Goal: Transaction & Acquisition: Book appointment/travel/reservation

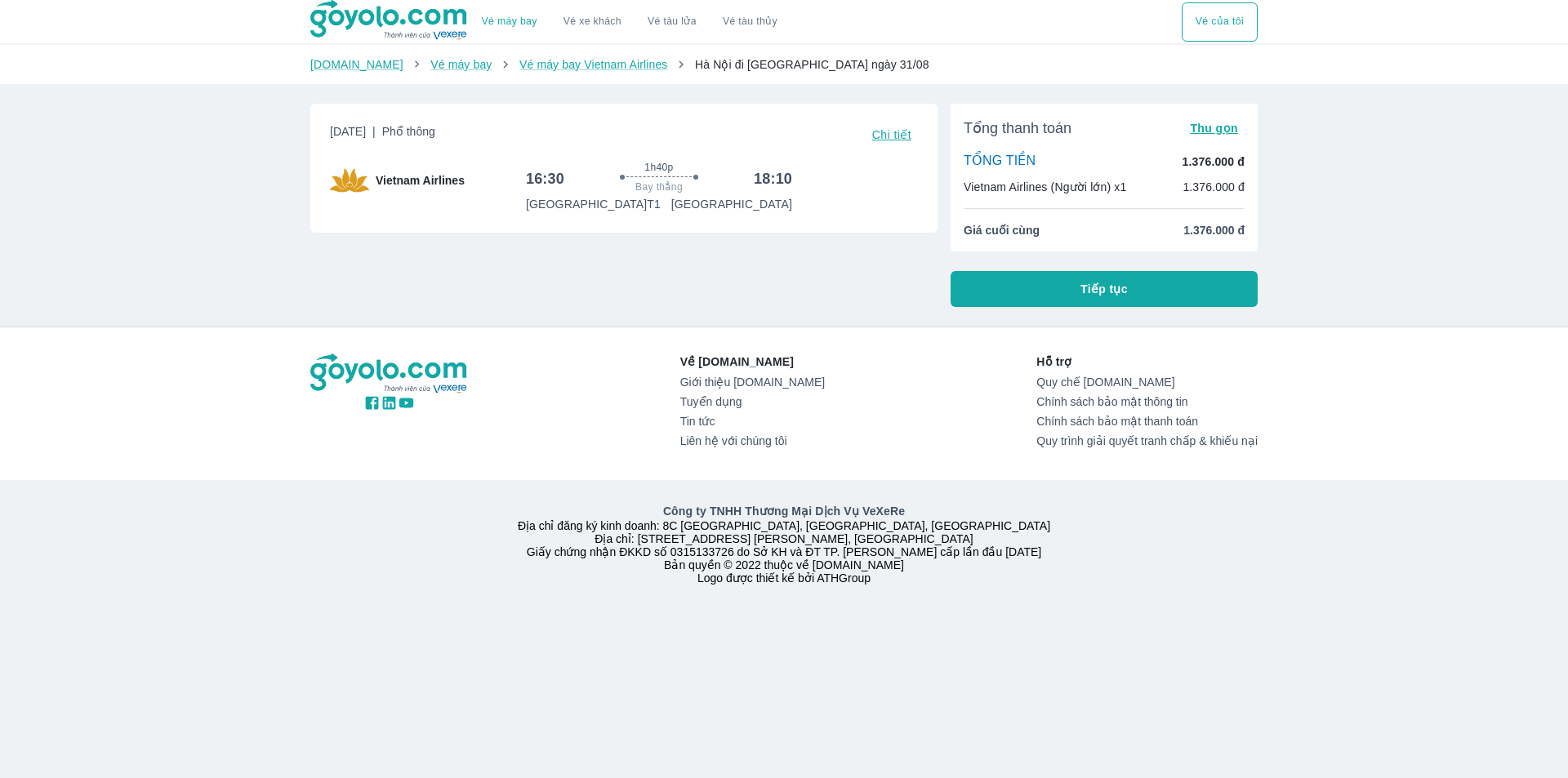
click at [762, 62] on span "Hà Nội đi [GEOGRAPHIC_DATA] ngày 31/08" at bounding box center [812, 64] width 235 height 13
click at [420, 10] on img at bounding box center [389, 20] width 158 height 41
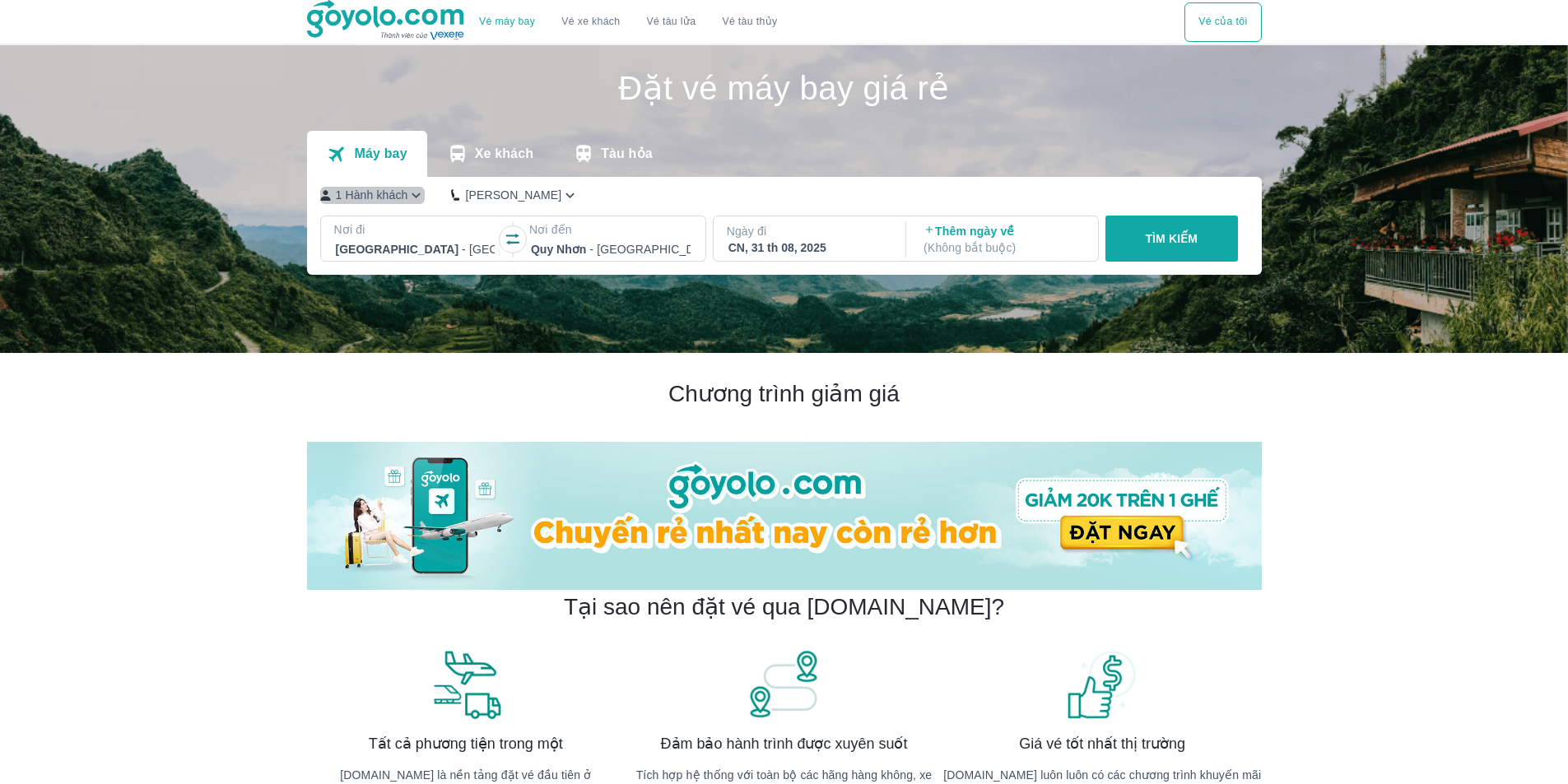
click at [410, 201] on icon "button" at bounding box center [416, 195] width 17 height 17
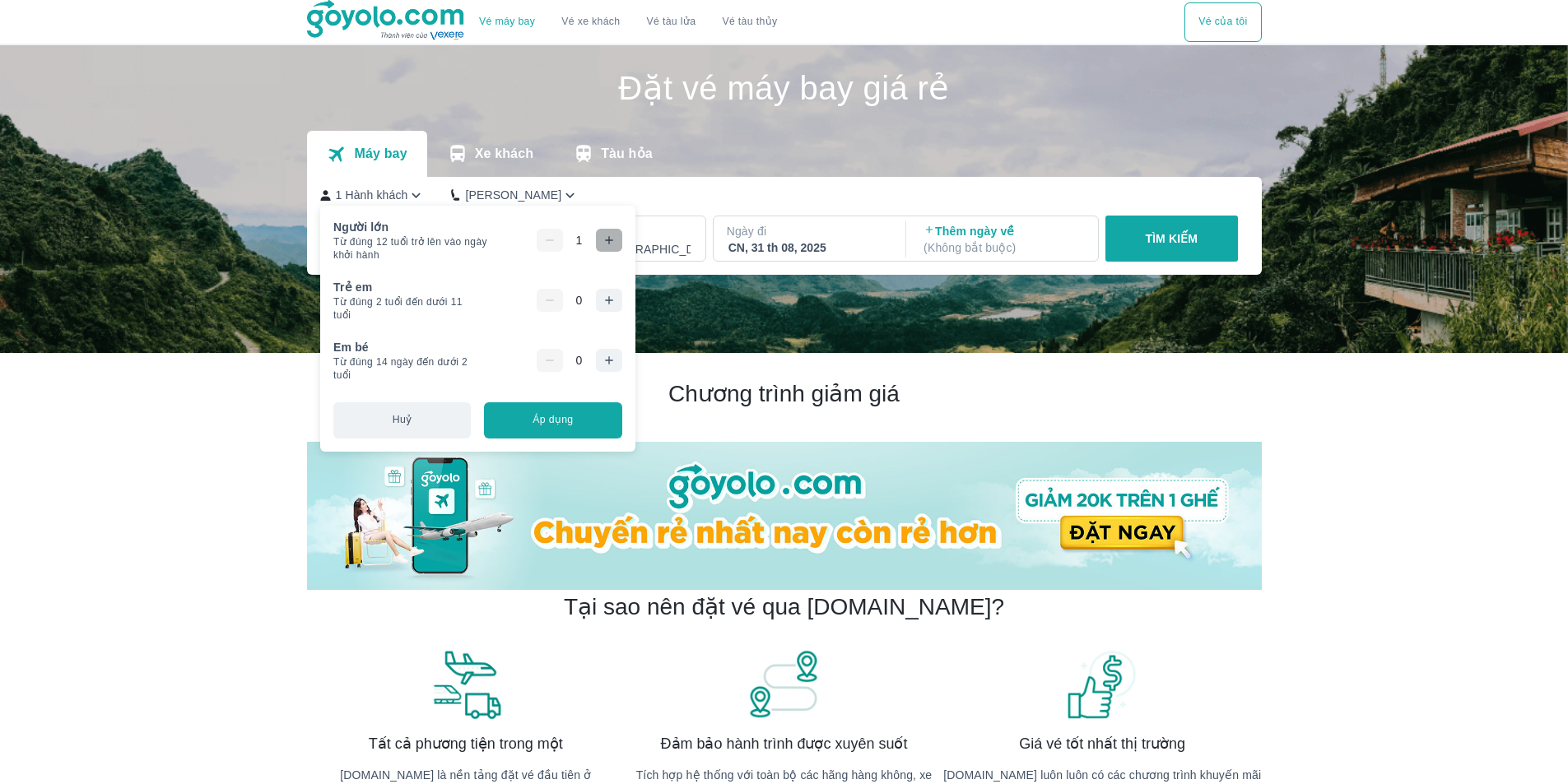
click at [611, 239] on icon "button" at bounding box center [608, 240] width 13 height 13
click at [610, 297] on icon "button" at bounding box center [608, 300] width 13 height 13
click at [682, 174] on div "Máy bay Xe khách Tàu hỏa" at bounding box center [785, 153] width 955 height 46
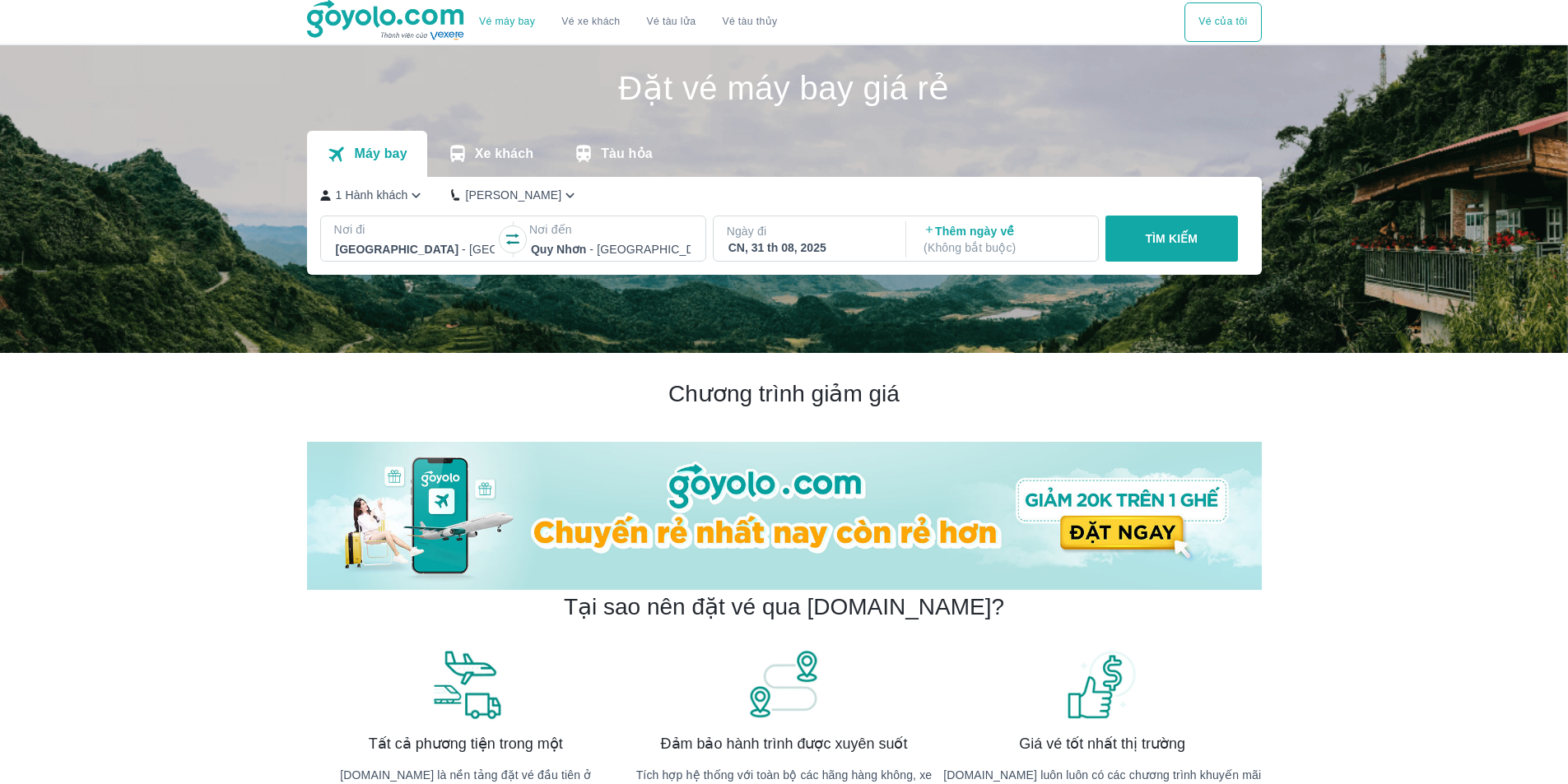
click at [975, 237] on p "Thêm ngày về ( Không bắt buộc )" at bounding box center [1004, 239] width 159 height 33
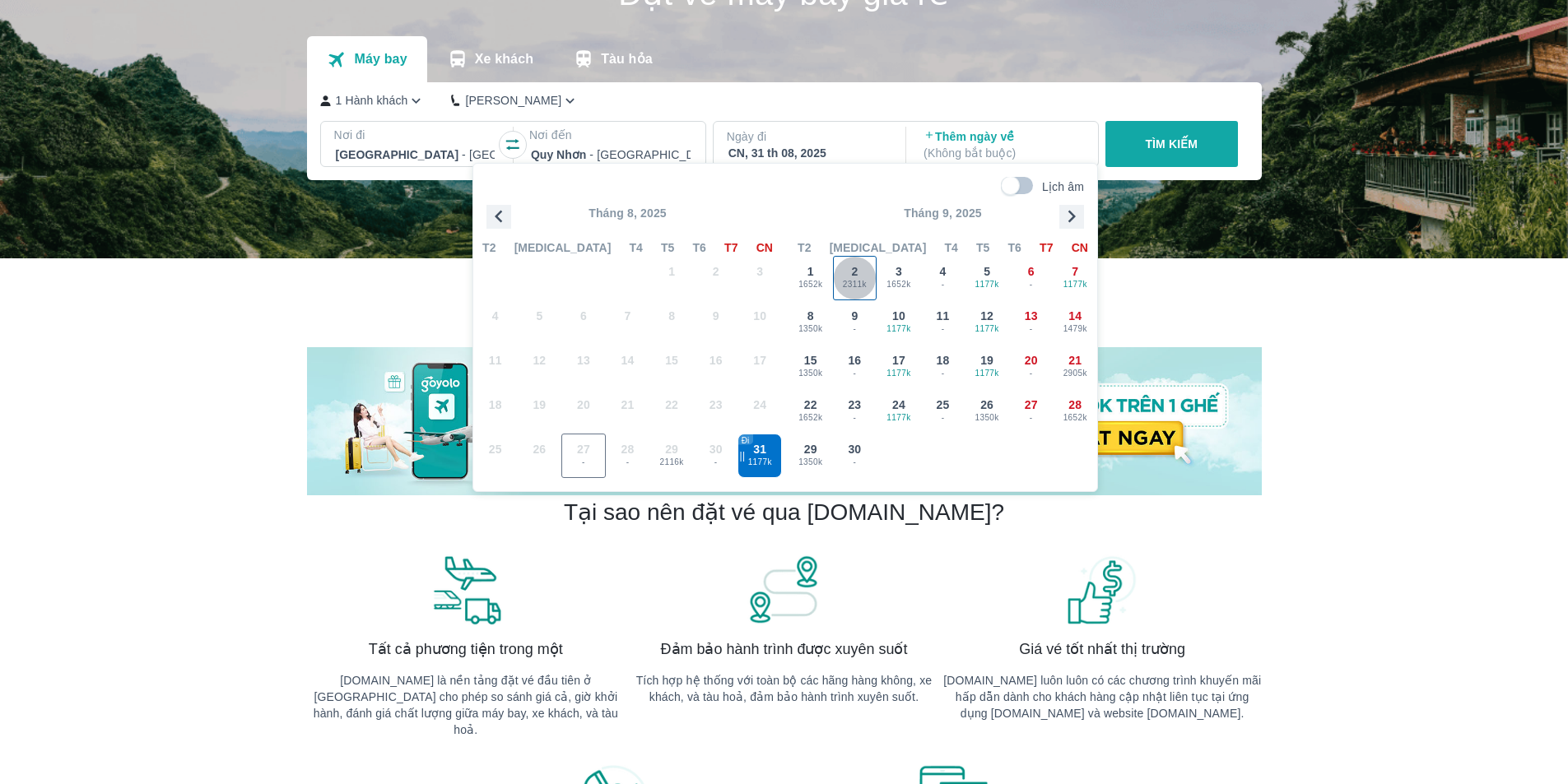
click at [855, 276] on span "2" at bounding box center [854, 271] width 6 height 16
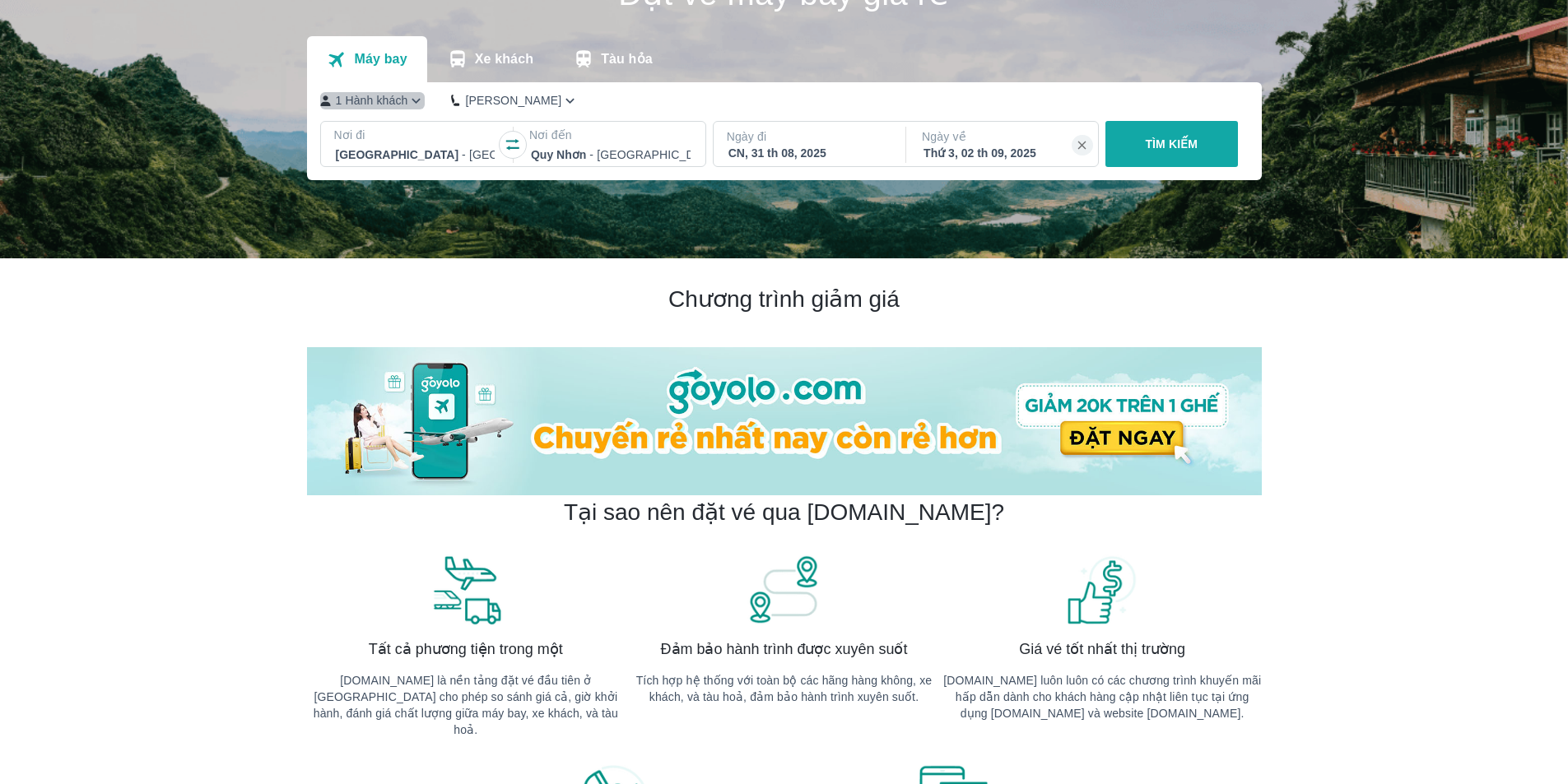
click at [404, 103] on p "1 Hành khách" at bounding box center [372, 100] width 73 height 16
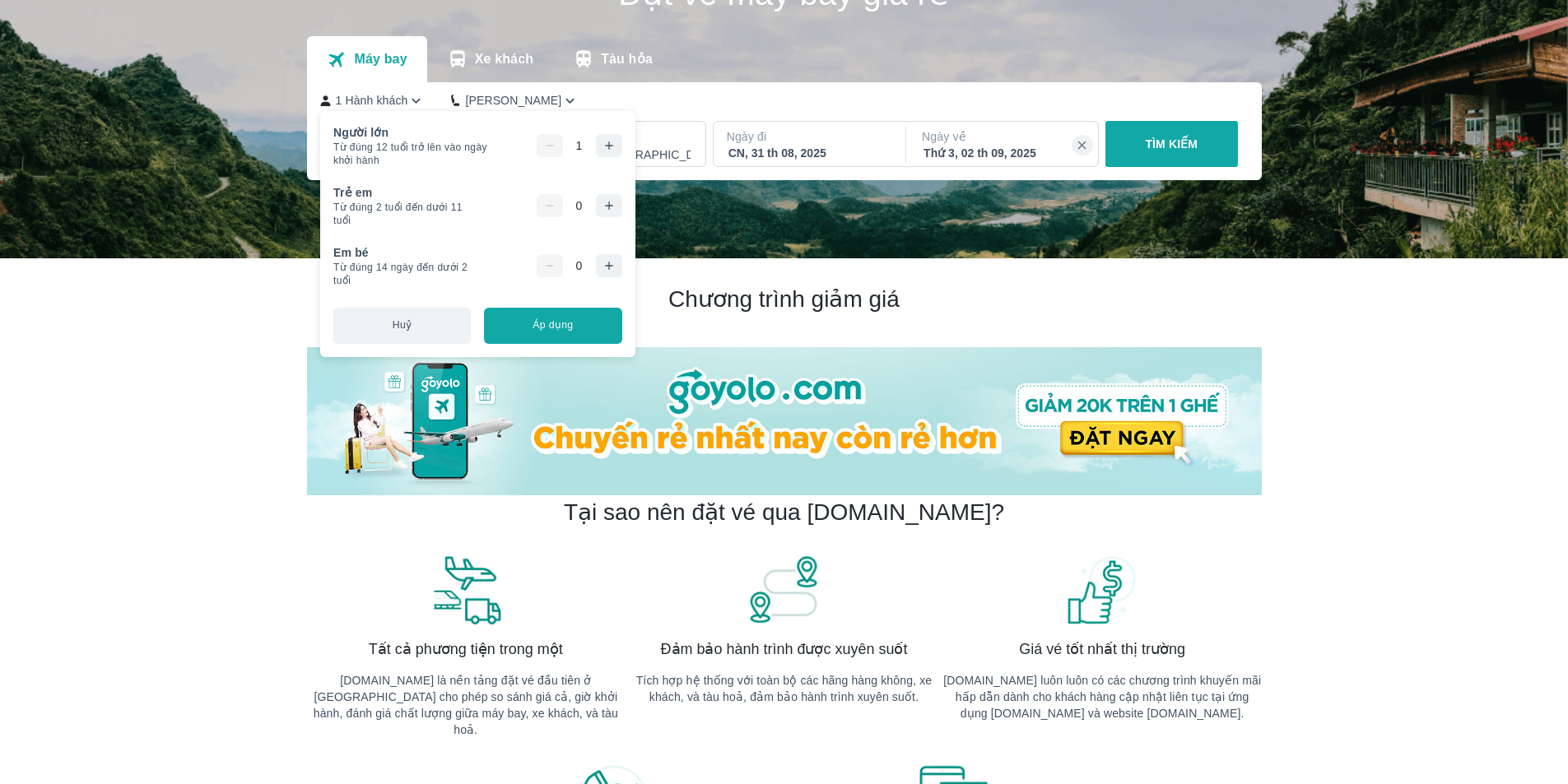
click at [606, 150] on icon "button" at bounding box center [608, 145] width 13 height 13
click at [606, 207] on icon "button" at bounding box center [608, 205] width 13 height 13
click at [579, 329] on button "Áp dụng" at bounding box center [552, 326] width 137 height 36
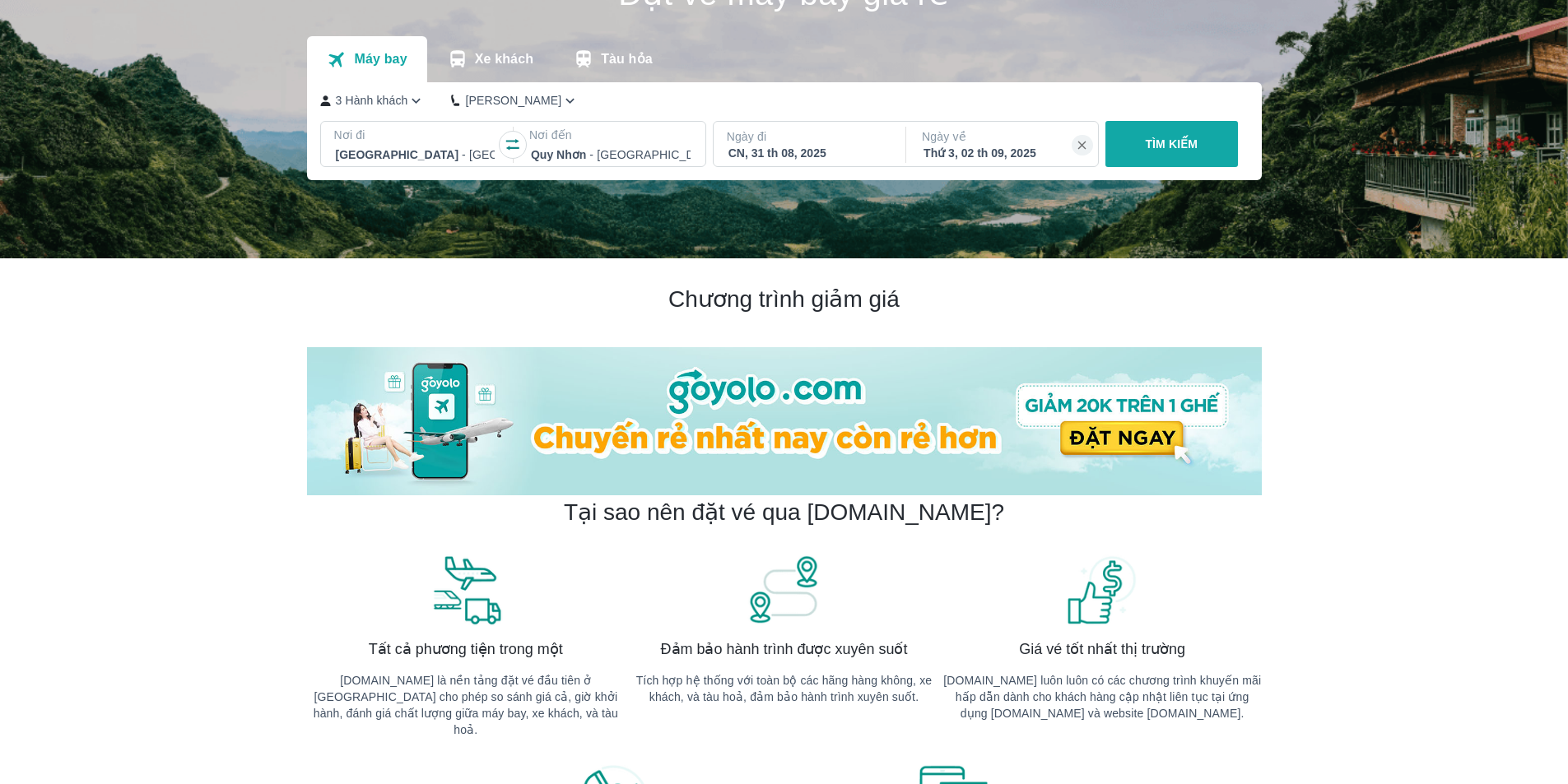
click at [1133, 142] on button "TÌM KIẾM" at bounding box center [1172, 143] width 133 height 46
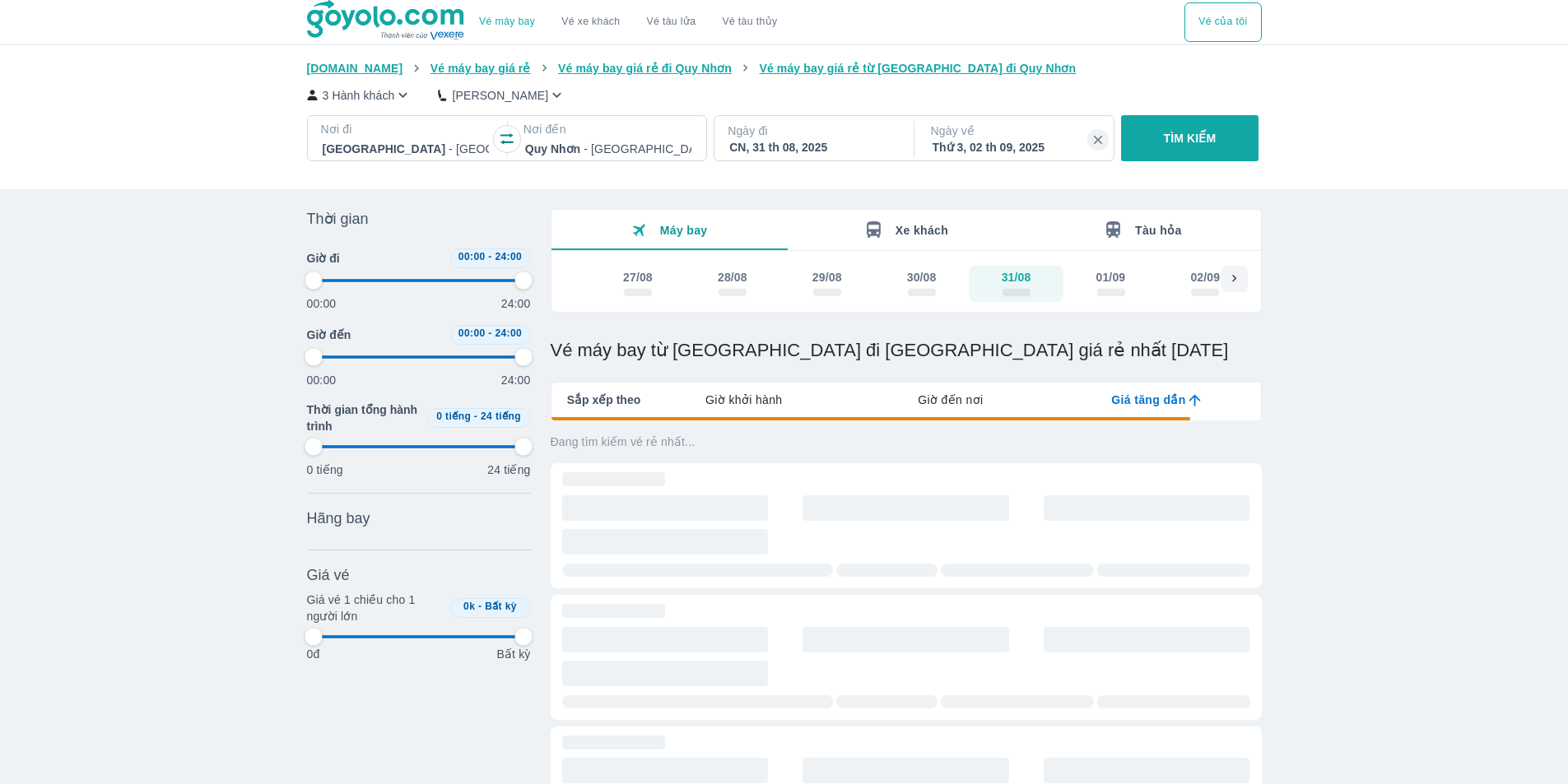
type input "97.9166666666667"
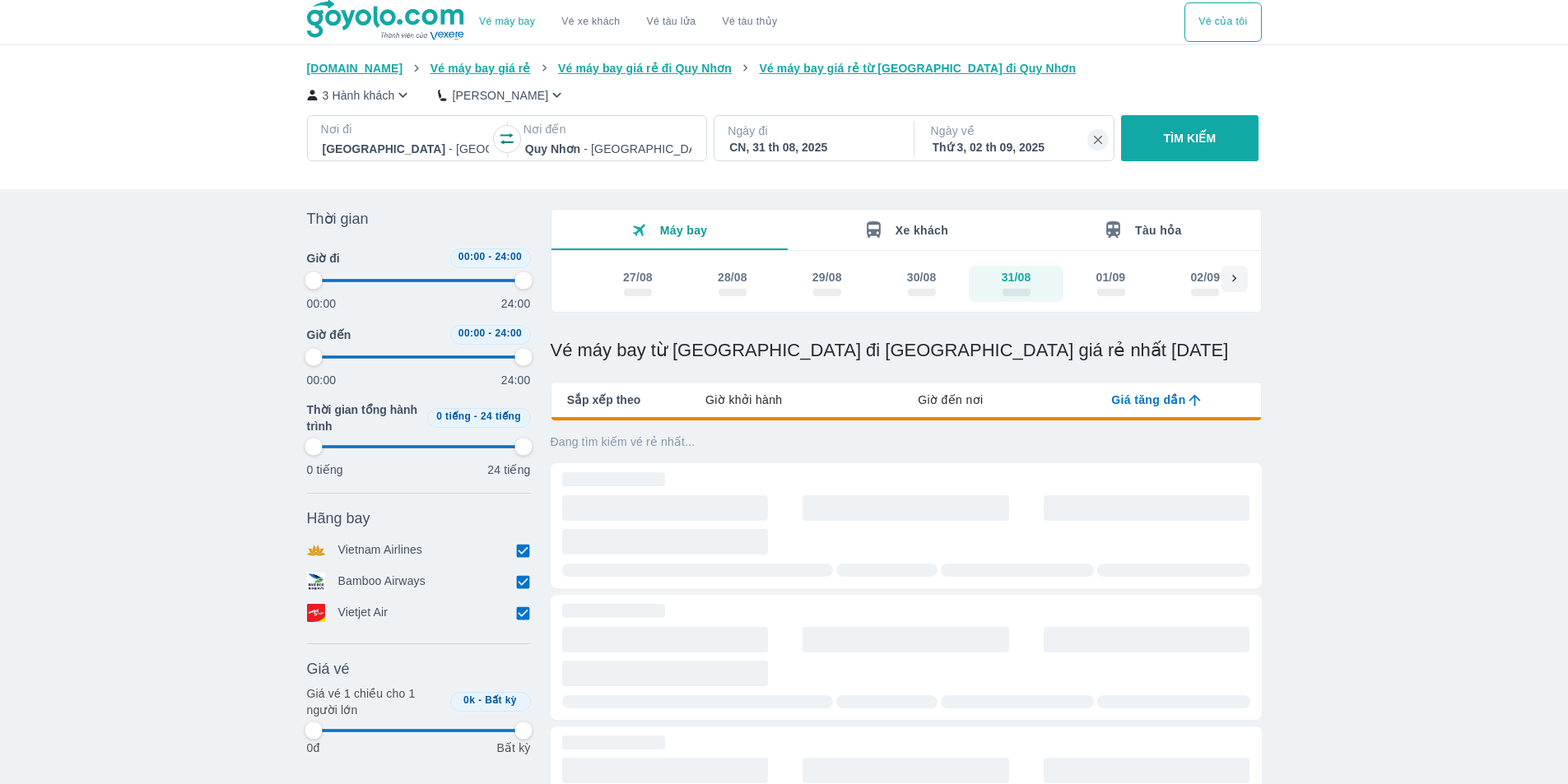
type input "97.9166666666667"
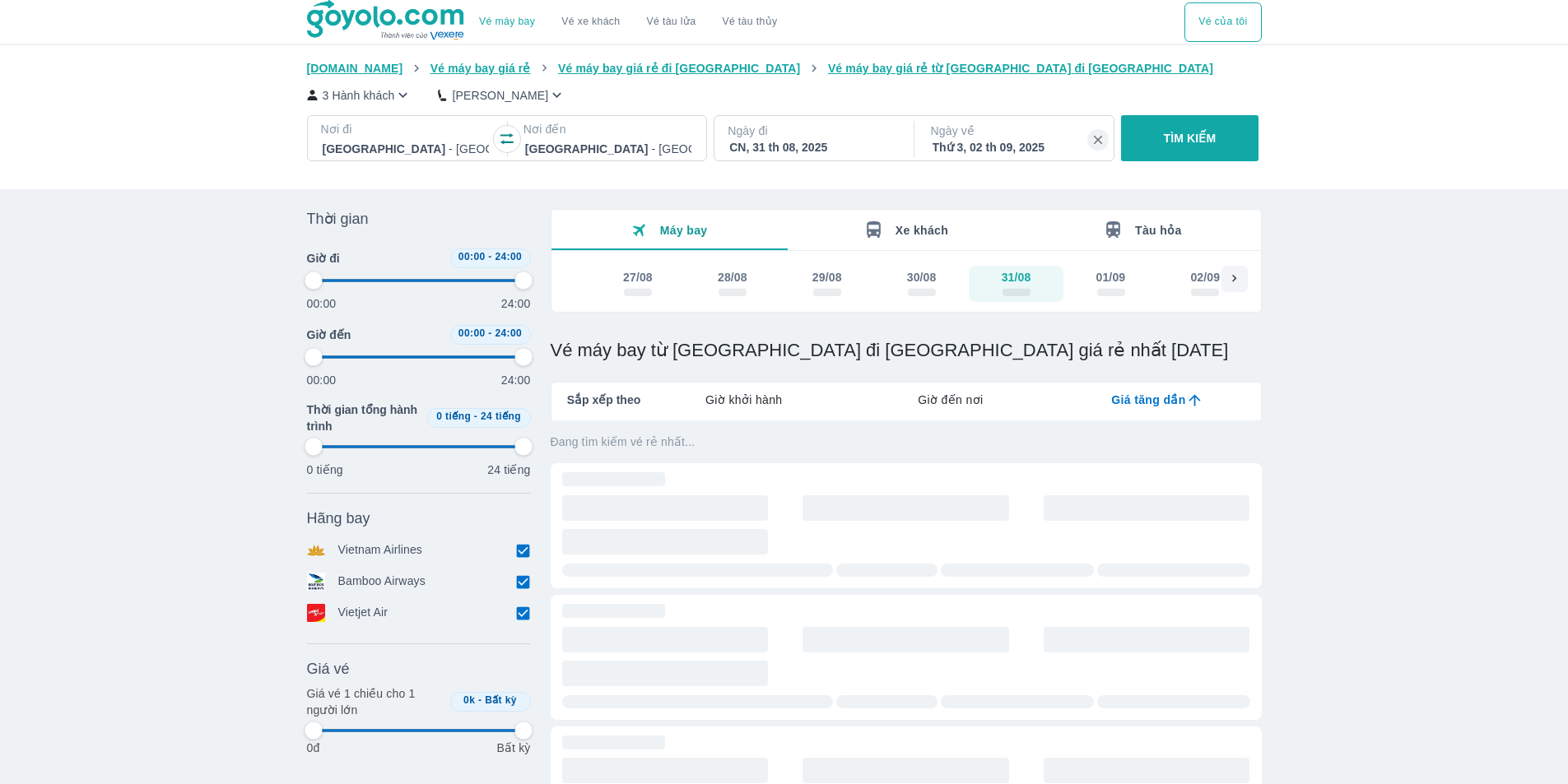
type input "97.9166666666667"
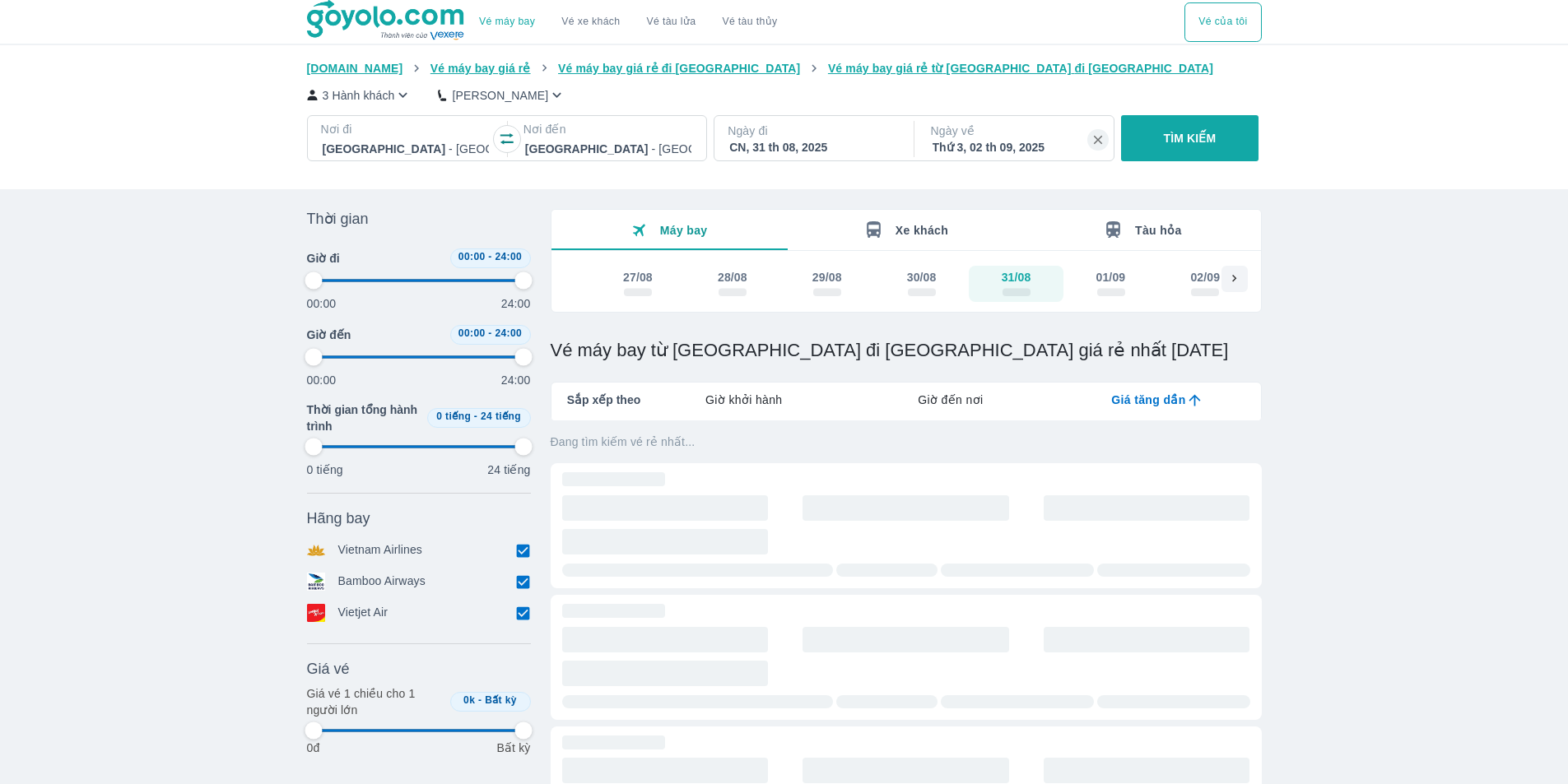
type input "97.9166666666667"
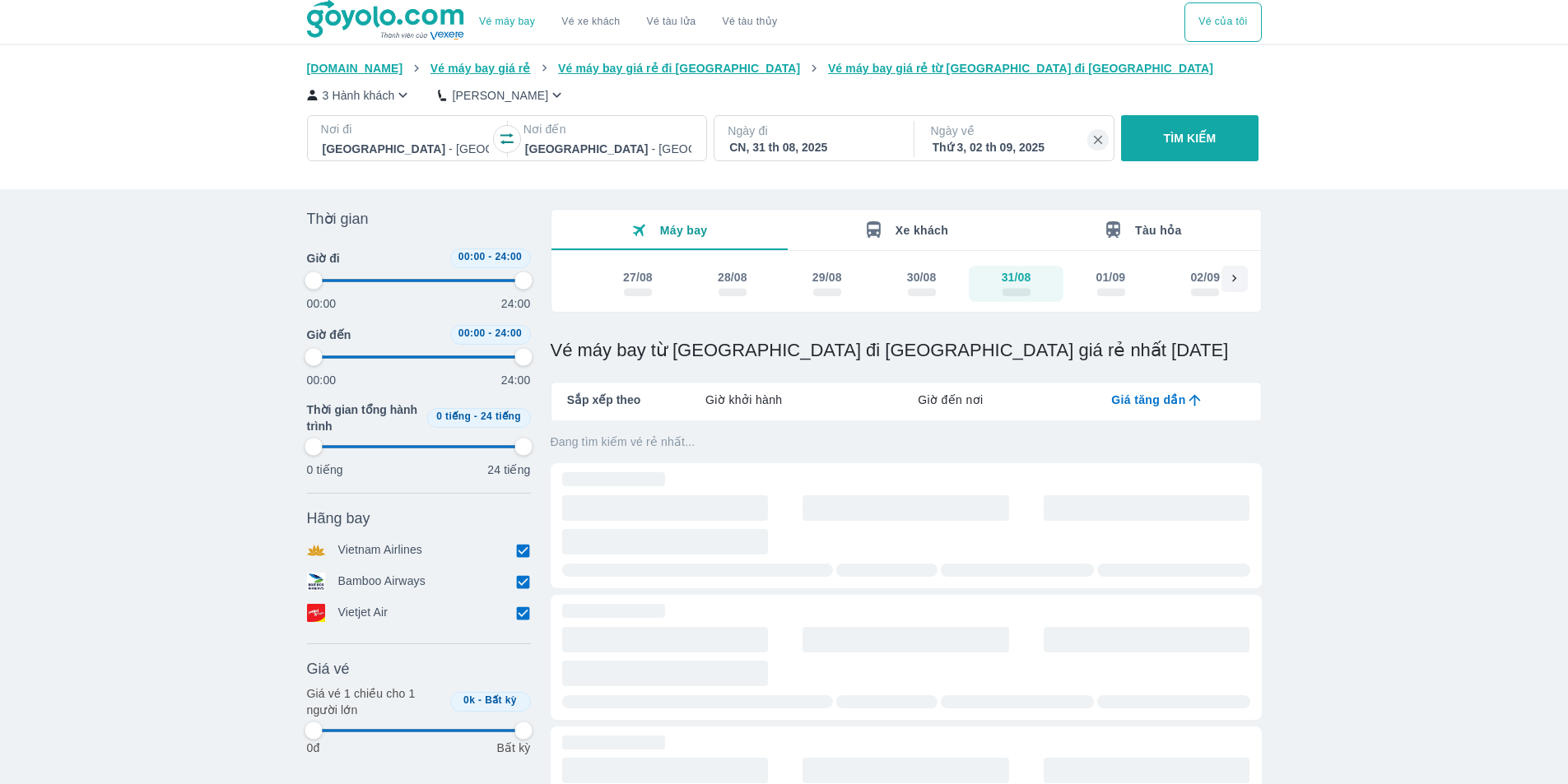
type input "97.9166666666667"
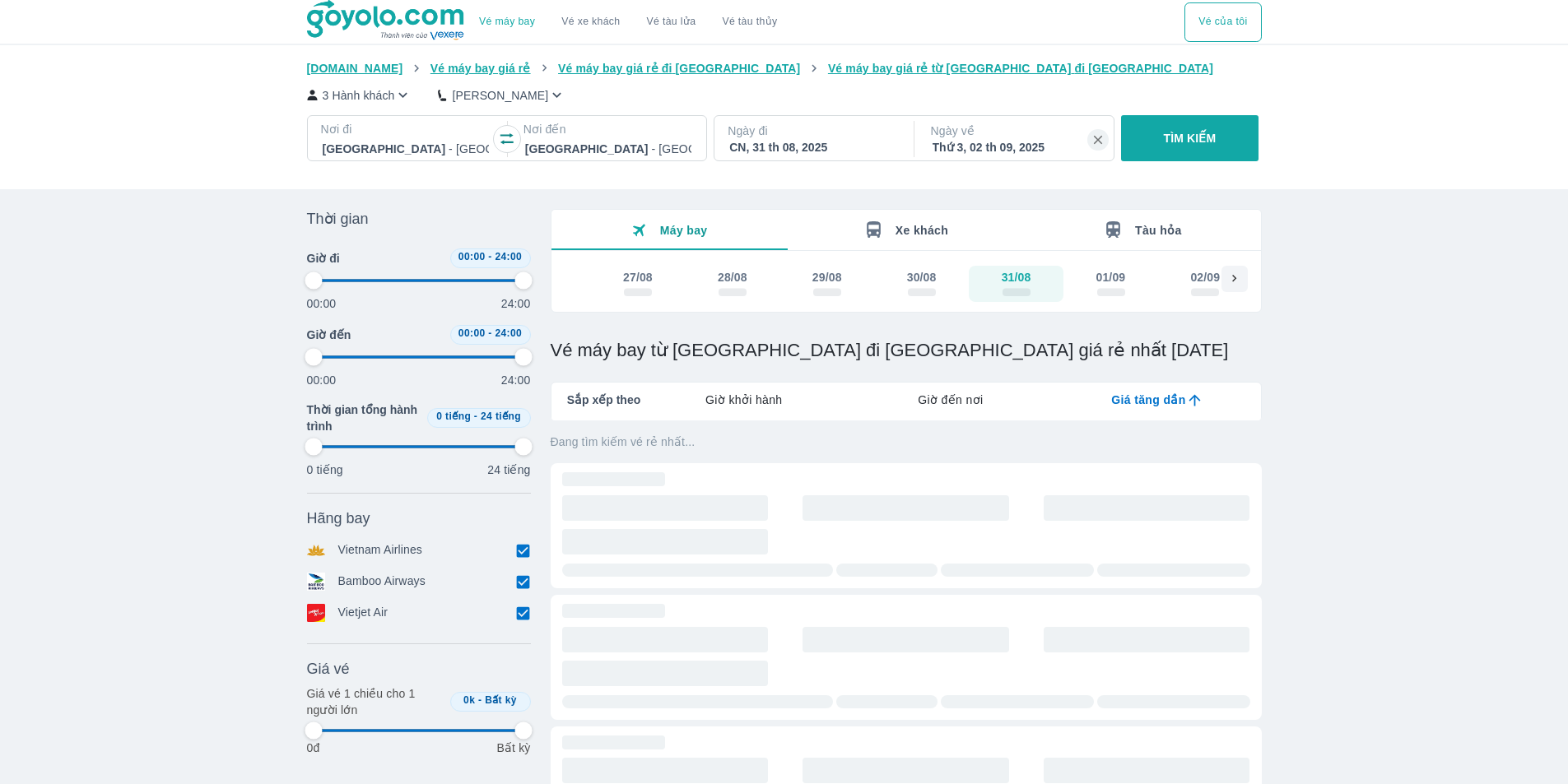
type input "97.9166666666667"
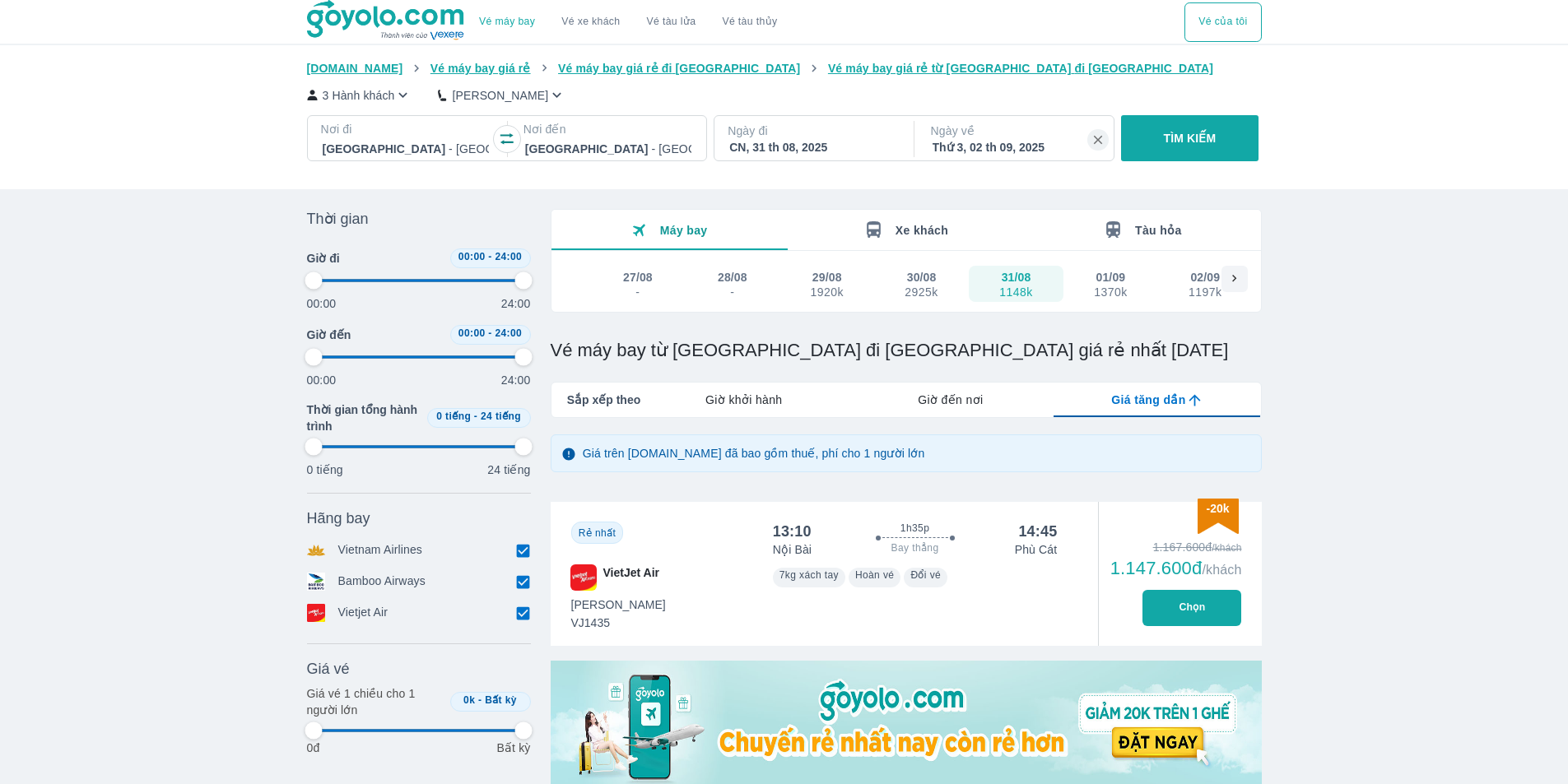
type input "97.9166666666667"
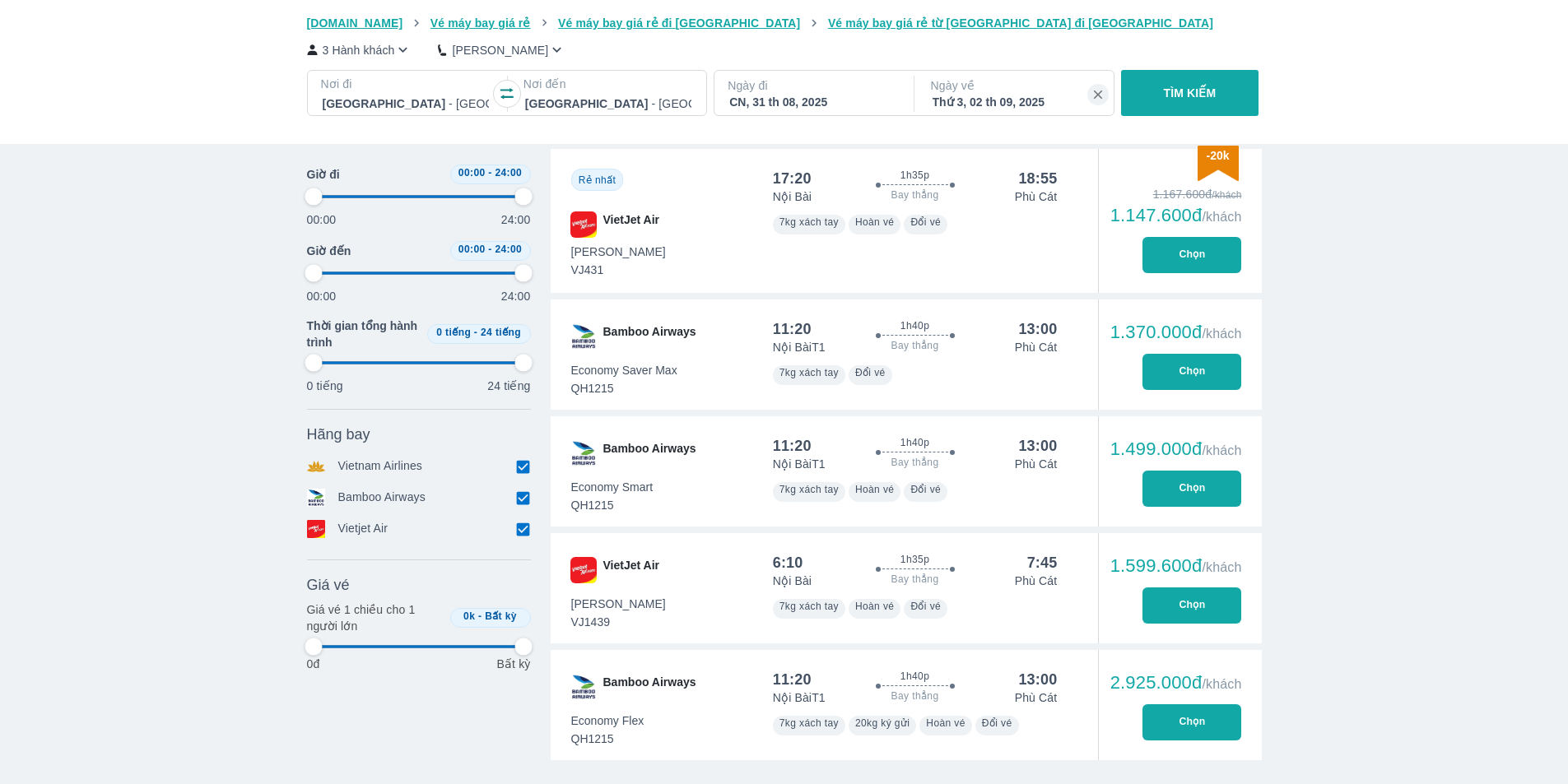
type input "97.9166666666667"
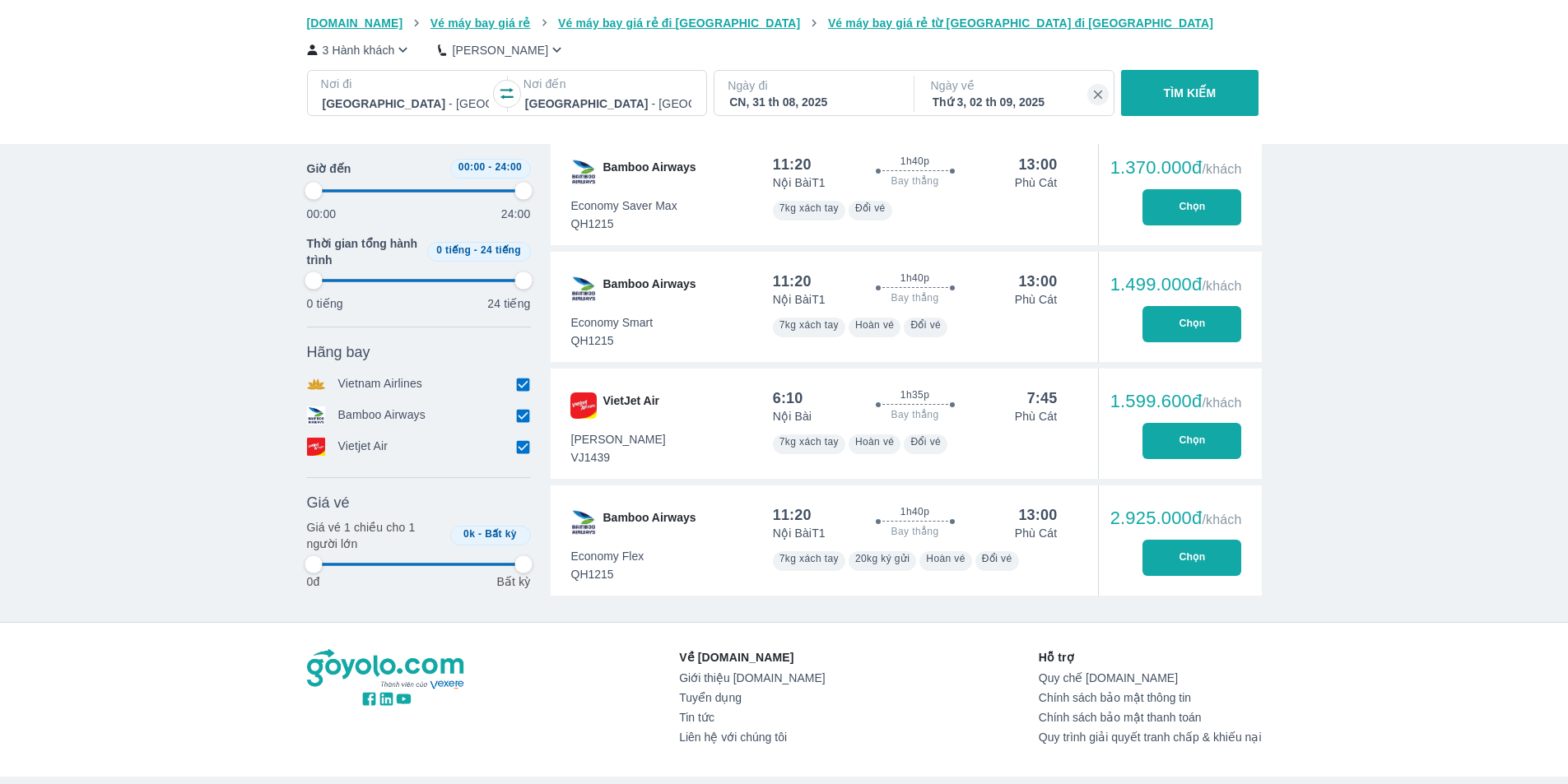
scroll to position [905, 0]
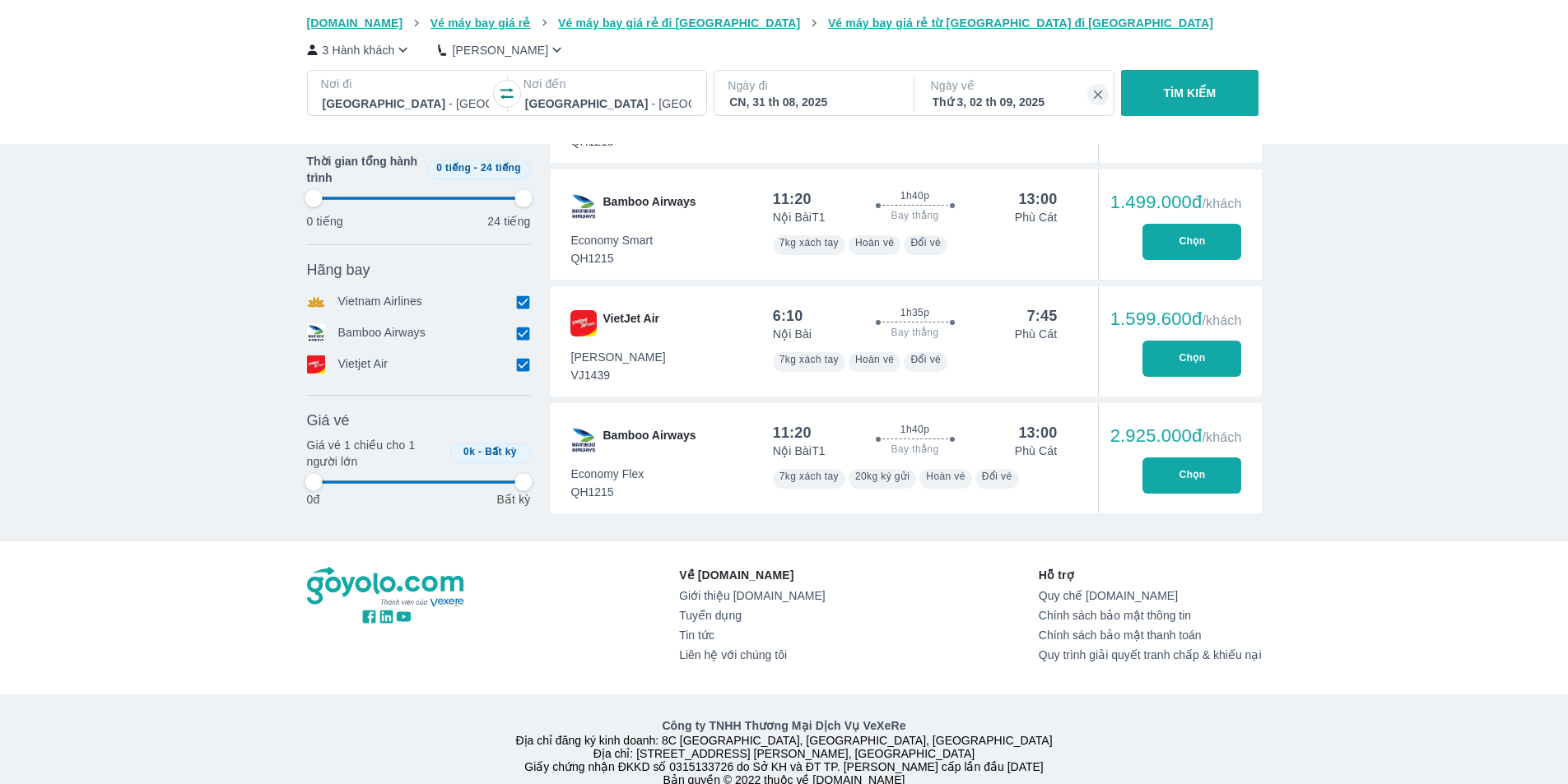
type input "97.9166666666667"
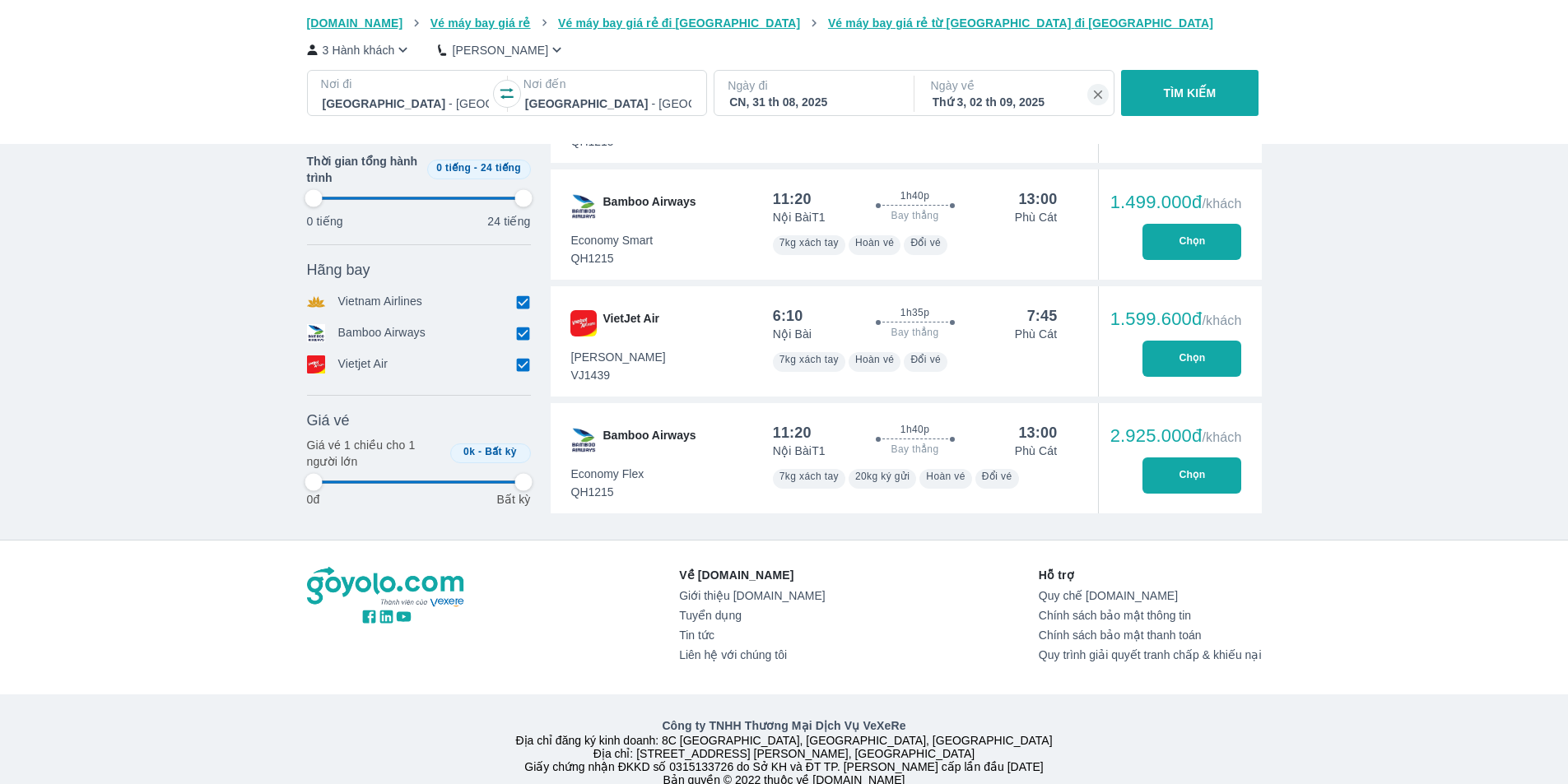
type input "97.9166666666667"
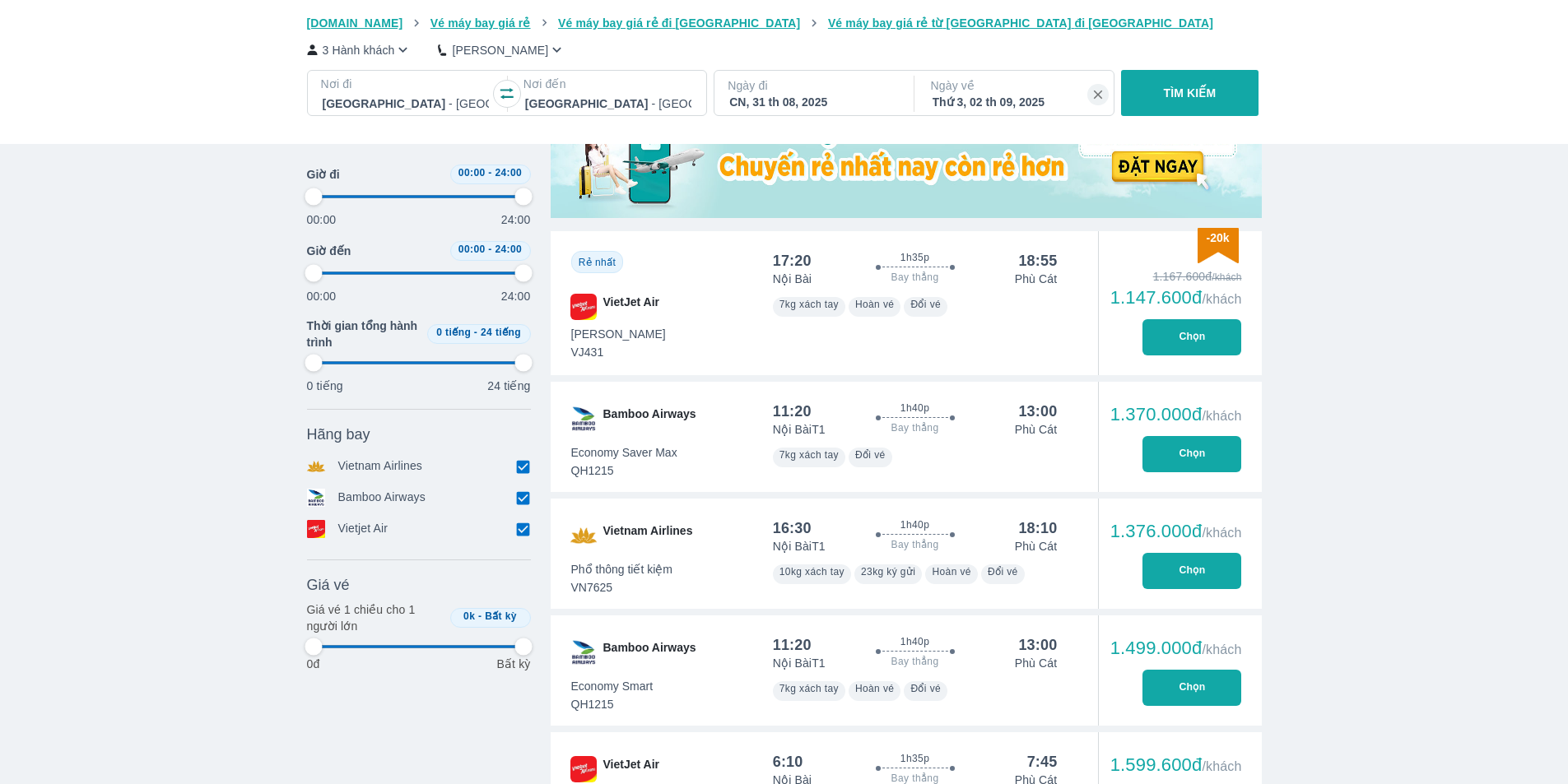
scroll to position [494, 0]
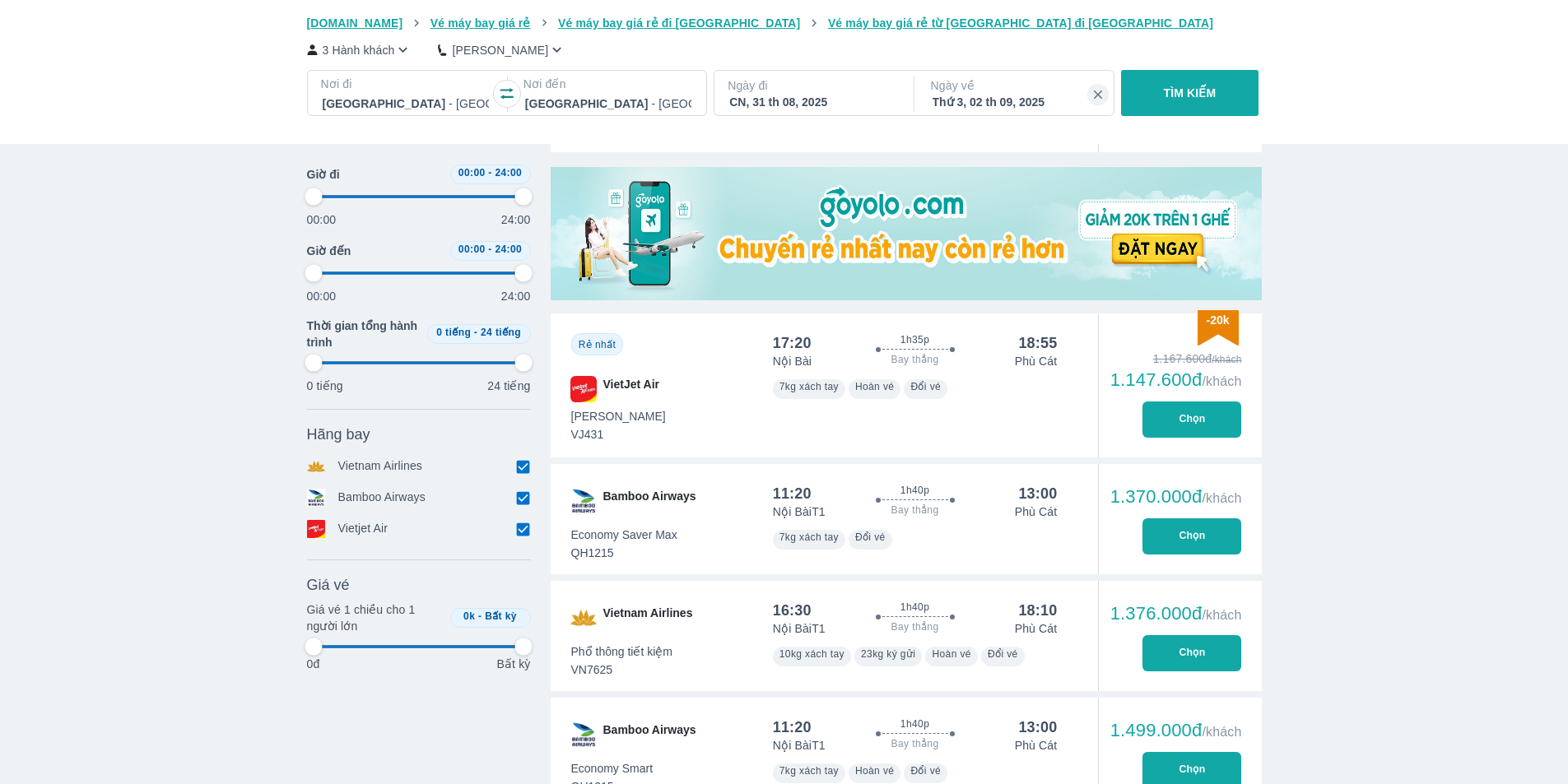
type input "97.9166666666667"
click at [528, 499] on input "checkbox" at bounding box center [523, 497] width 15 height 15
checkbox input "false"
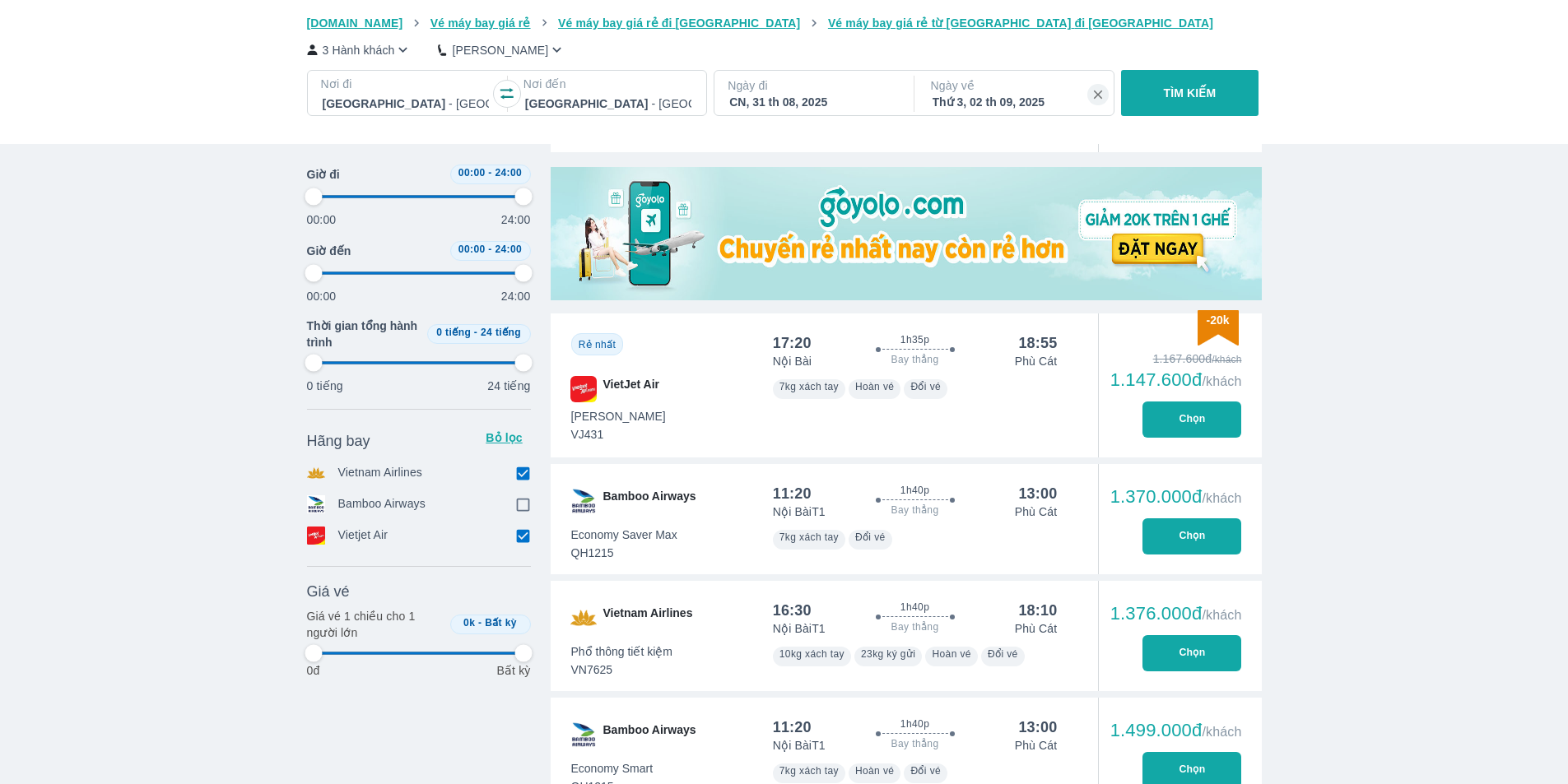
type input "97.9166666666667"
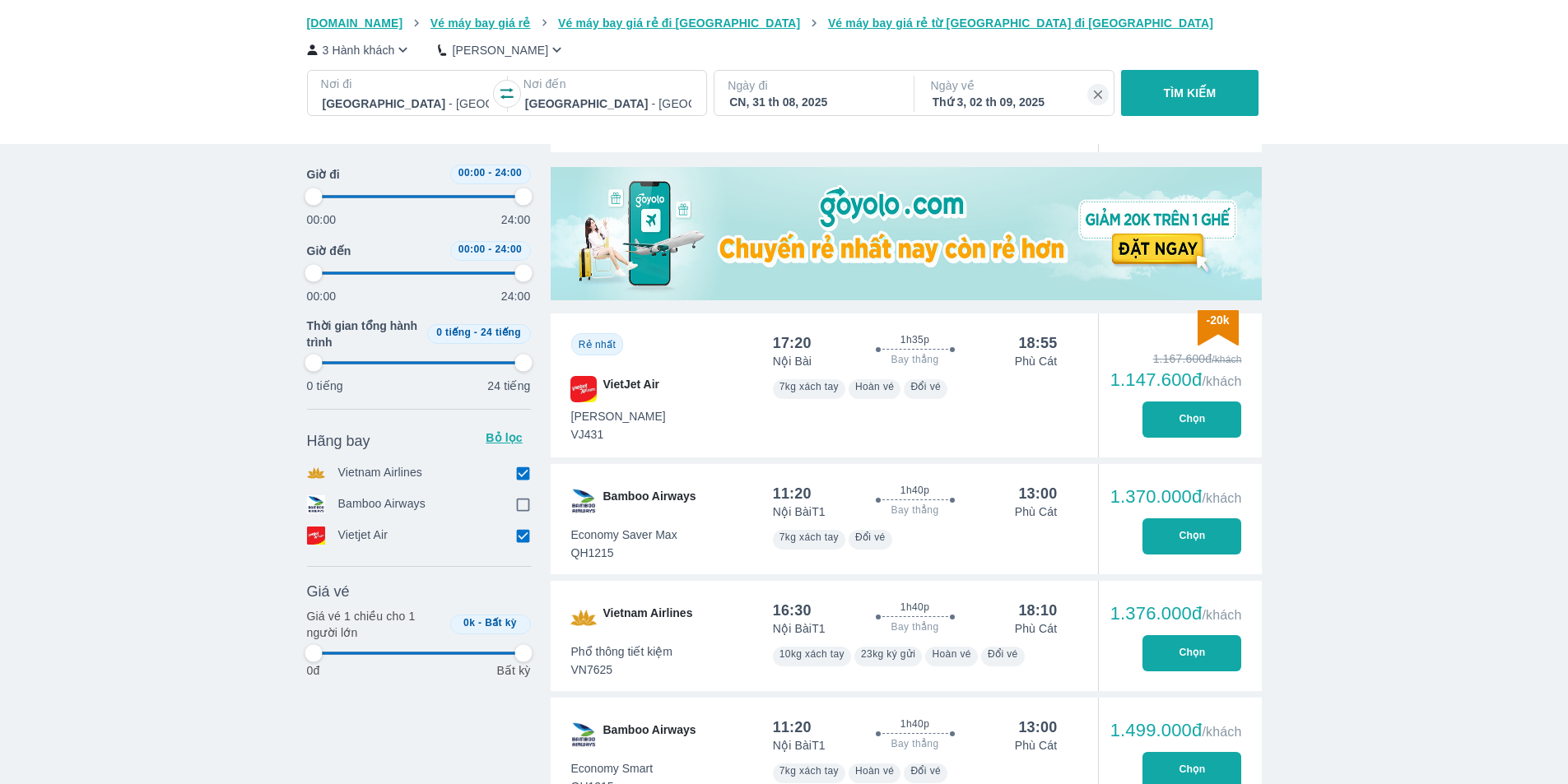
type input "97.9166666666667"
click at [527, 532] on input "checkbox" at bounding box center [523, 536] width 15 height 15
checkbox input "false"
type input "97.9166666666667"
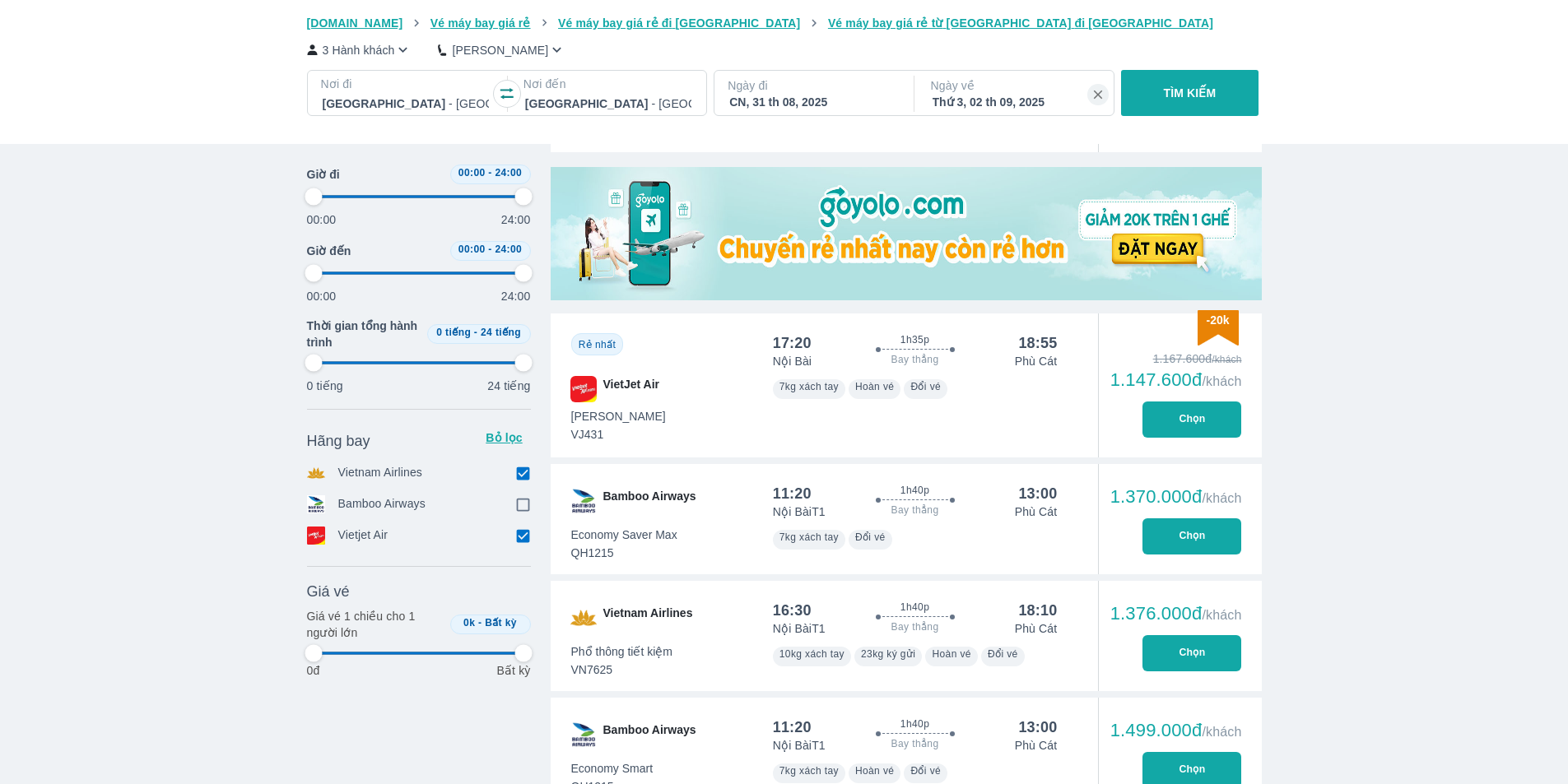
type input "97.9166666666667"
checkbox input "true"
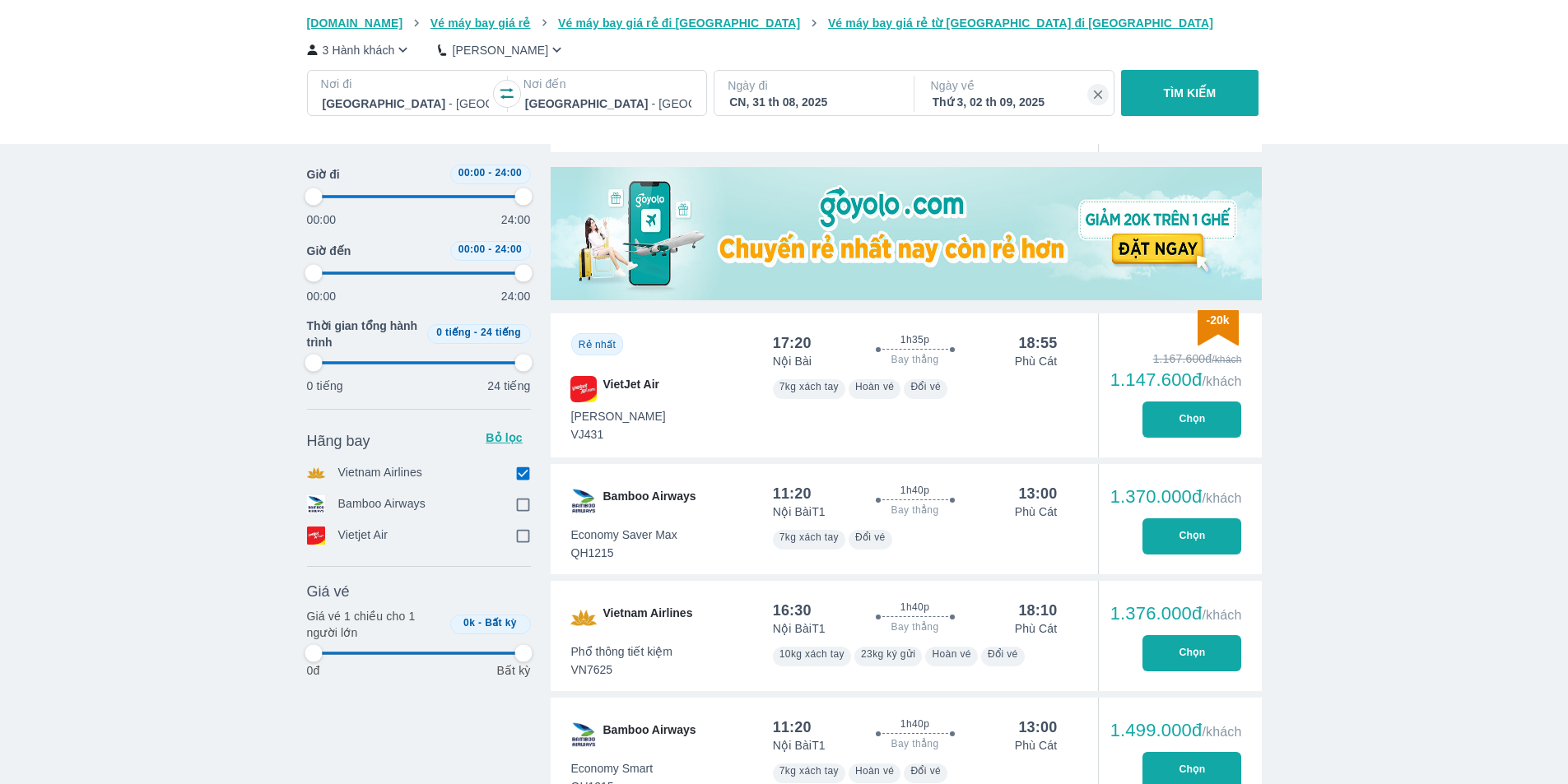
type input "97.9166666666667"
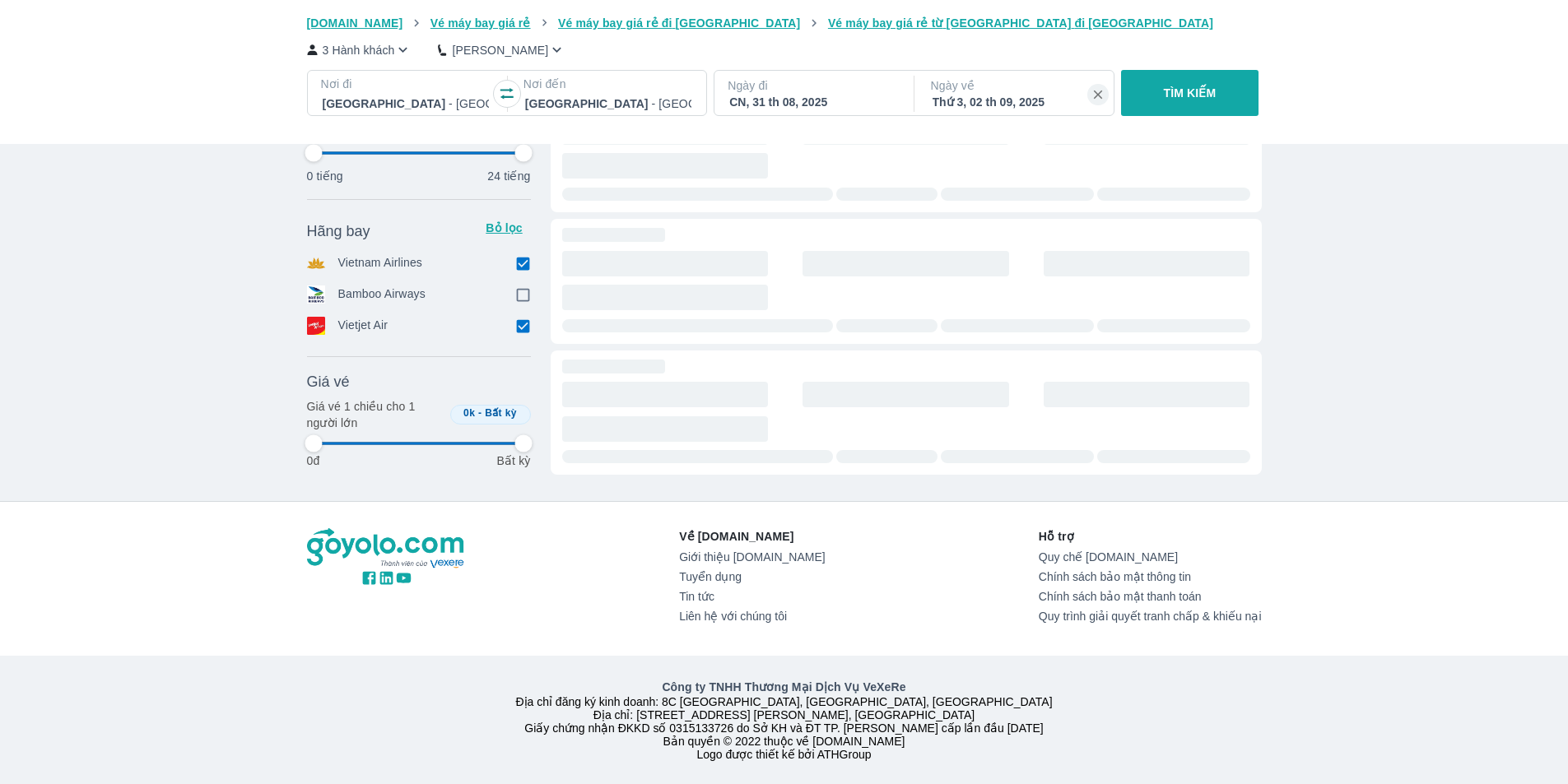
type input "97.9166666666667"
checkbox input "false"
type input "97.9166666666667"
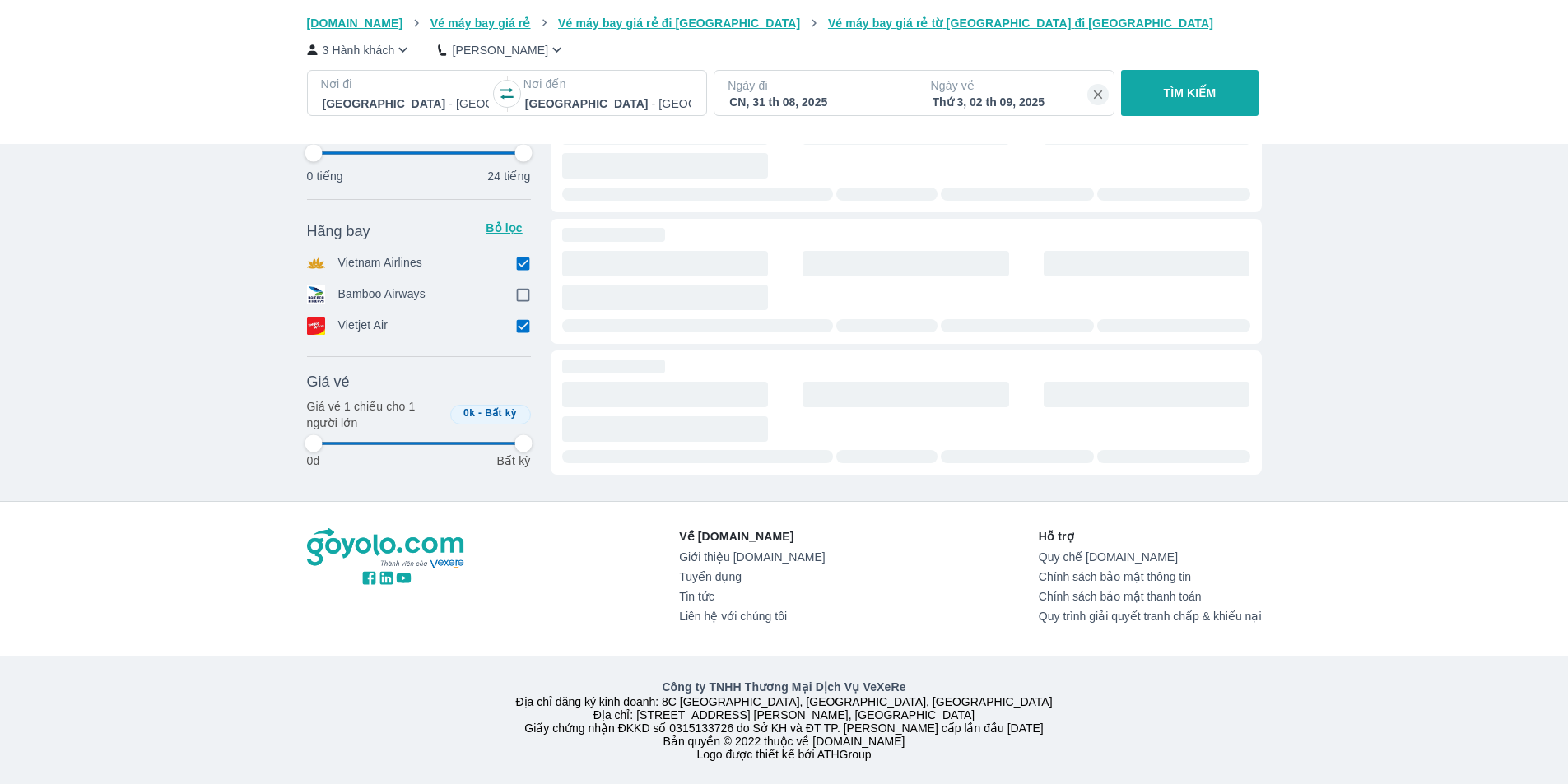
type input "97.9166666666667"
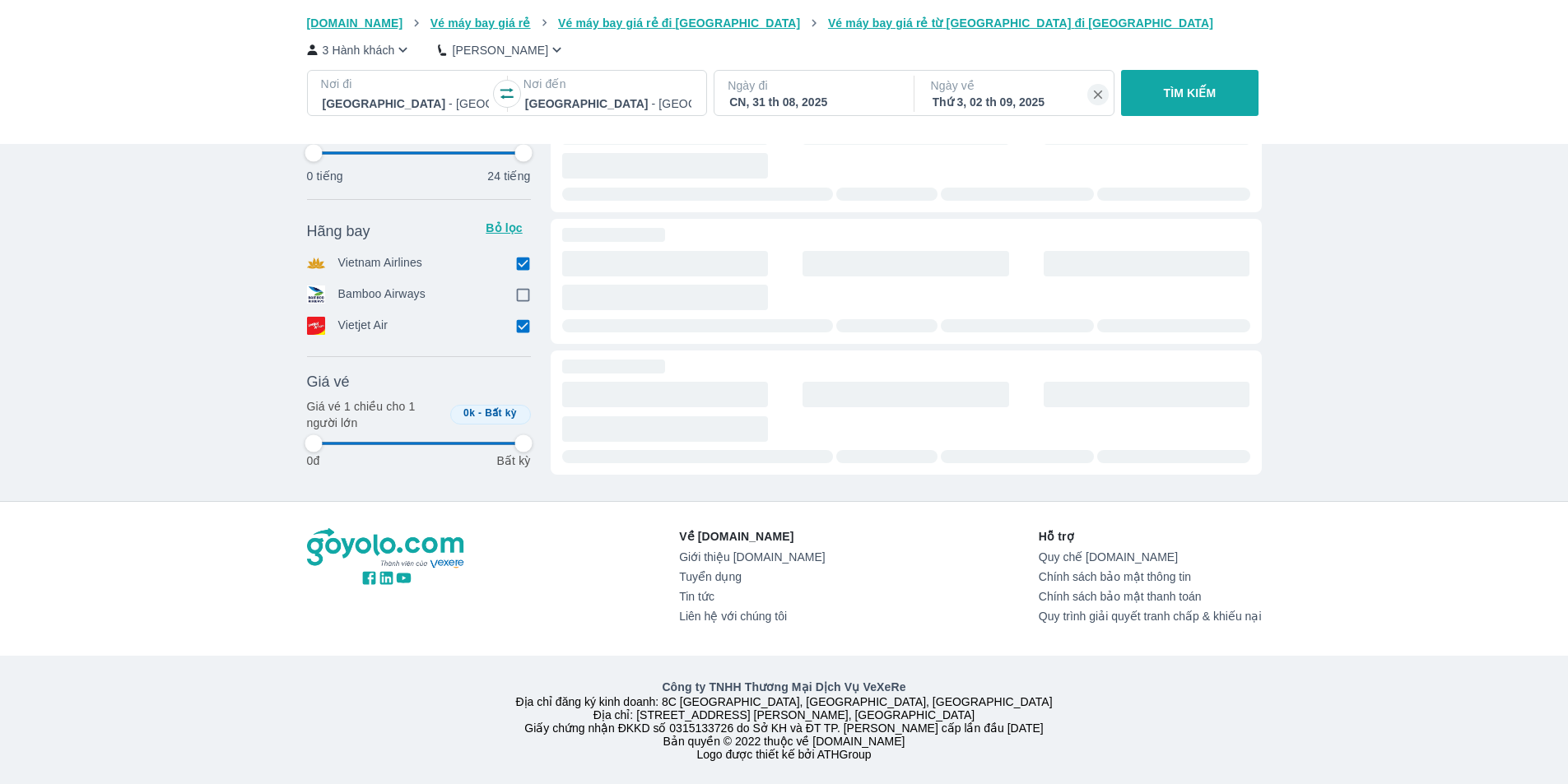
type input "97.9166666666667"
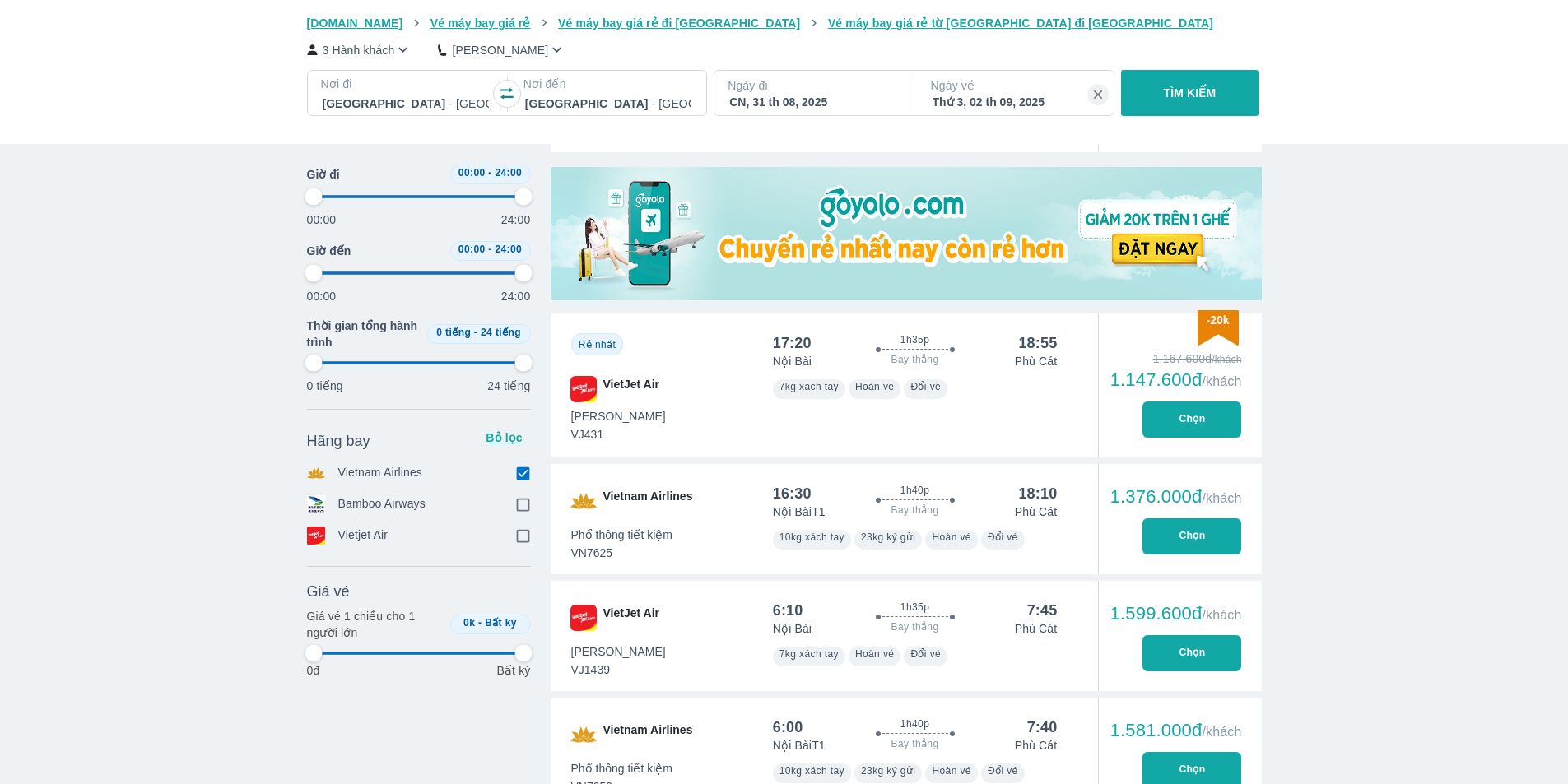
type input "97.9166666666667"
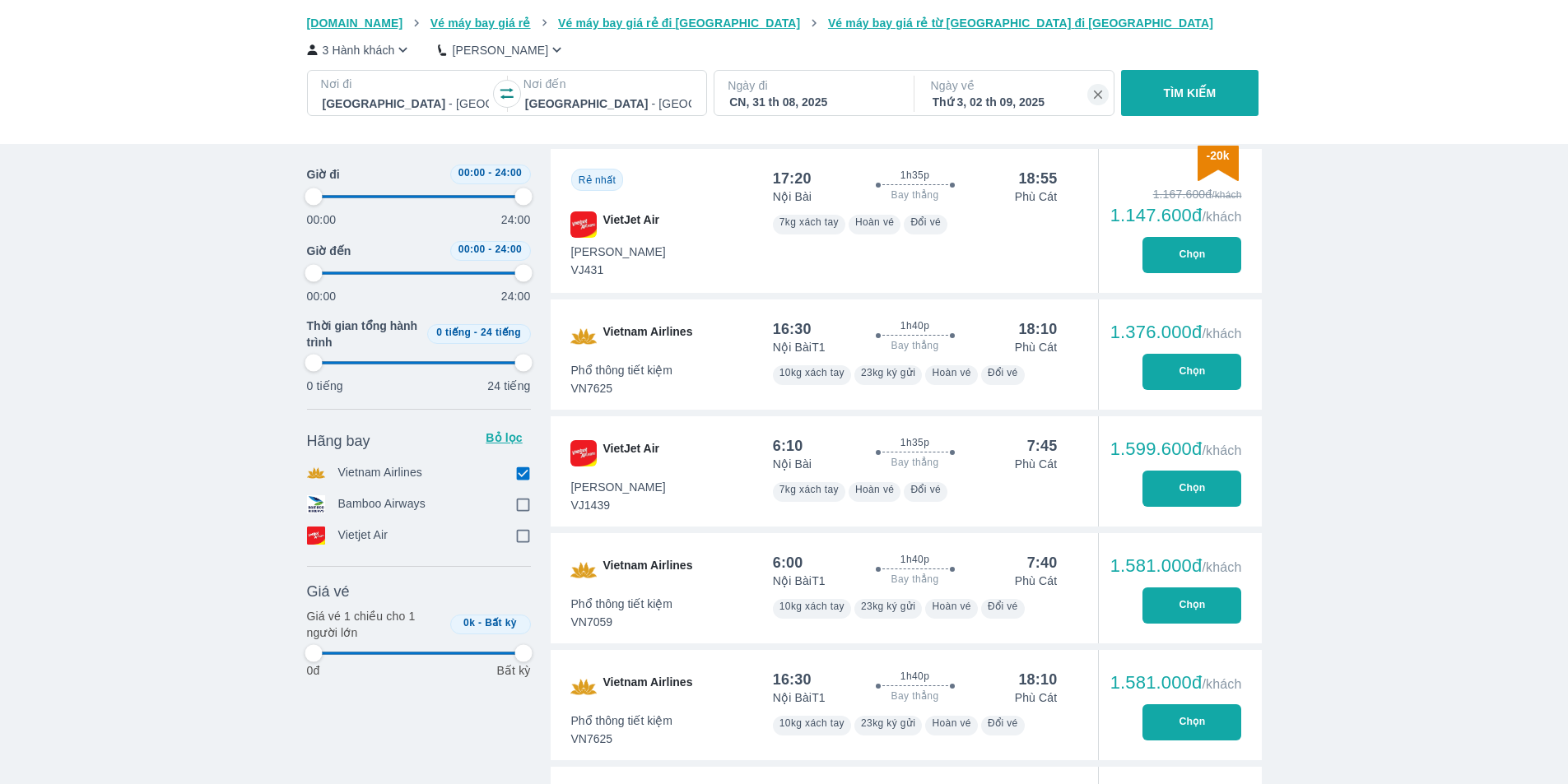
type input "97.9166666666667"
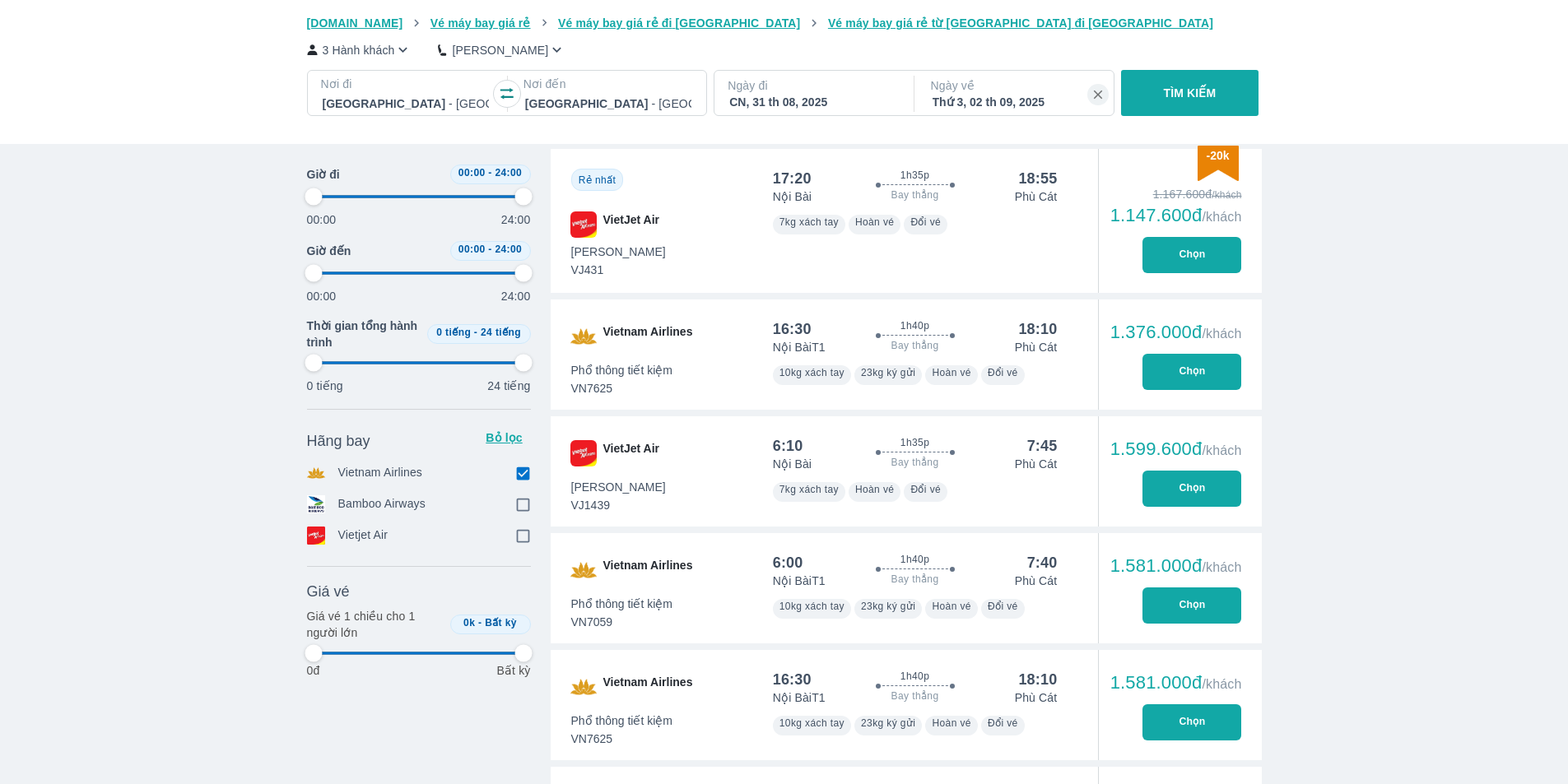
type input "97.9166666666667"
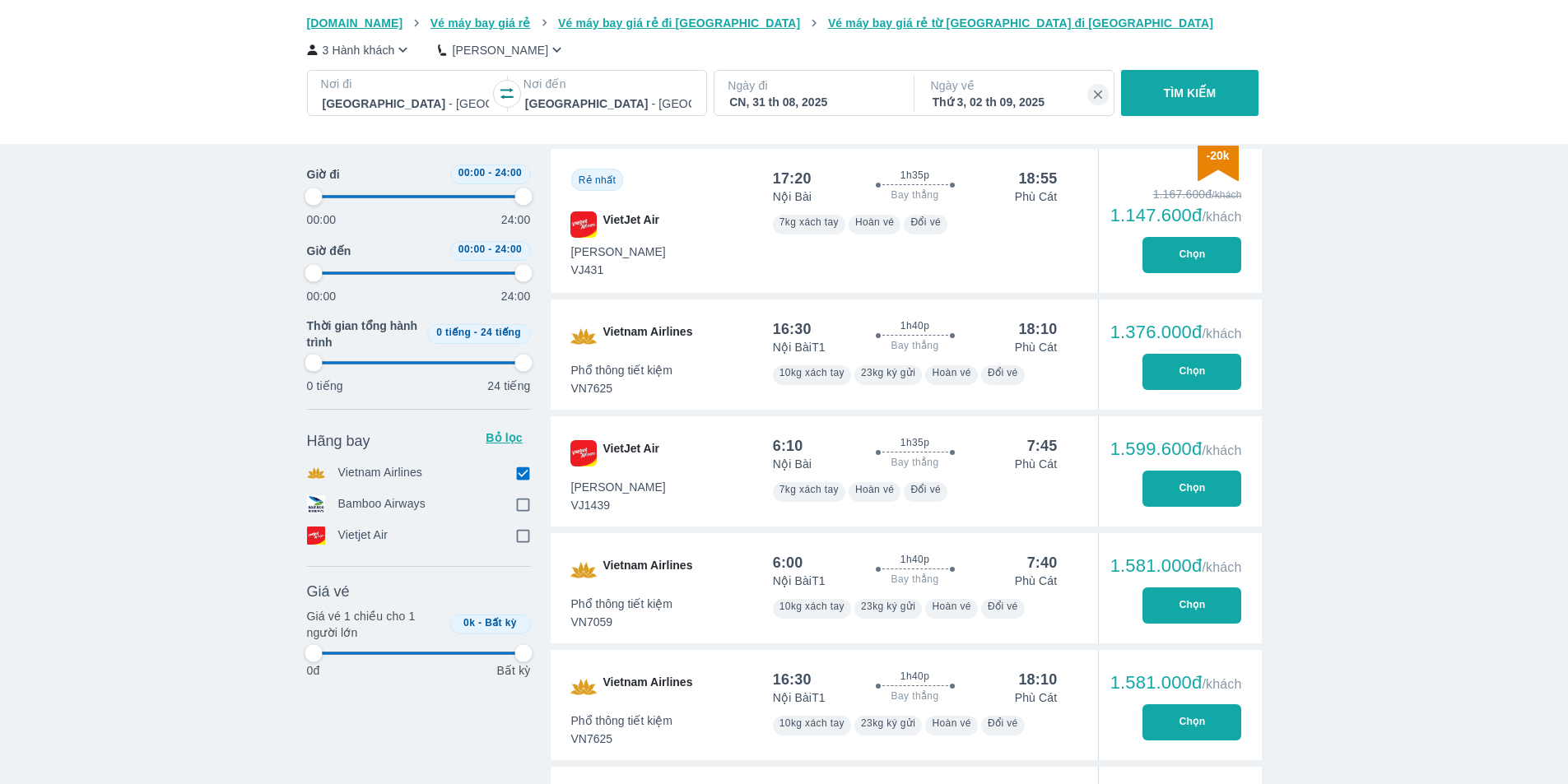
type input "97.9166666666667"
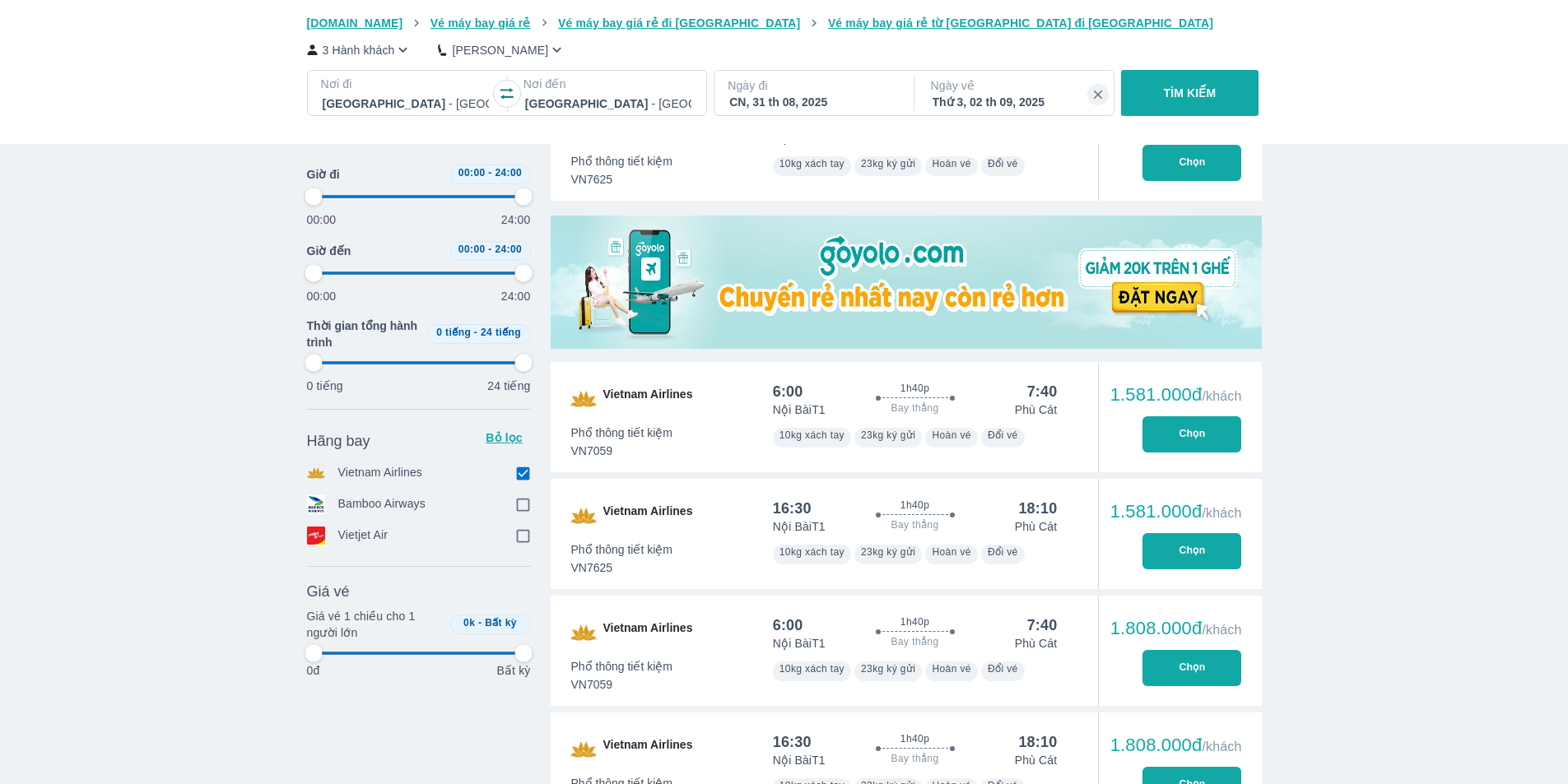
type input "97.9166666666667"
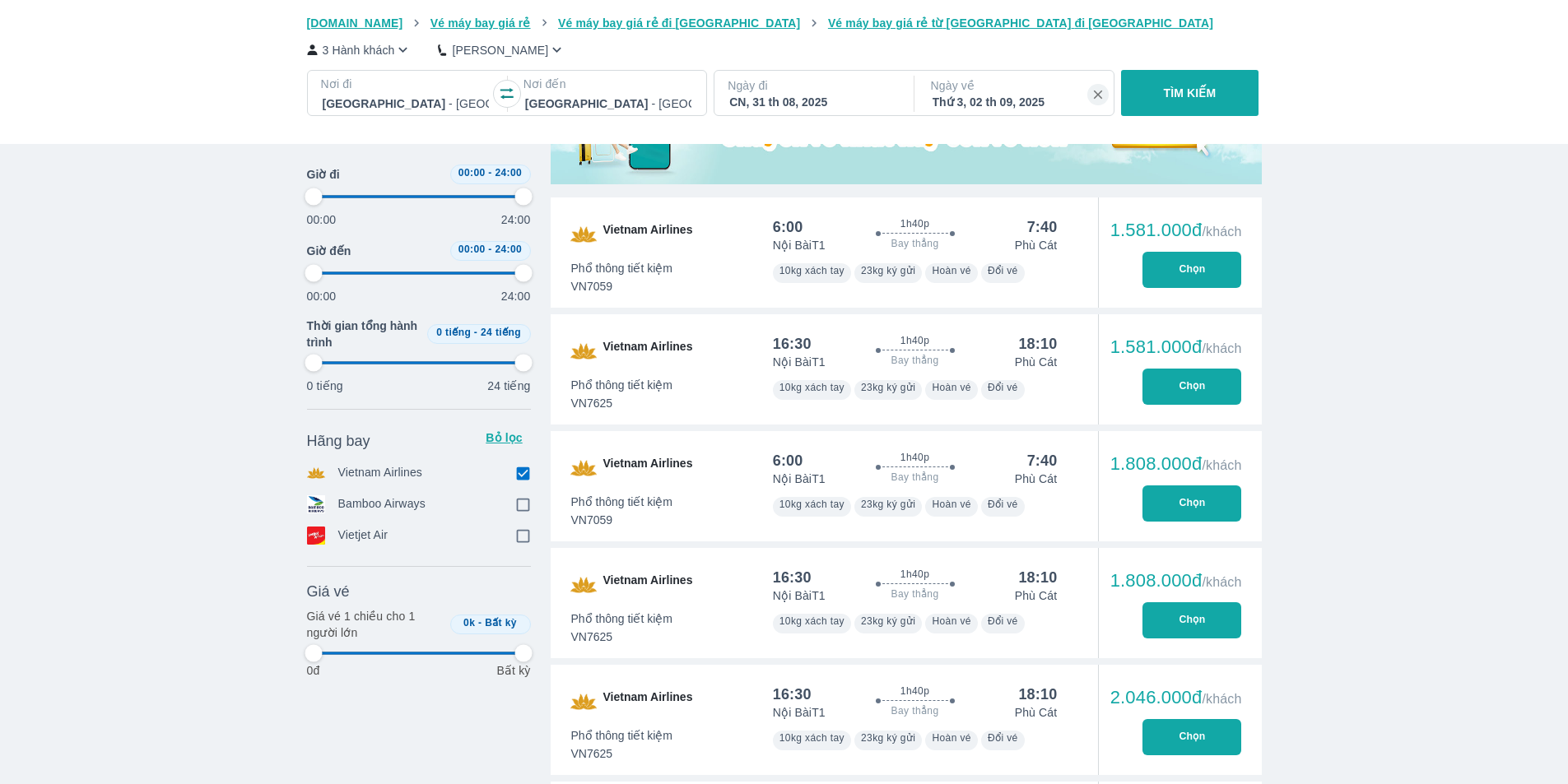
type input "97.9166666666667"
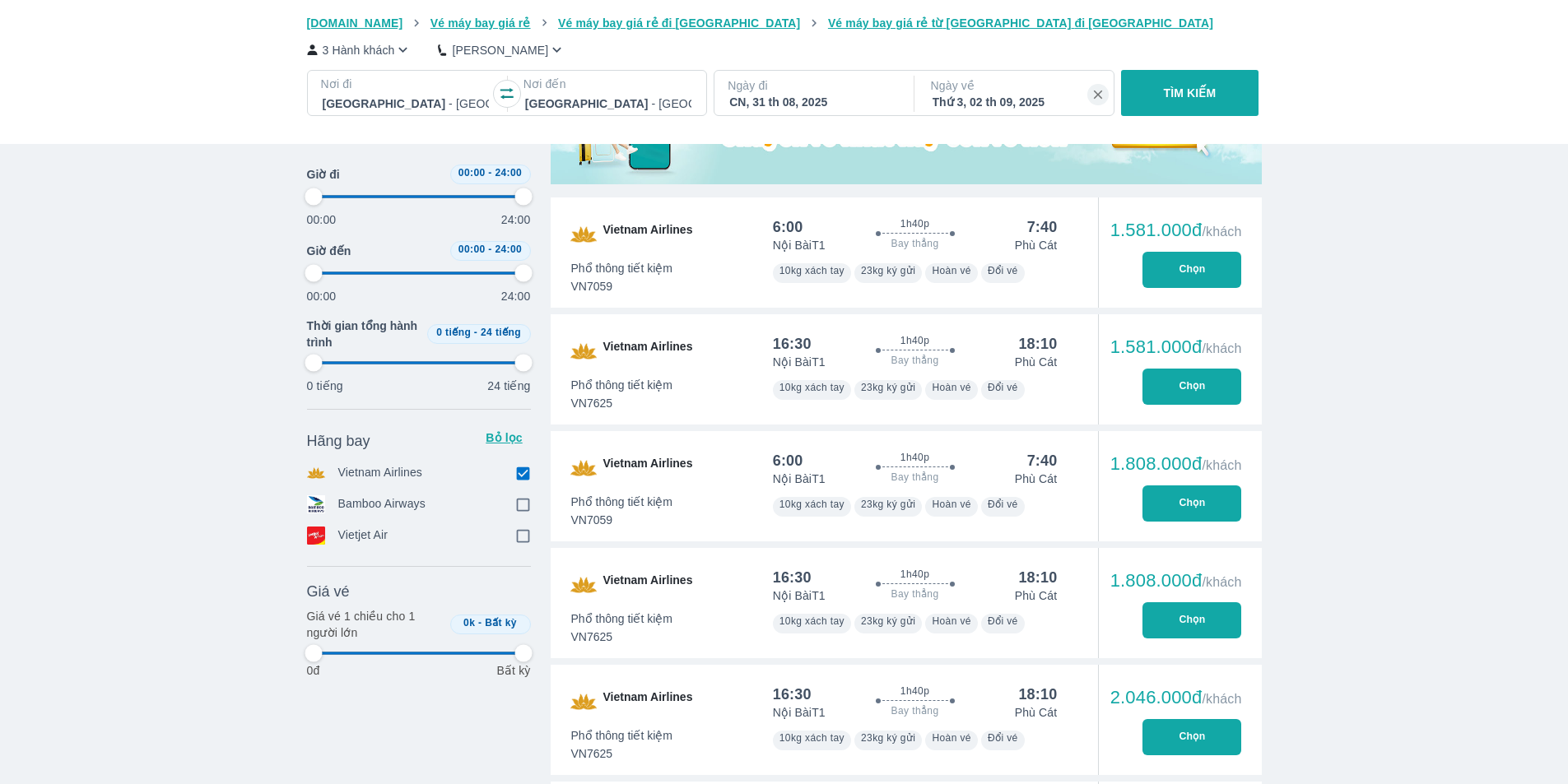
type input "97.9166666666667"
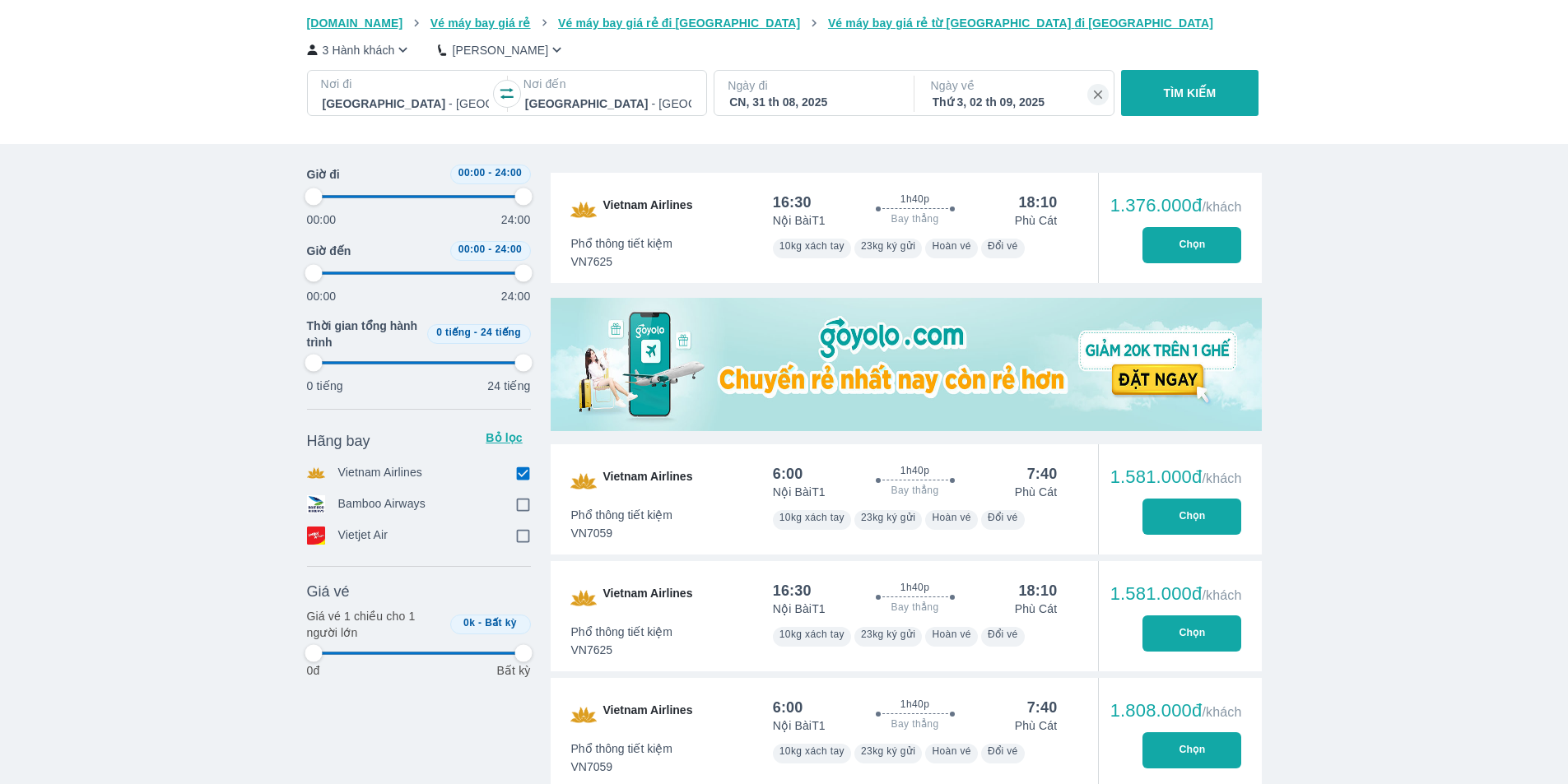
type input "97.9166666666667"
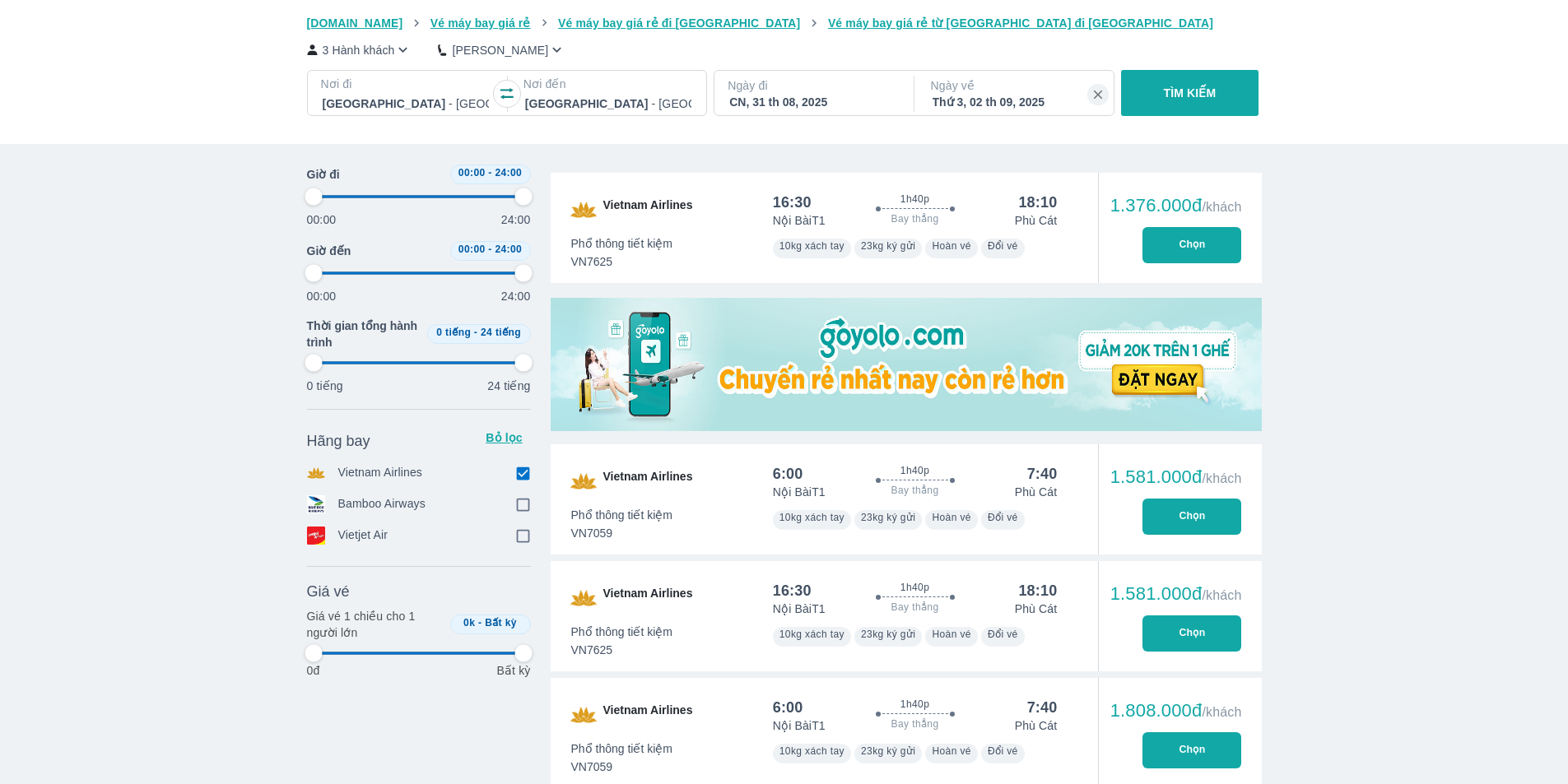
type input "97.9166666666667"
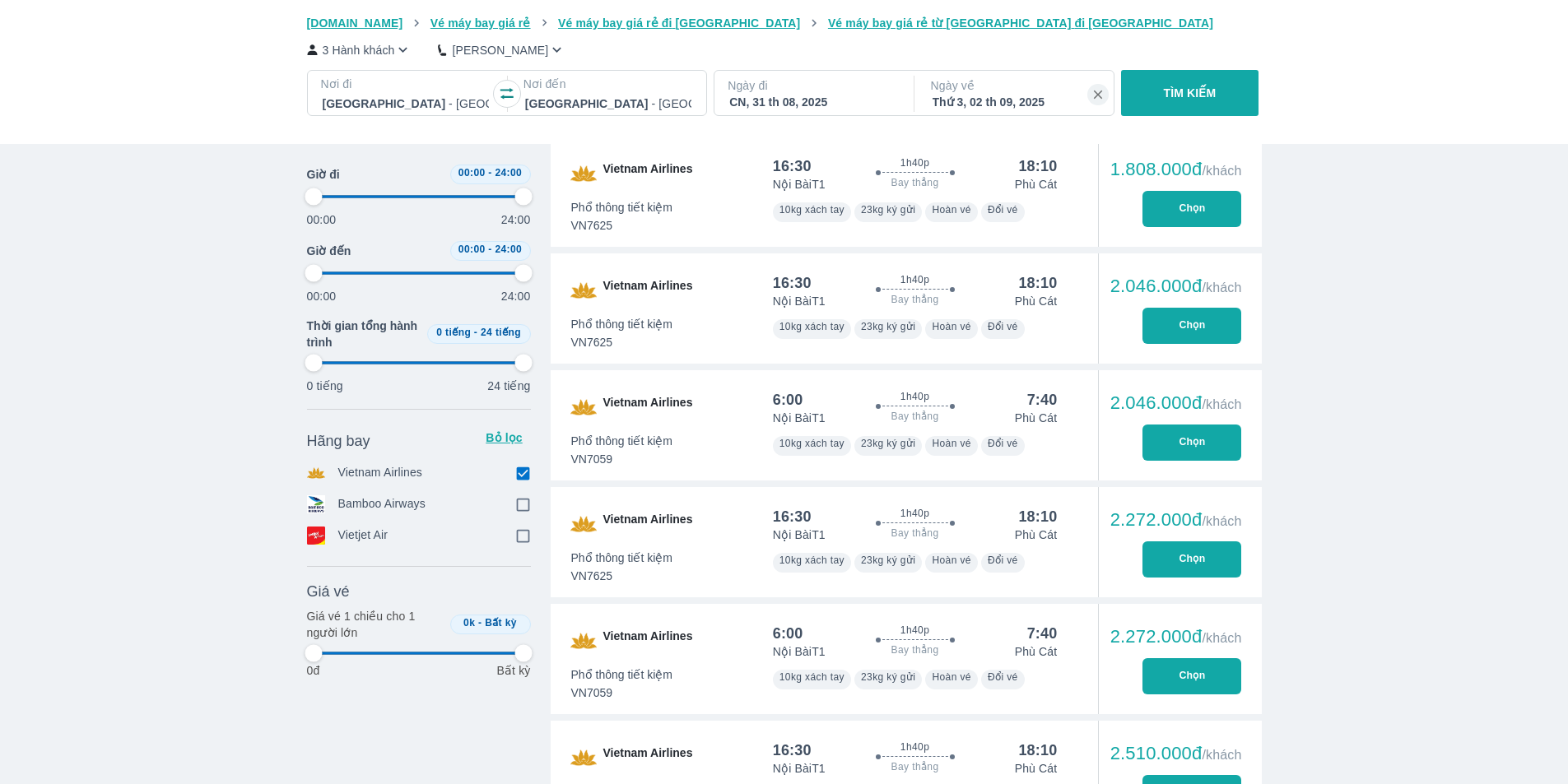
scroll to position [1482, 0]
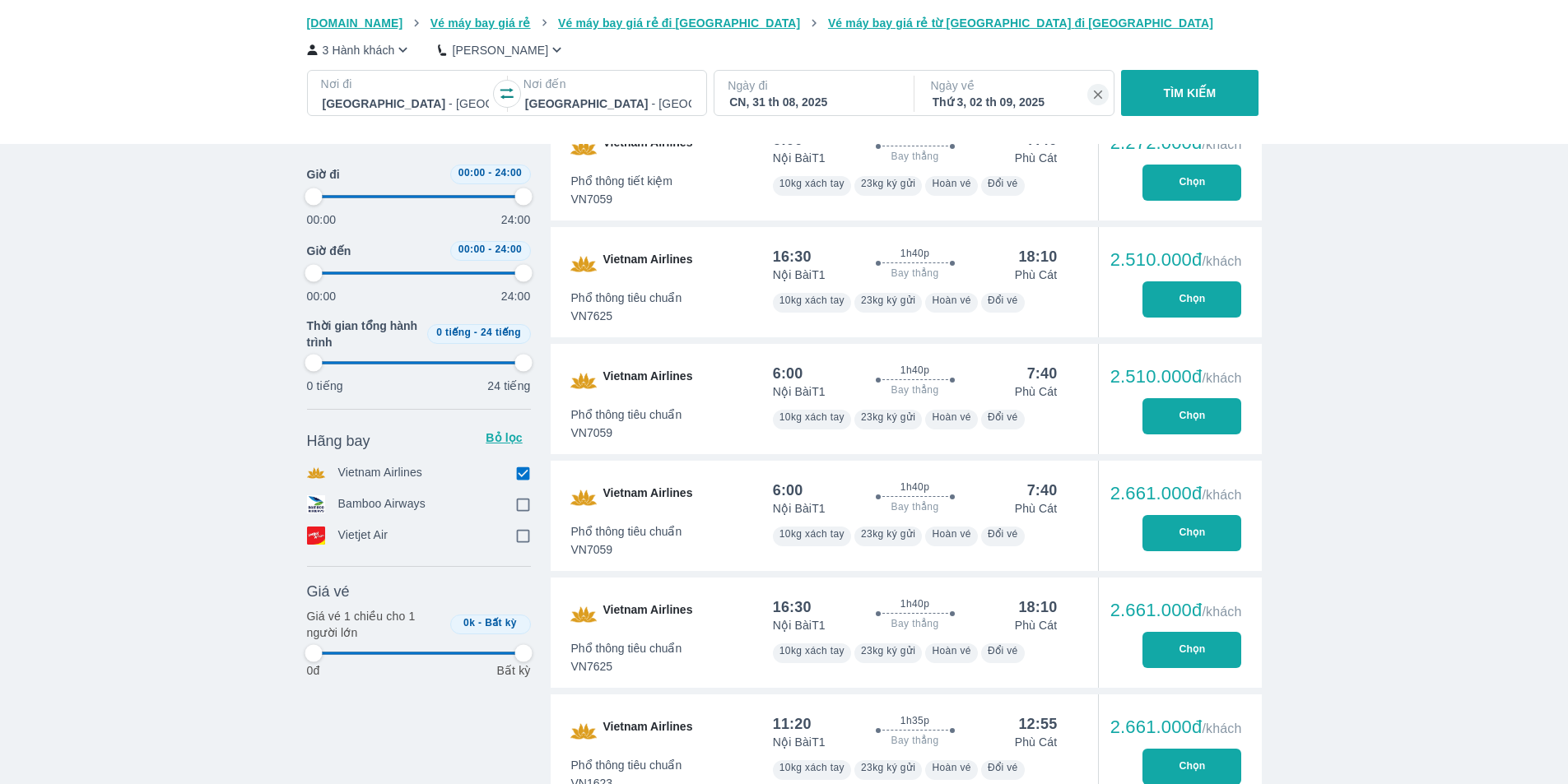
type input "97.9166666666667"
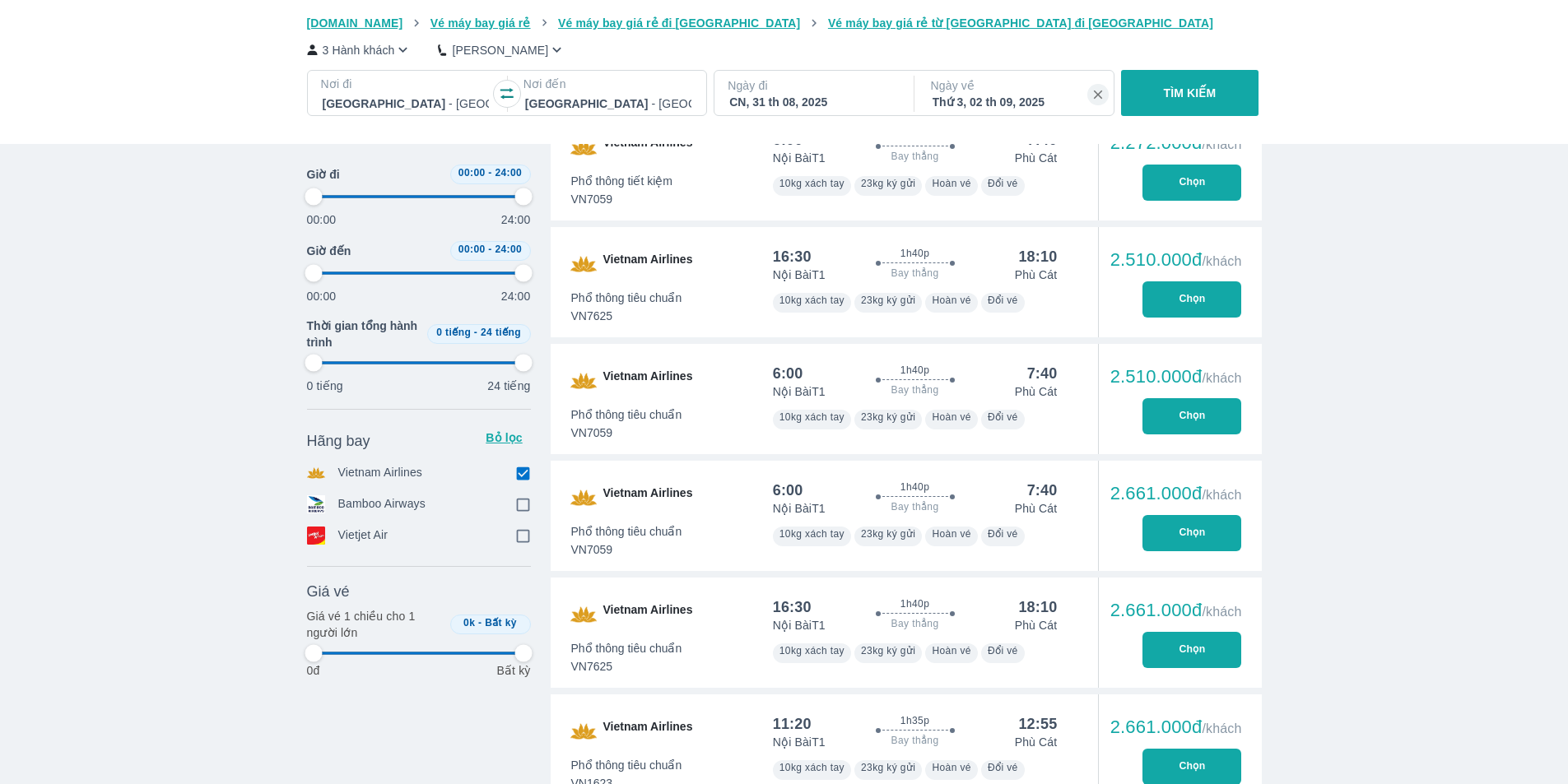
type input "97.9166666666667"
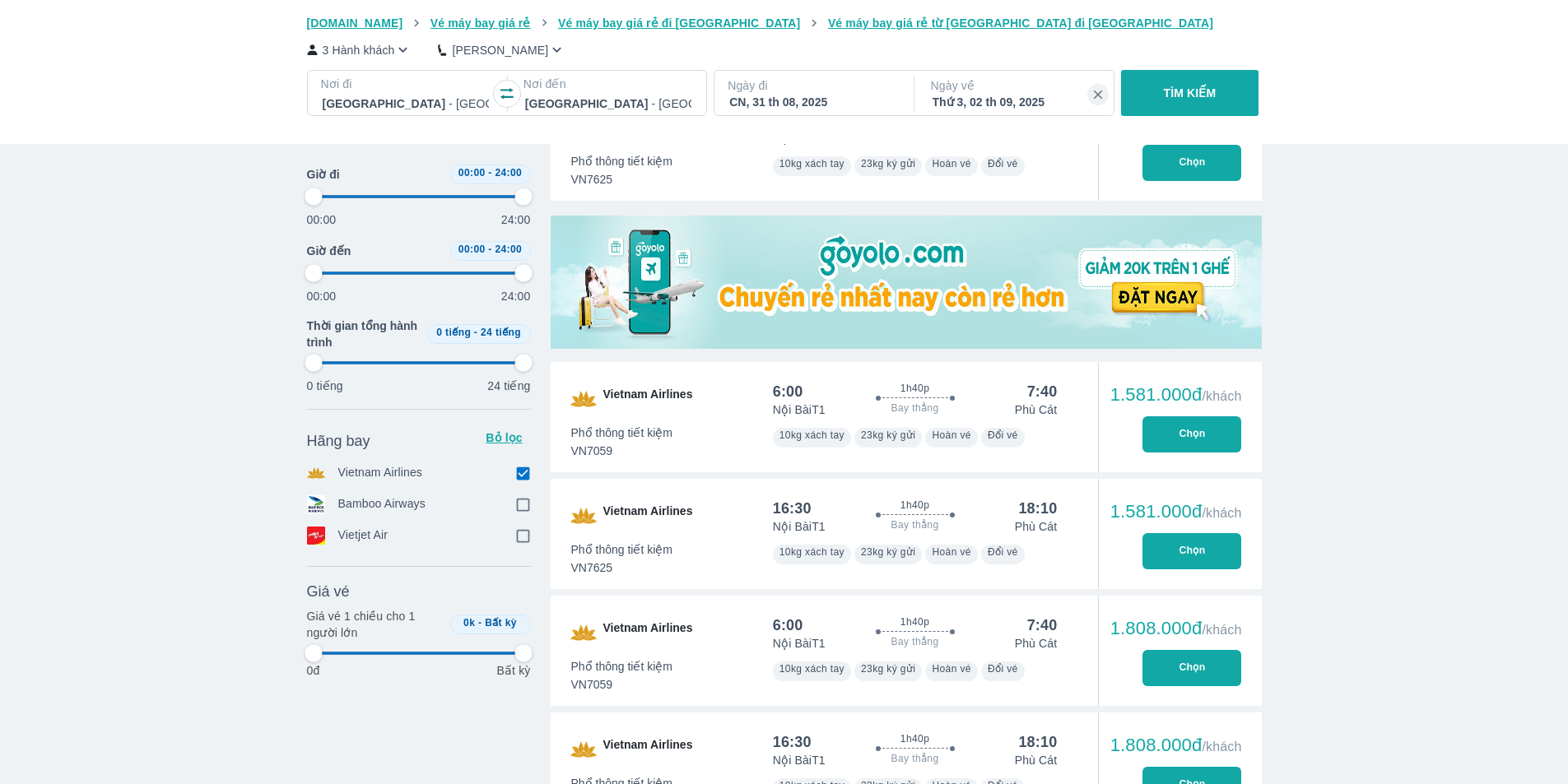
scroll to position [0, 0]
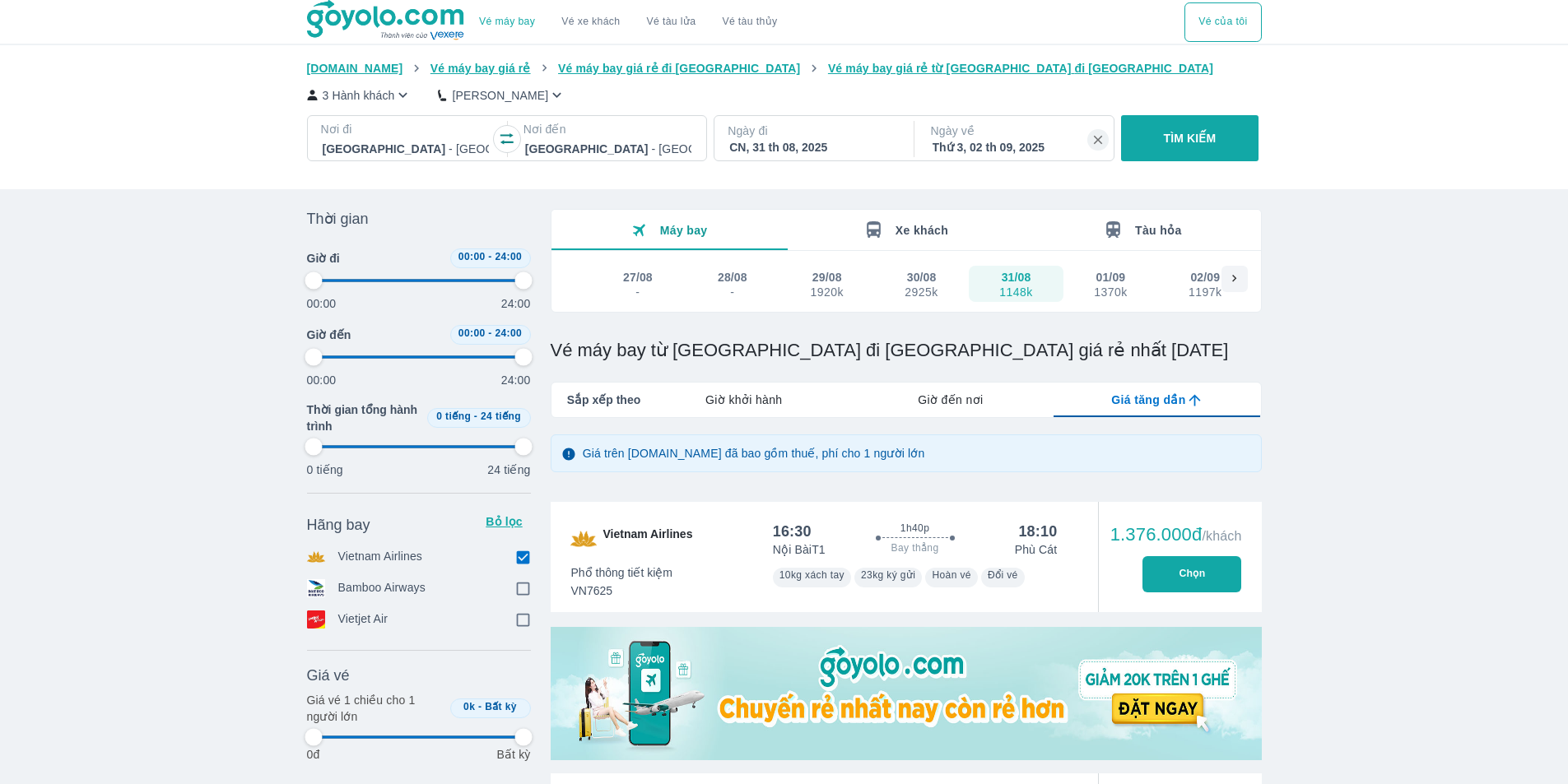
type input "97.9166666666667"
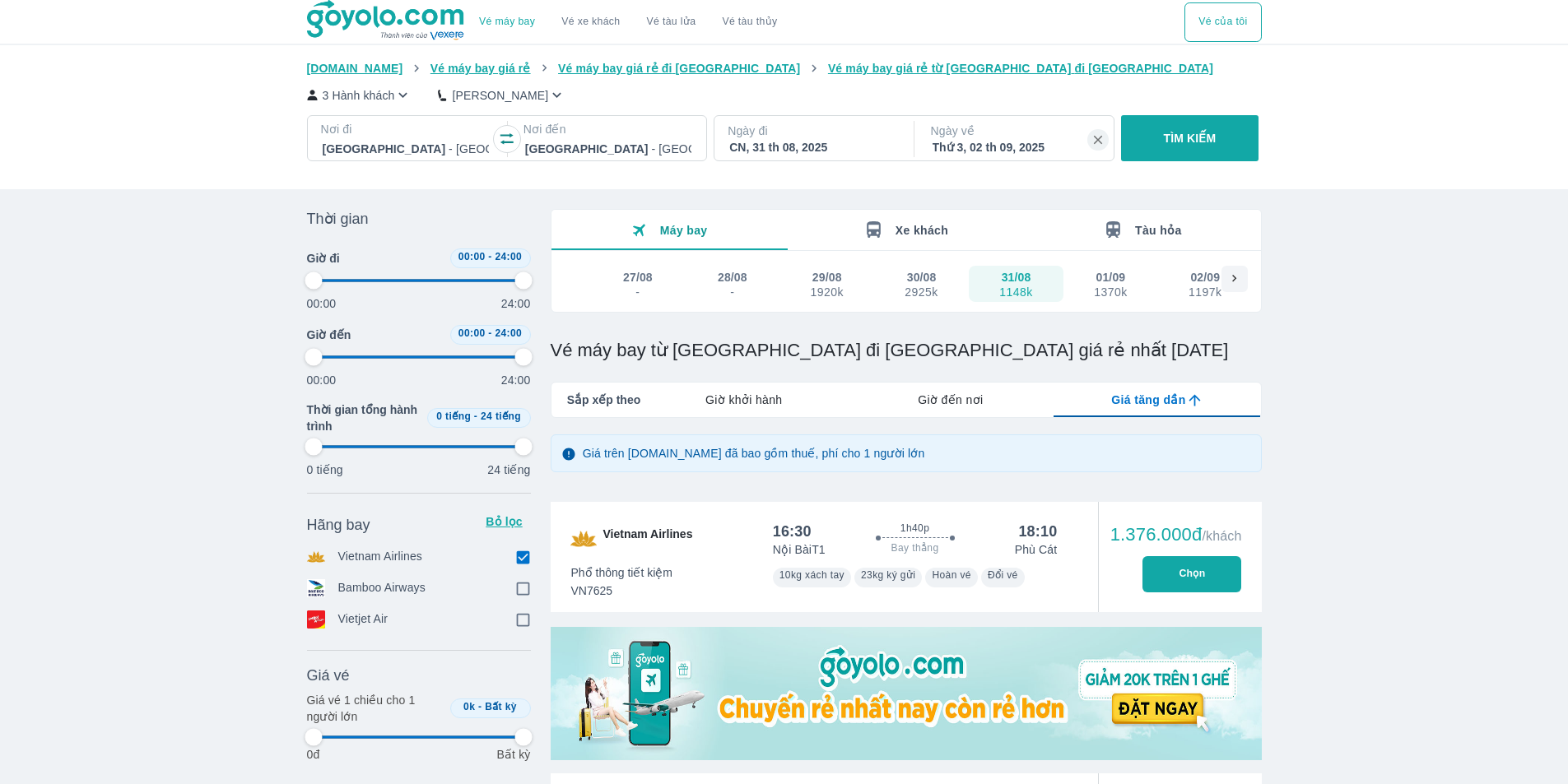
type input "97.9166666666667"
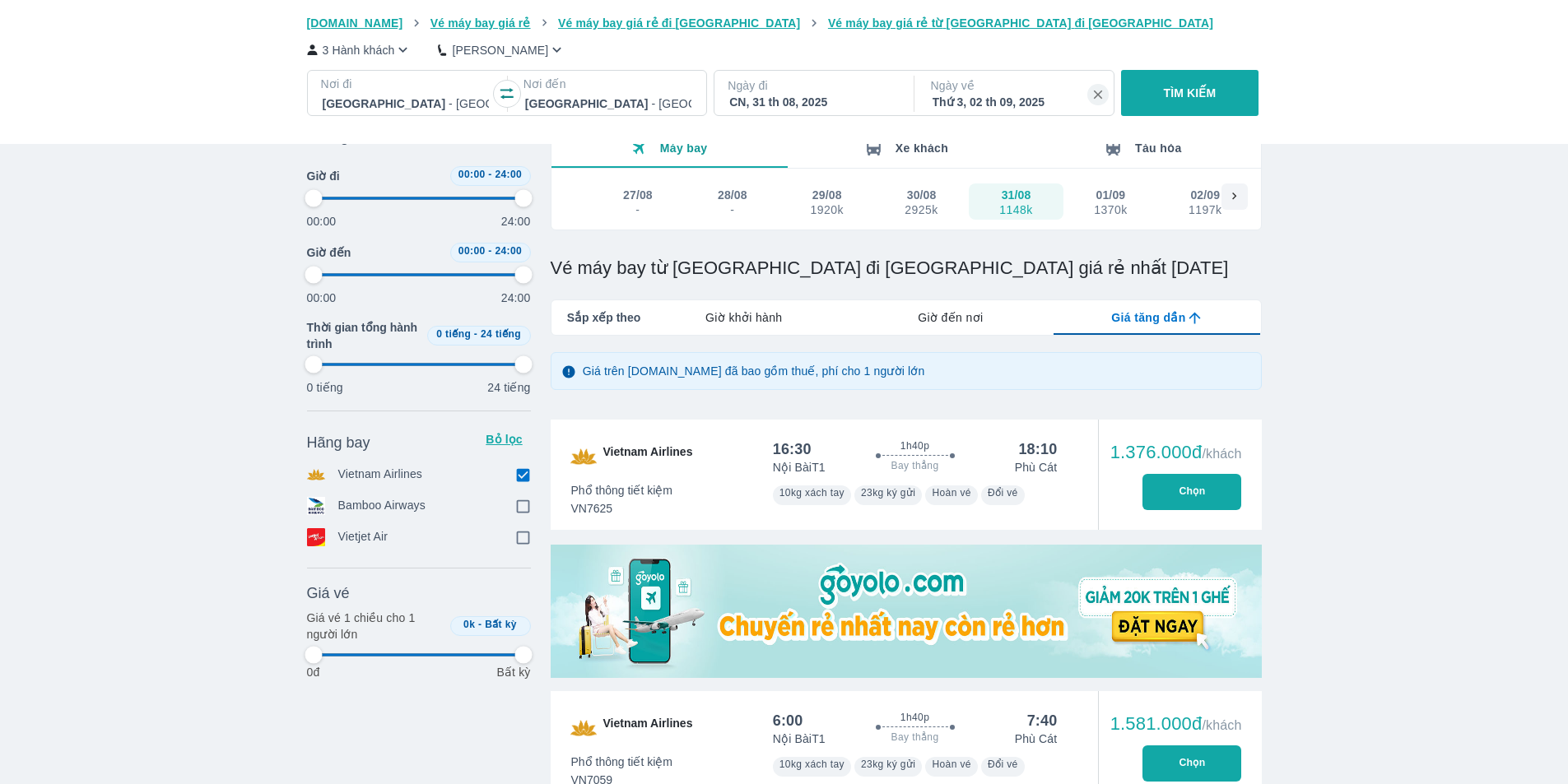
scroll to position [247, 0]
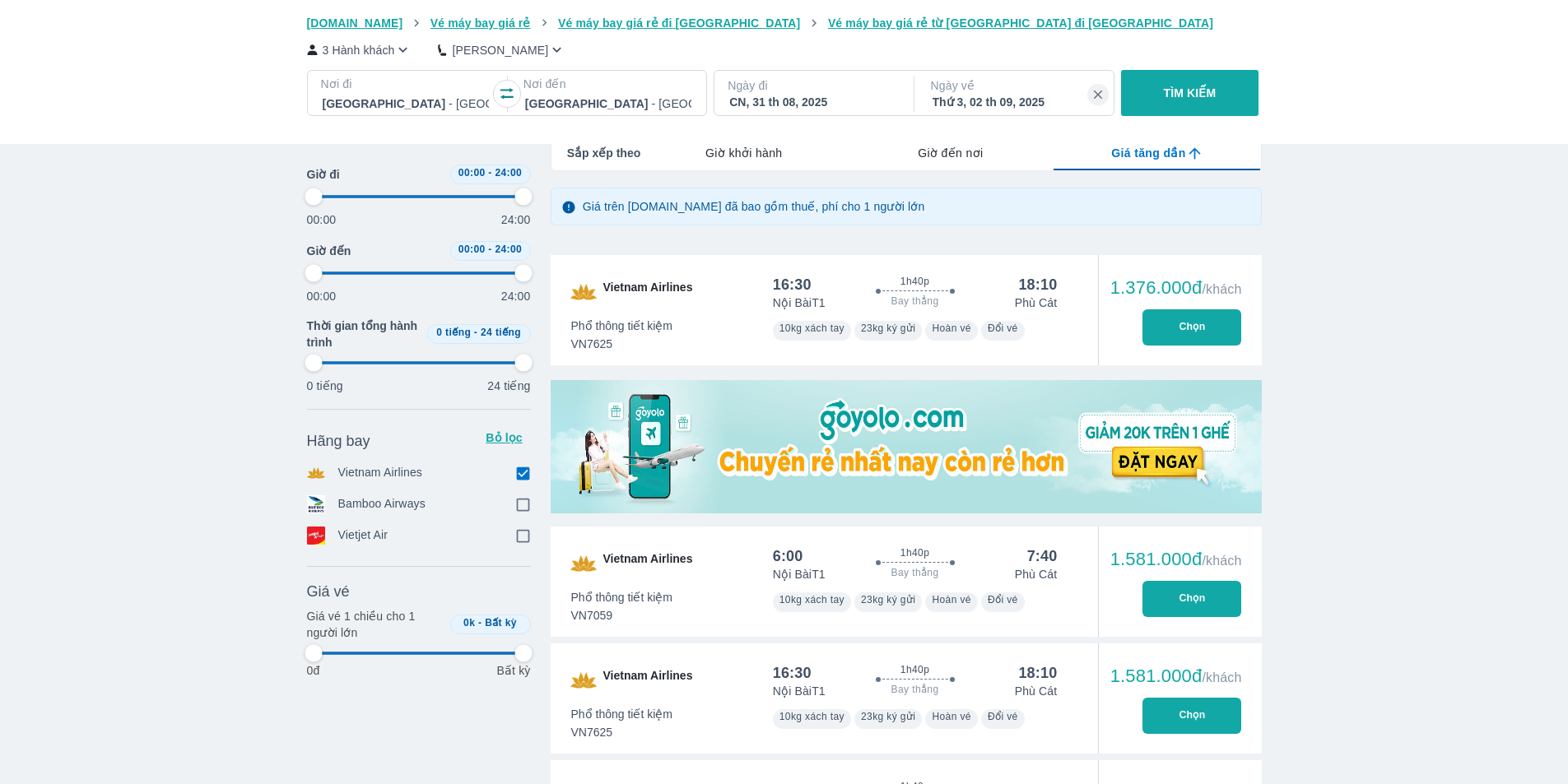
type input "97.9166666666667"
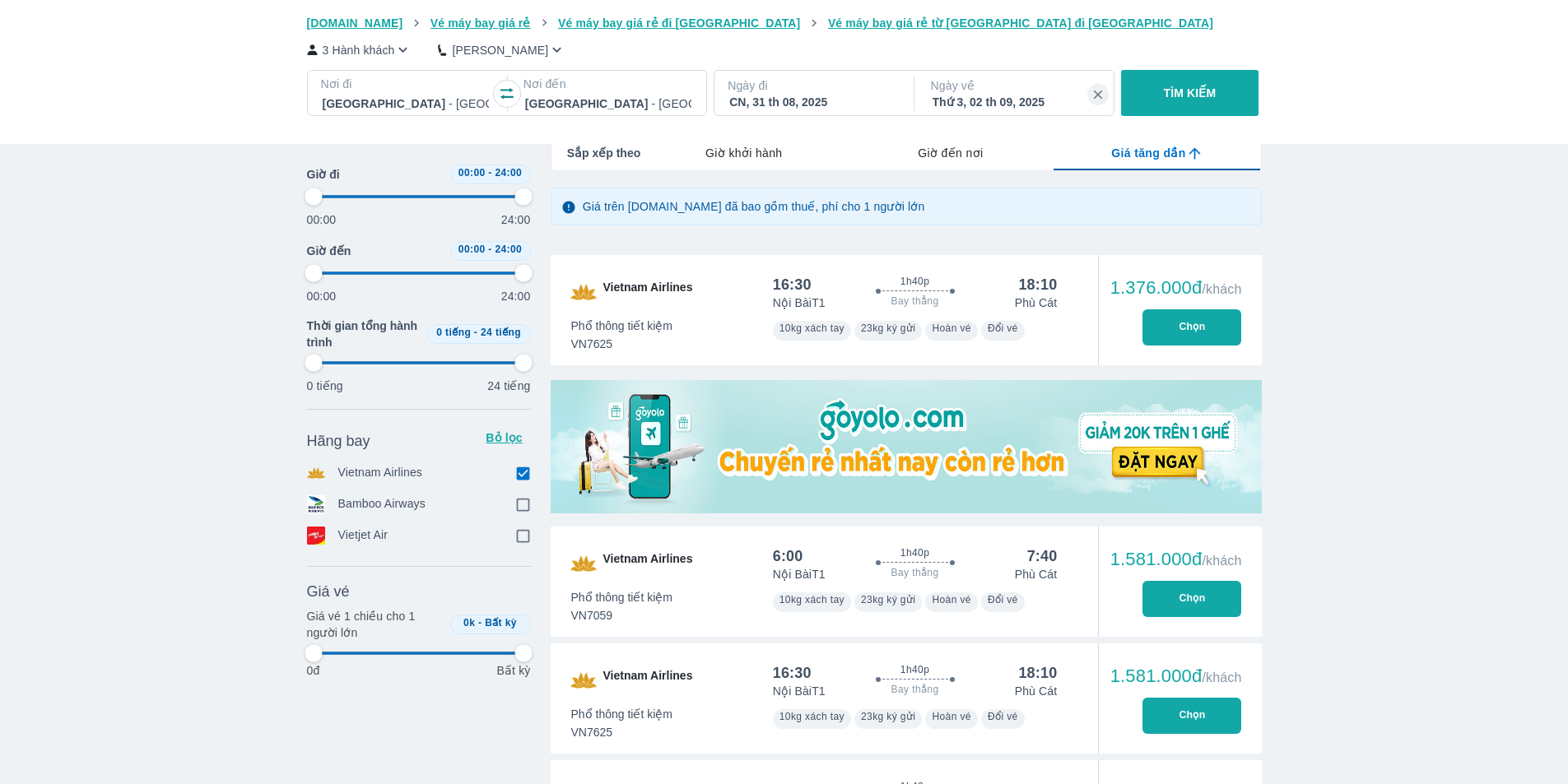
type input "97.9166666666667"
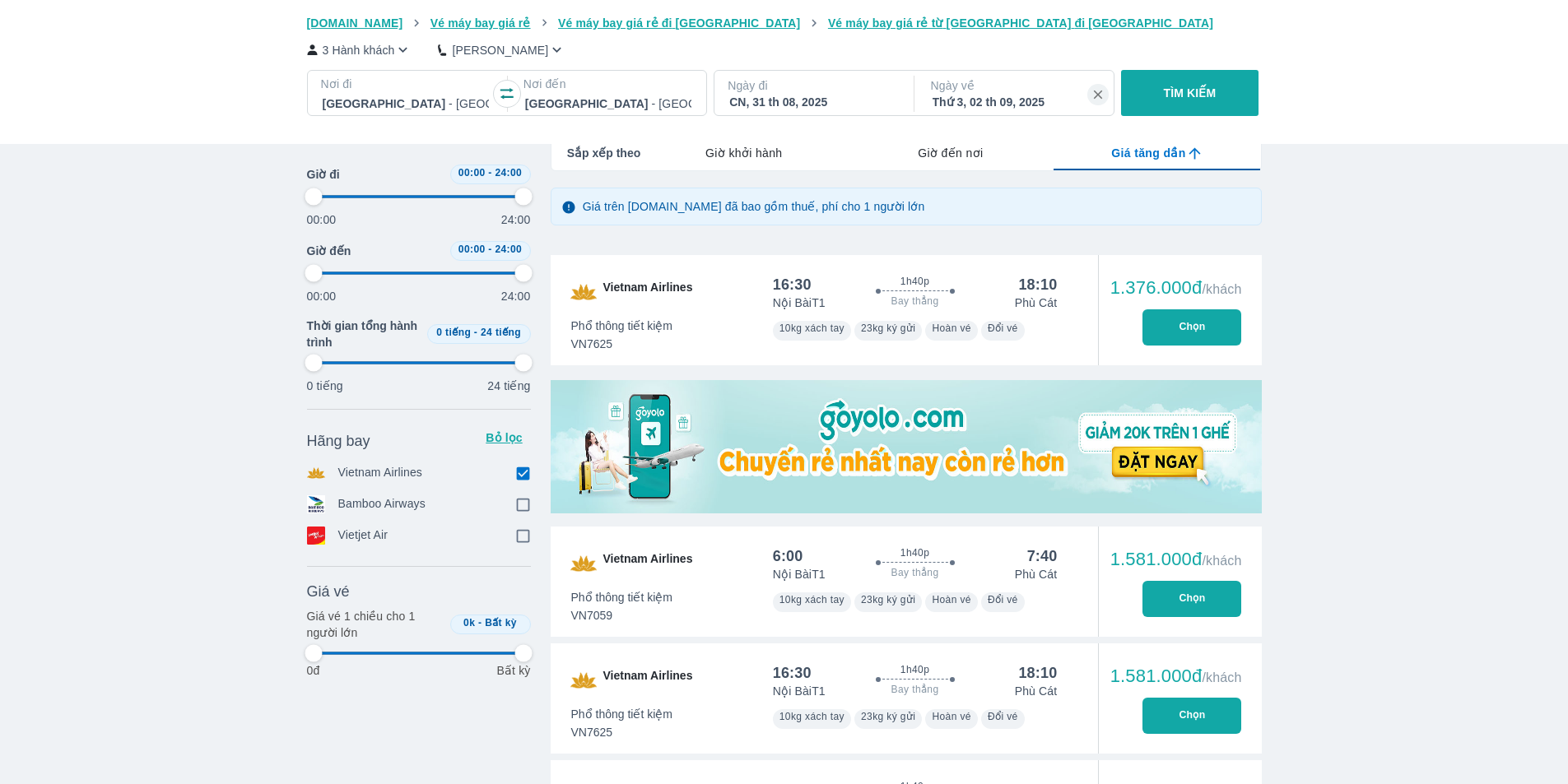
type input "97.9166666666667"
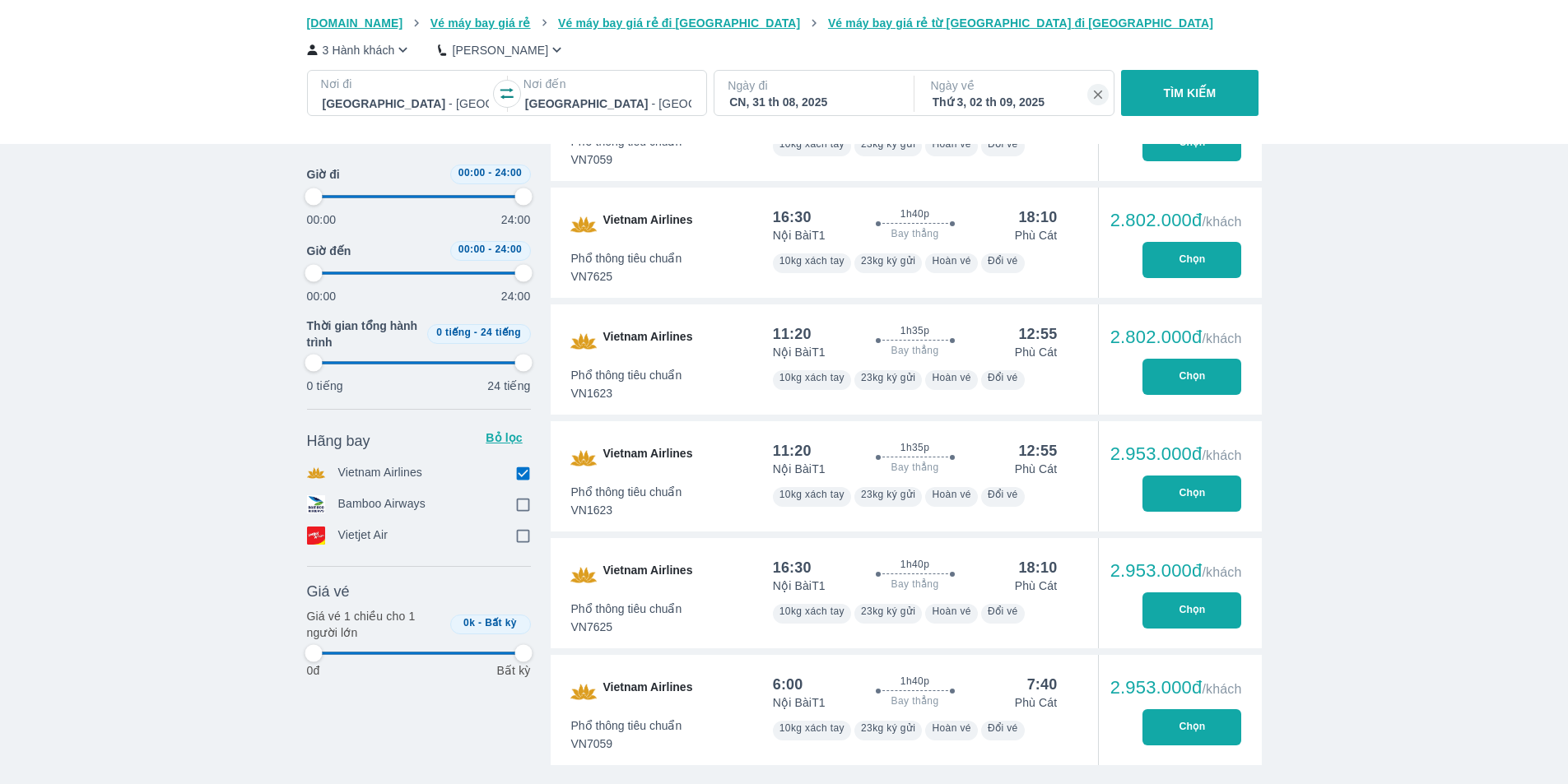
type input "97.9166666666667"
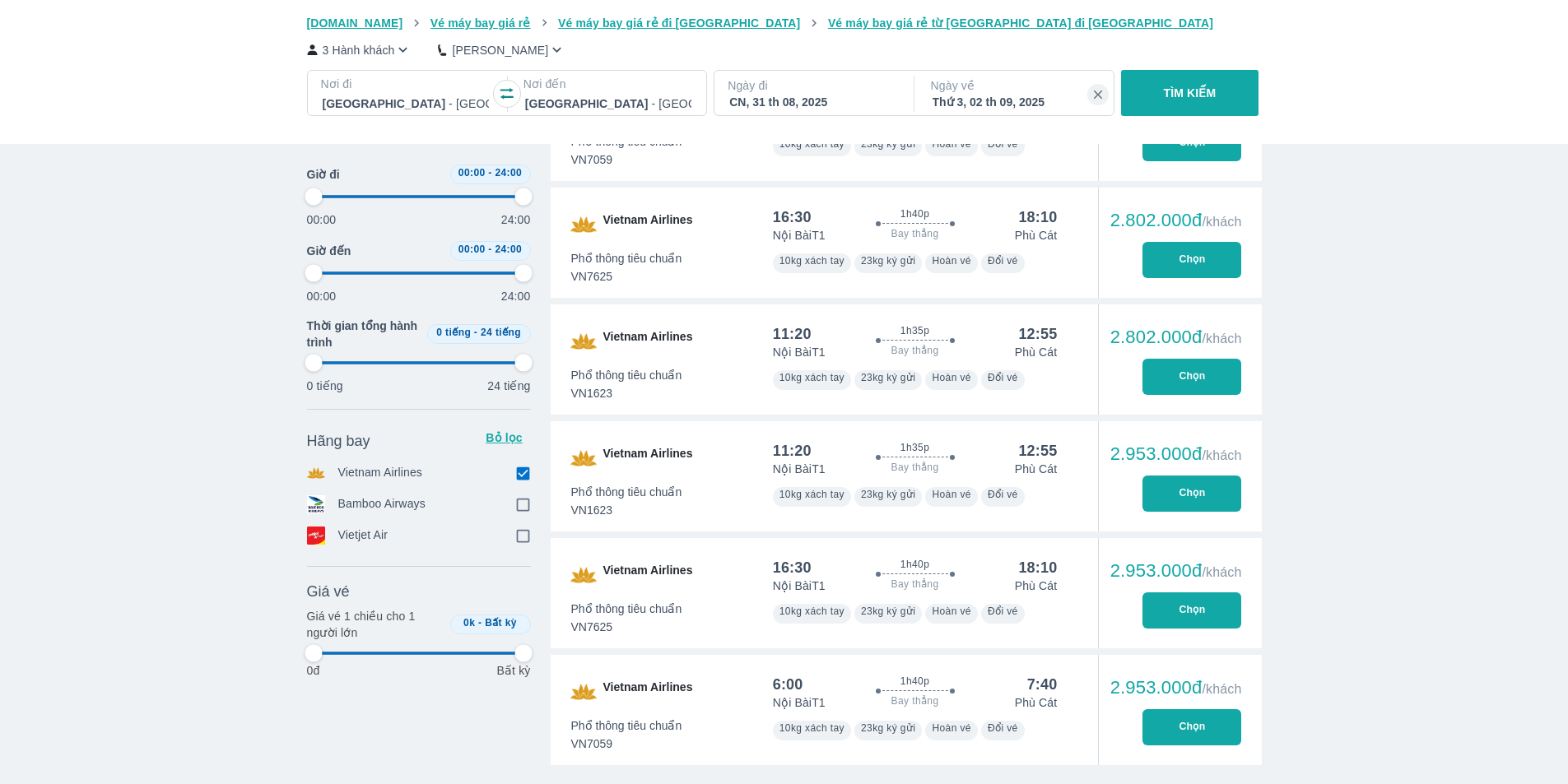
type input "97.9166666666667"
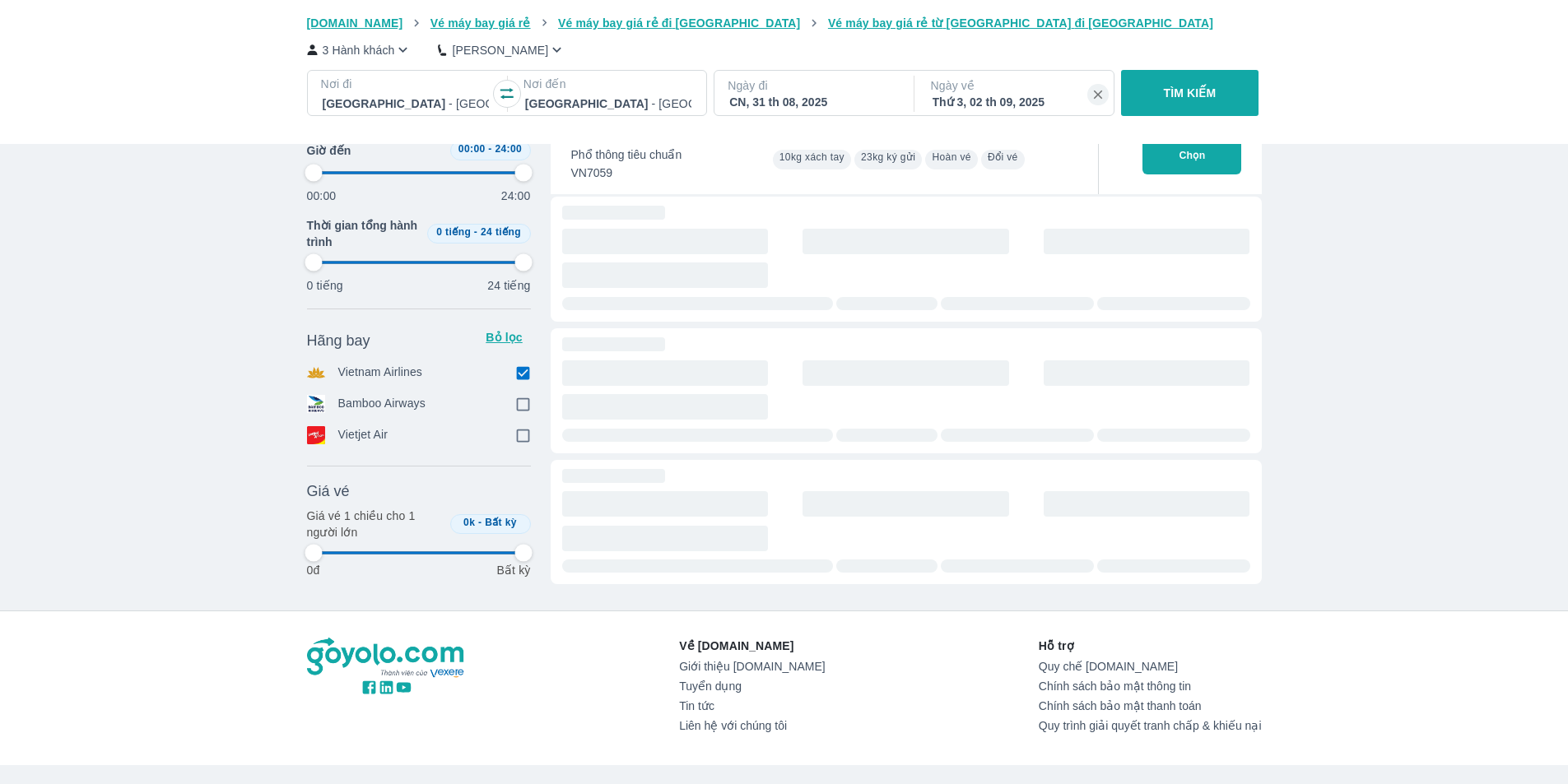
type input "97.9166666666667"
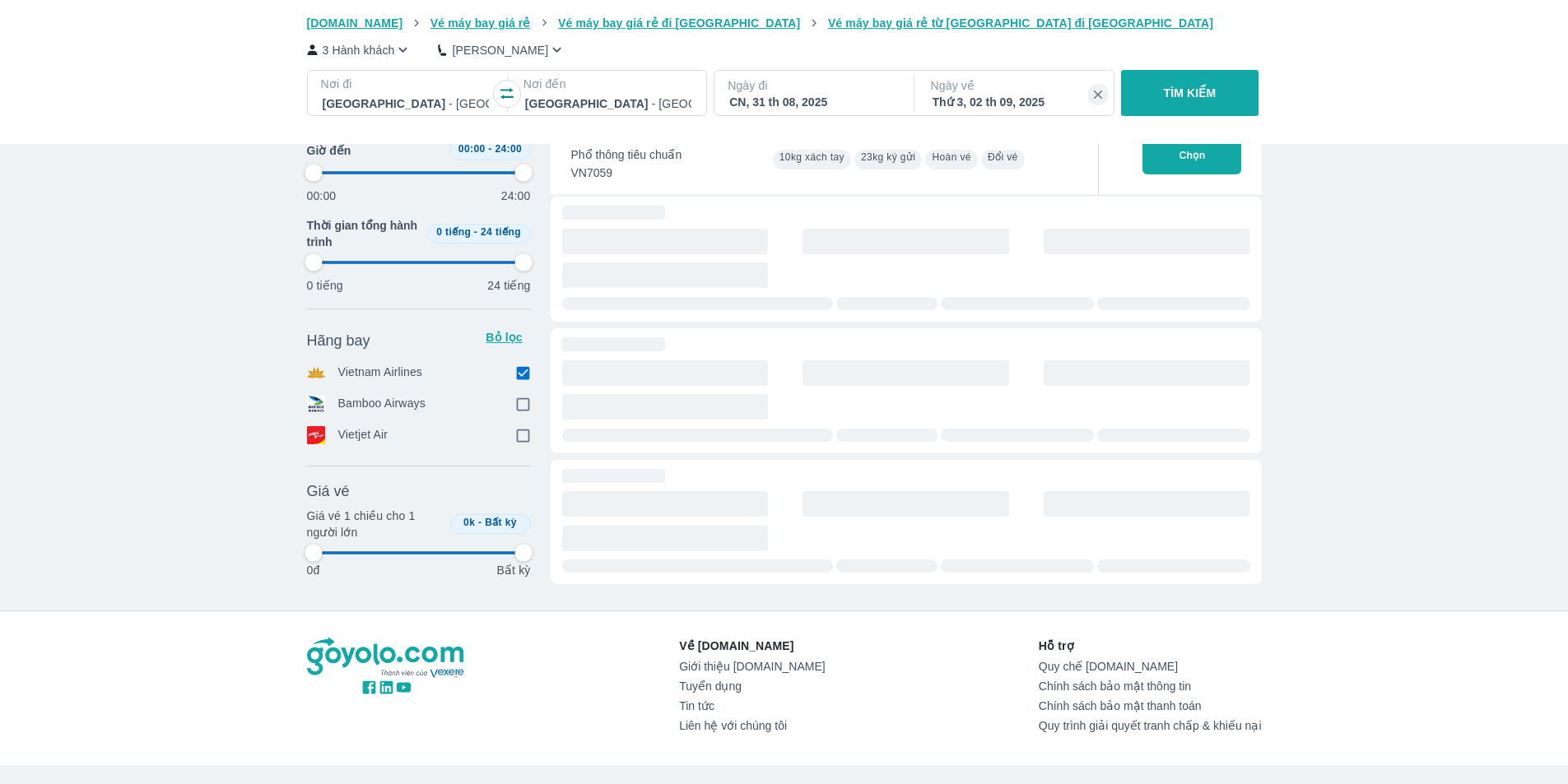
type input "97.9166666666667"
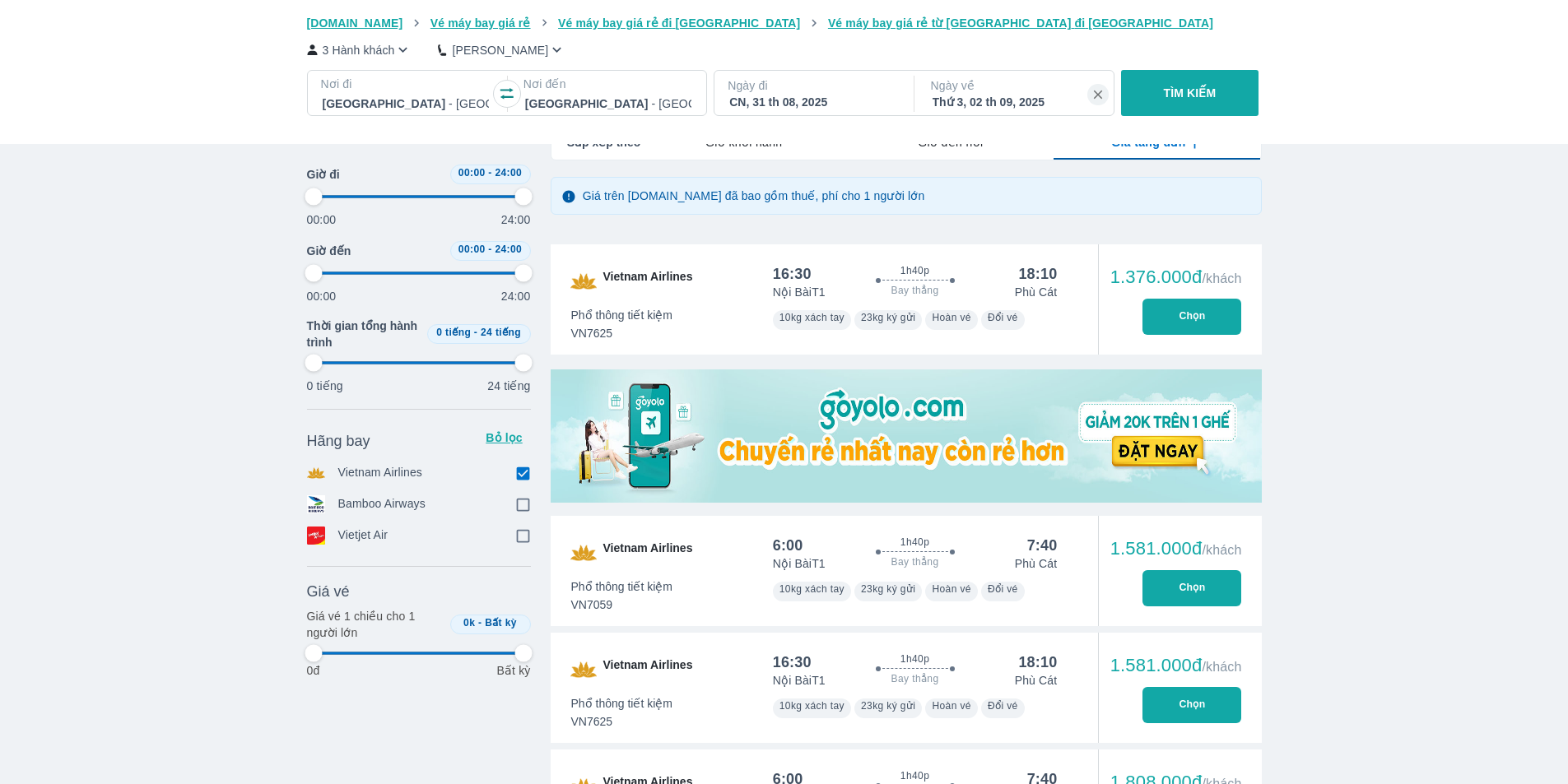
scroll to position [0, 0]
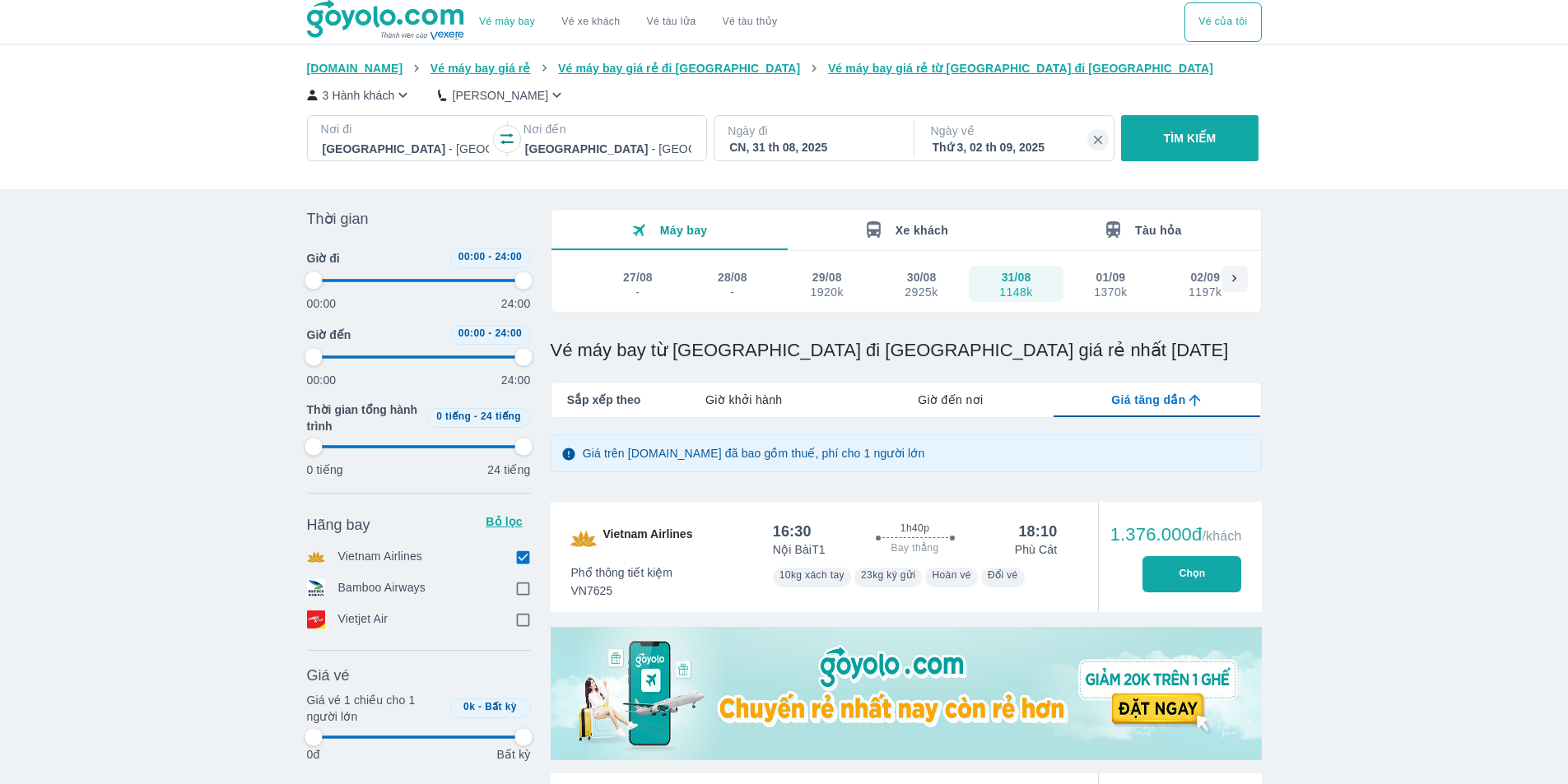
type input "97.9166666666667"
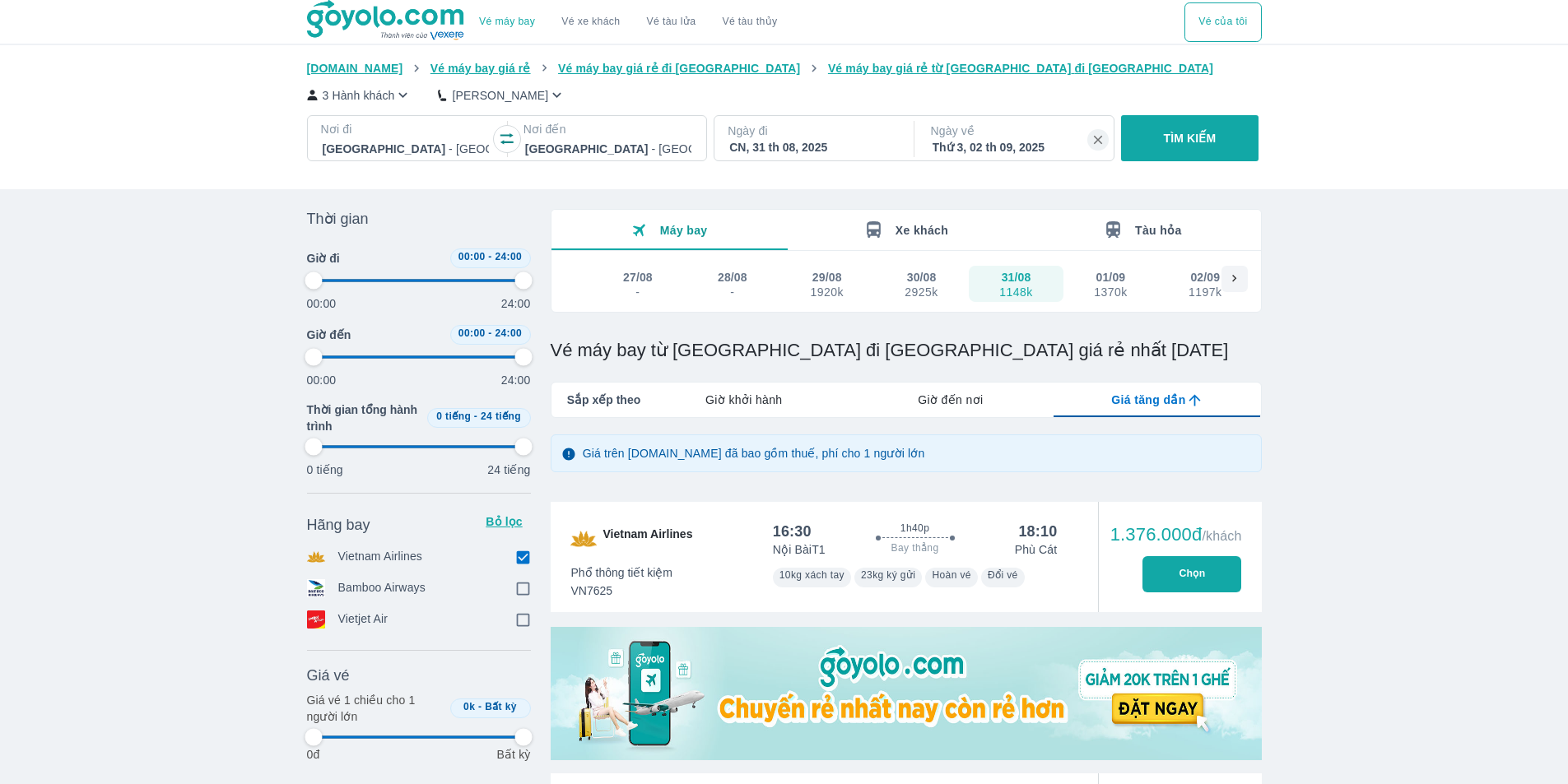
type input "97.9166666666667"
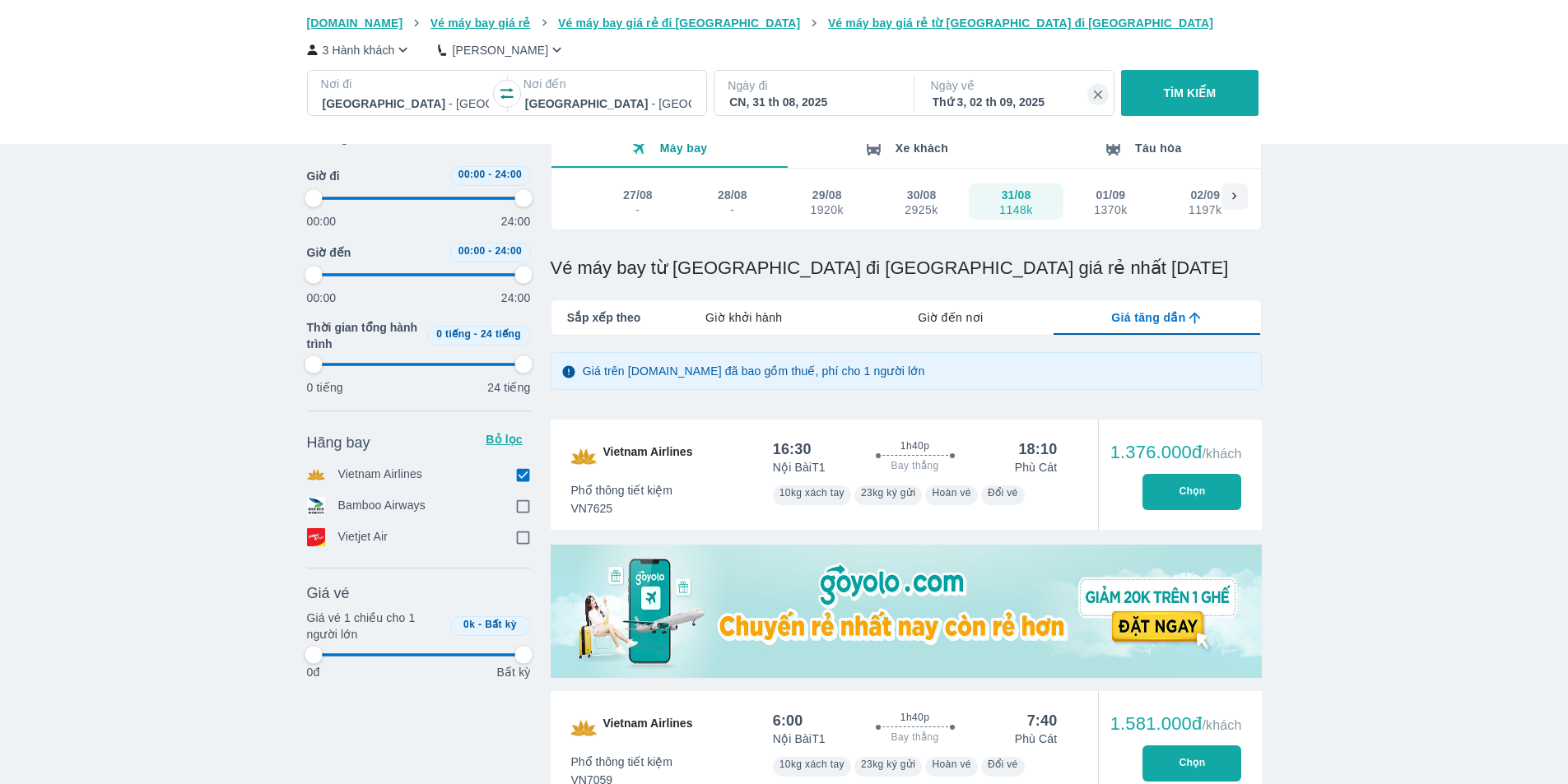
type input "97.9166666666667"
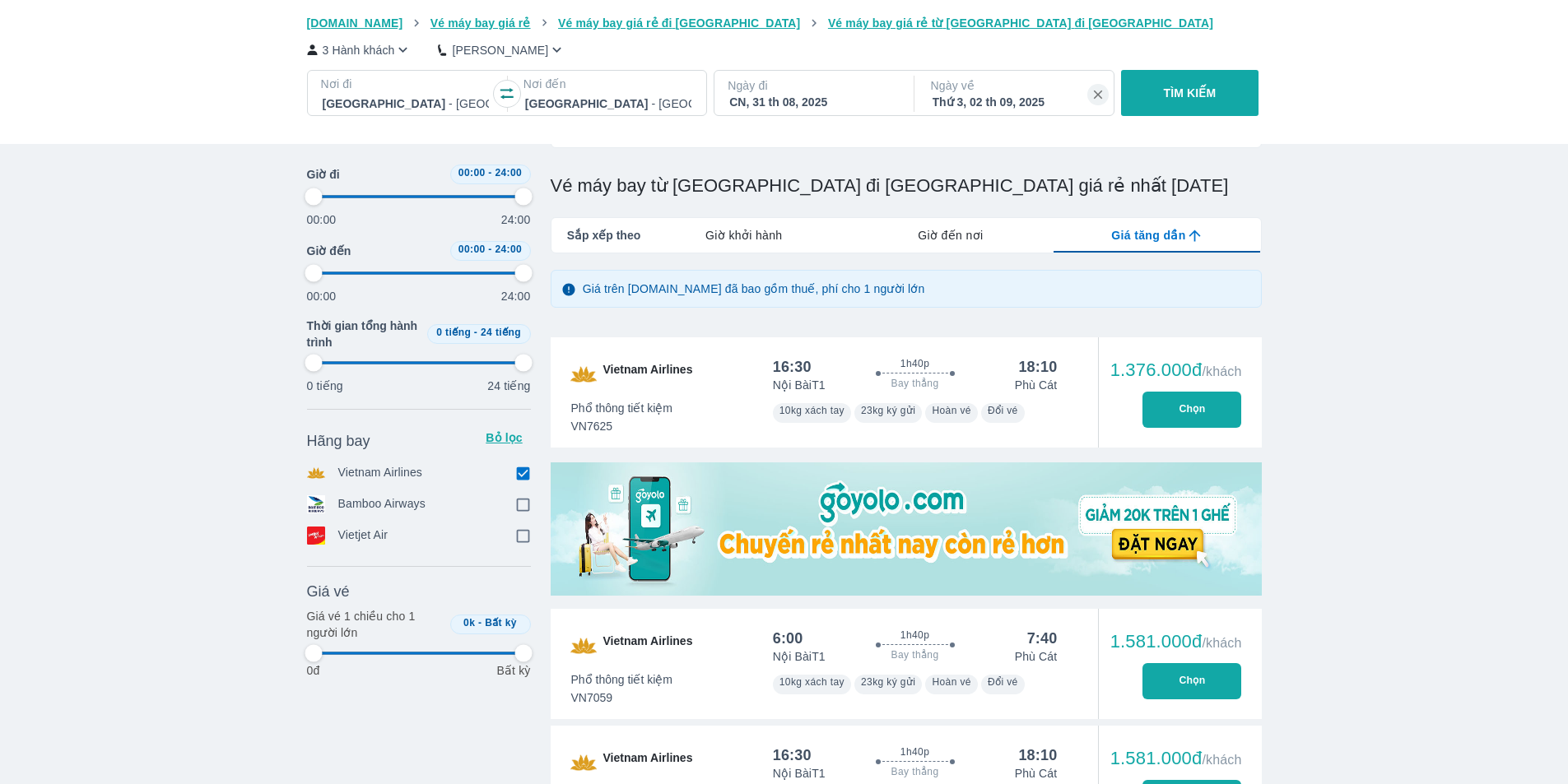
type input "97.9166666666667"
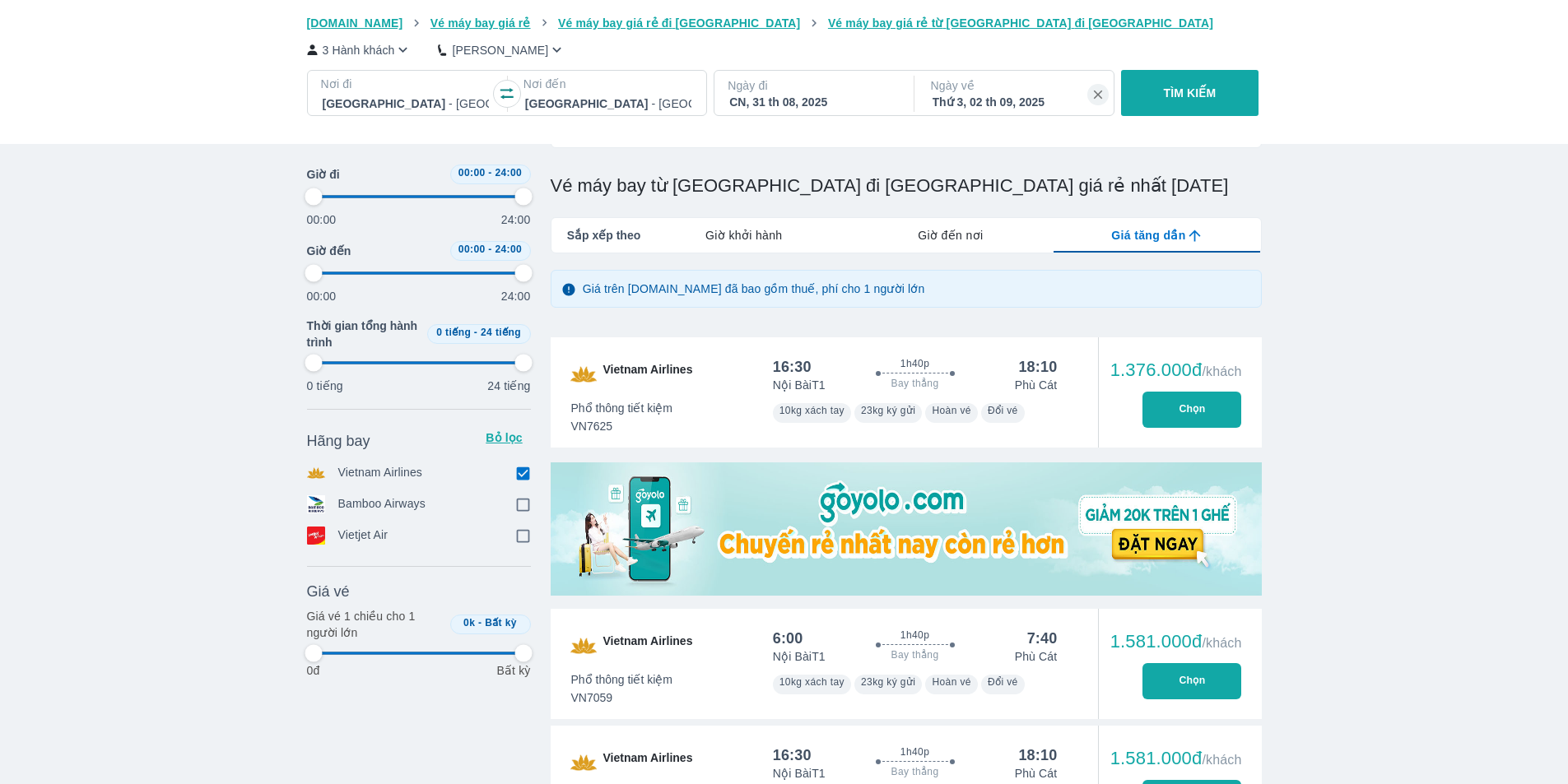
type input "97.9166666666667"
click at [1185, 413] on button "Chọn" at bounding box center [1192, 409] width 99 height 36
type input "97.9166666666667"
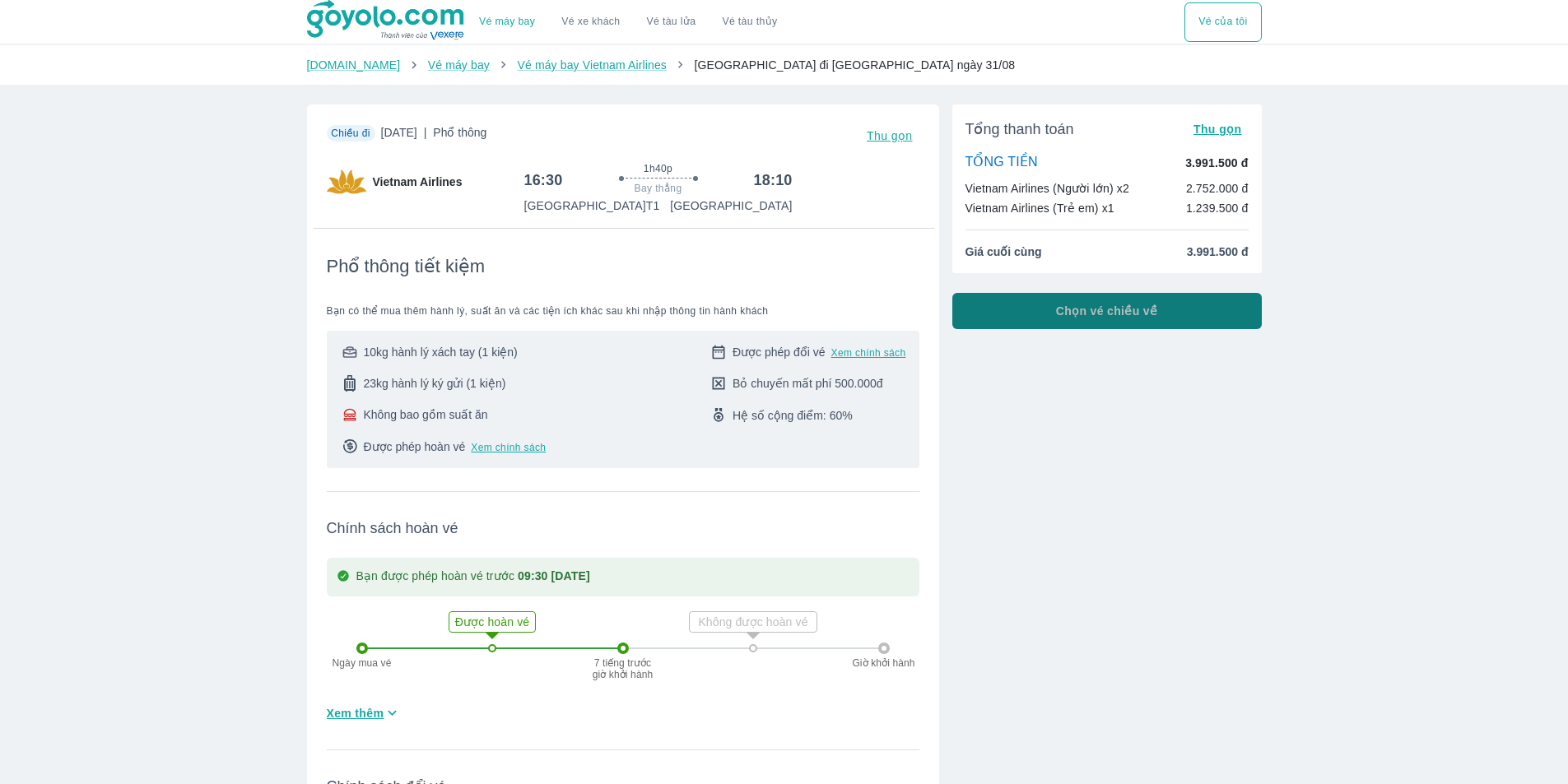
click at [1131, 315] on span "Chọn vé chiều về" at bounding box center [1107, 311] width 102 height 16
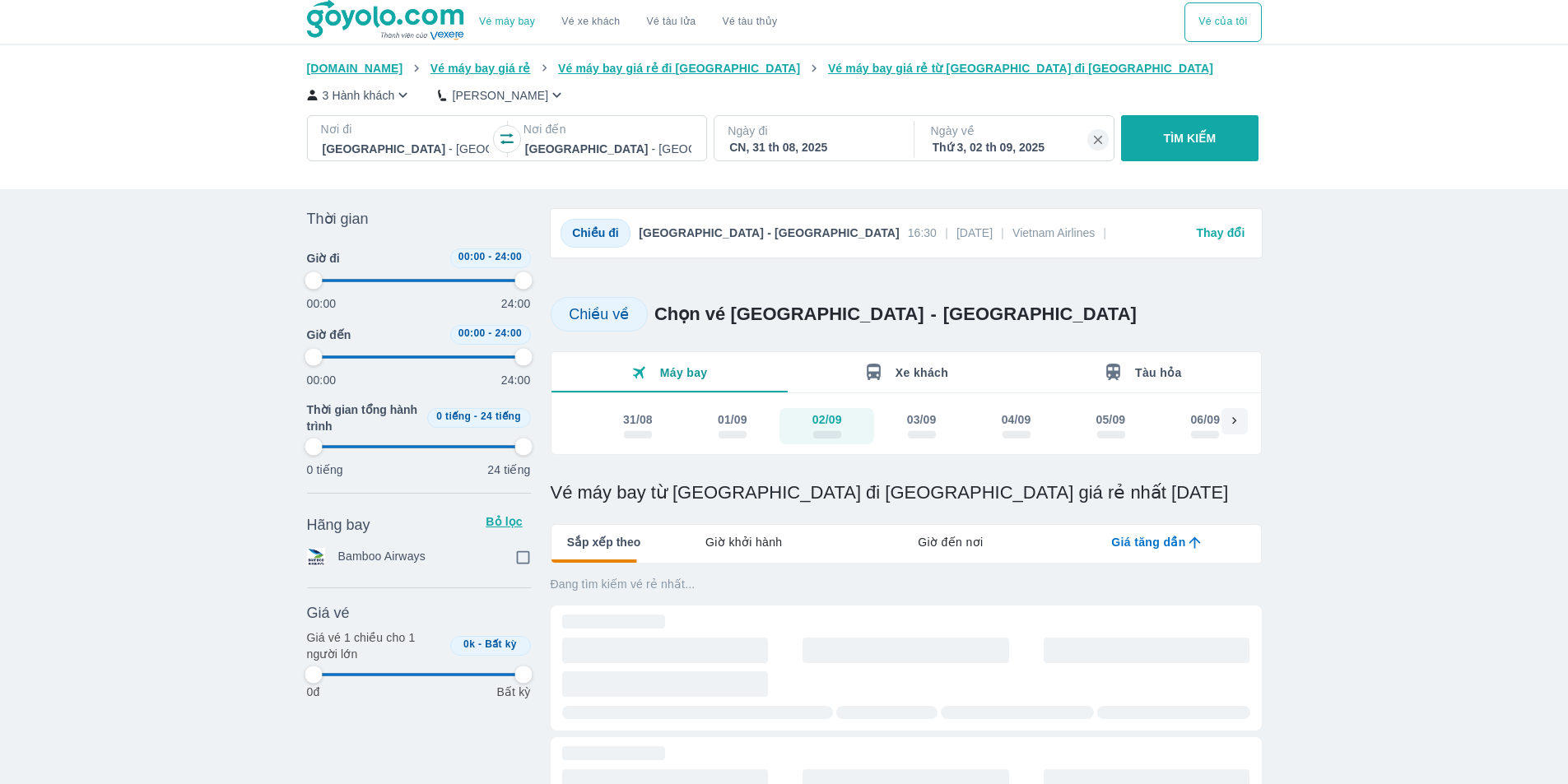
type input "97.9166666666667"
checkbox input "true"
type input "97.9166666666667"
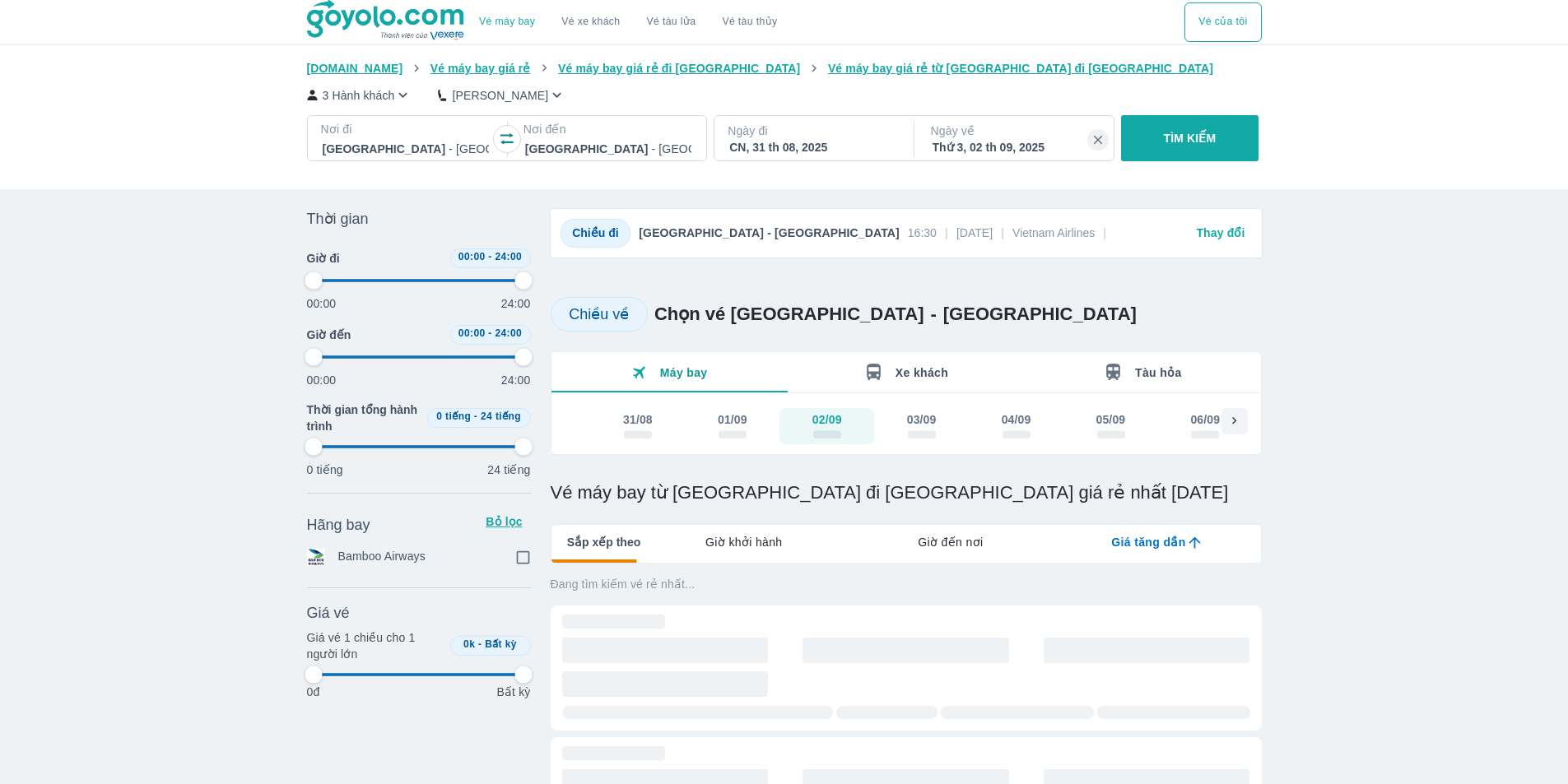
type input "97.9166666666667"
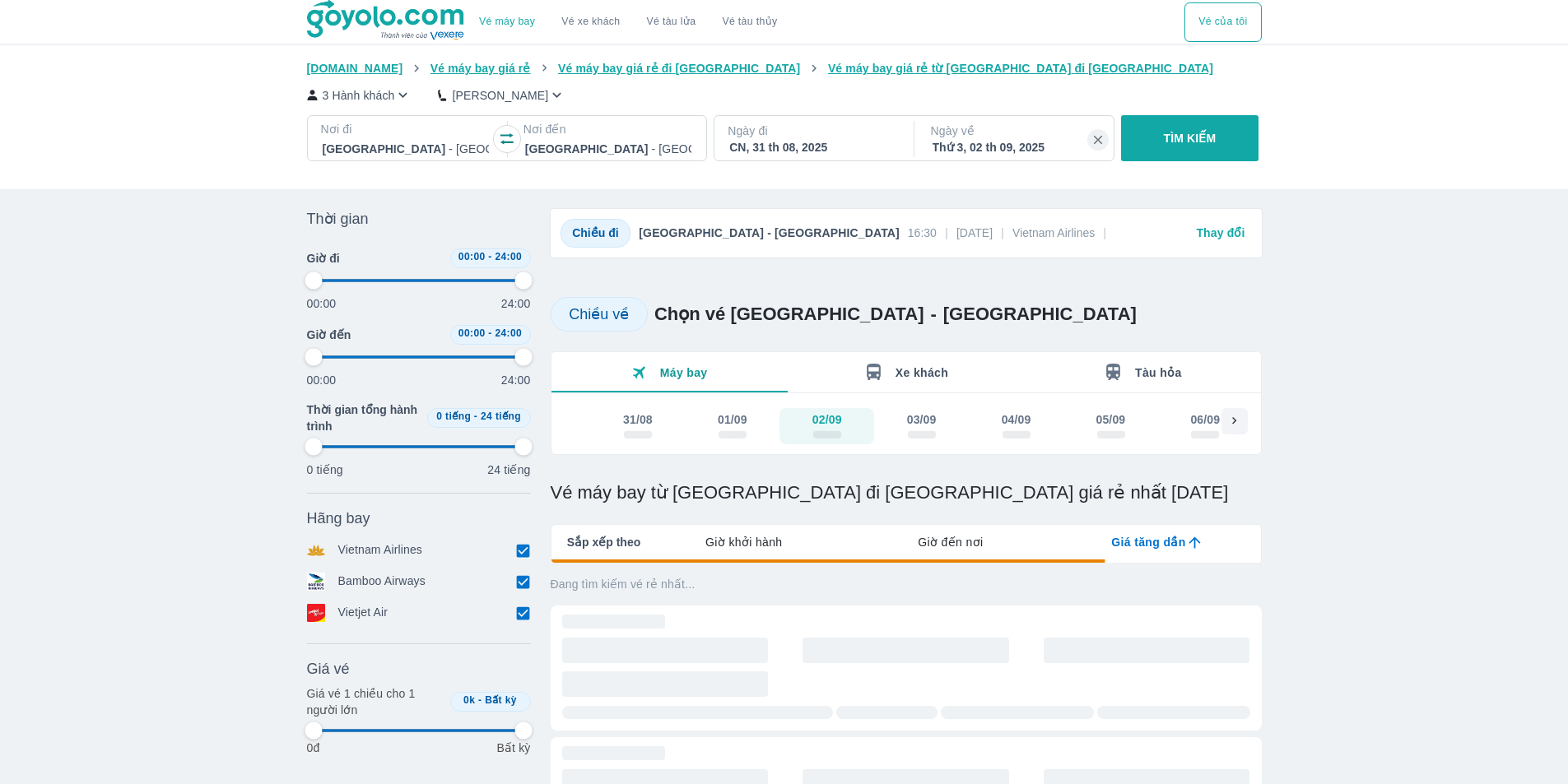
type input "97.9166666666667"
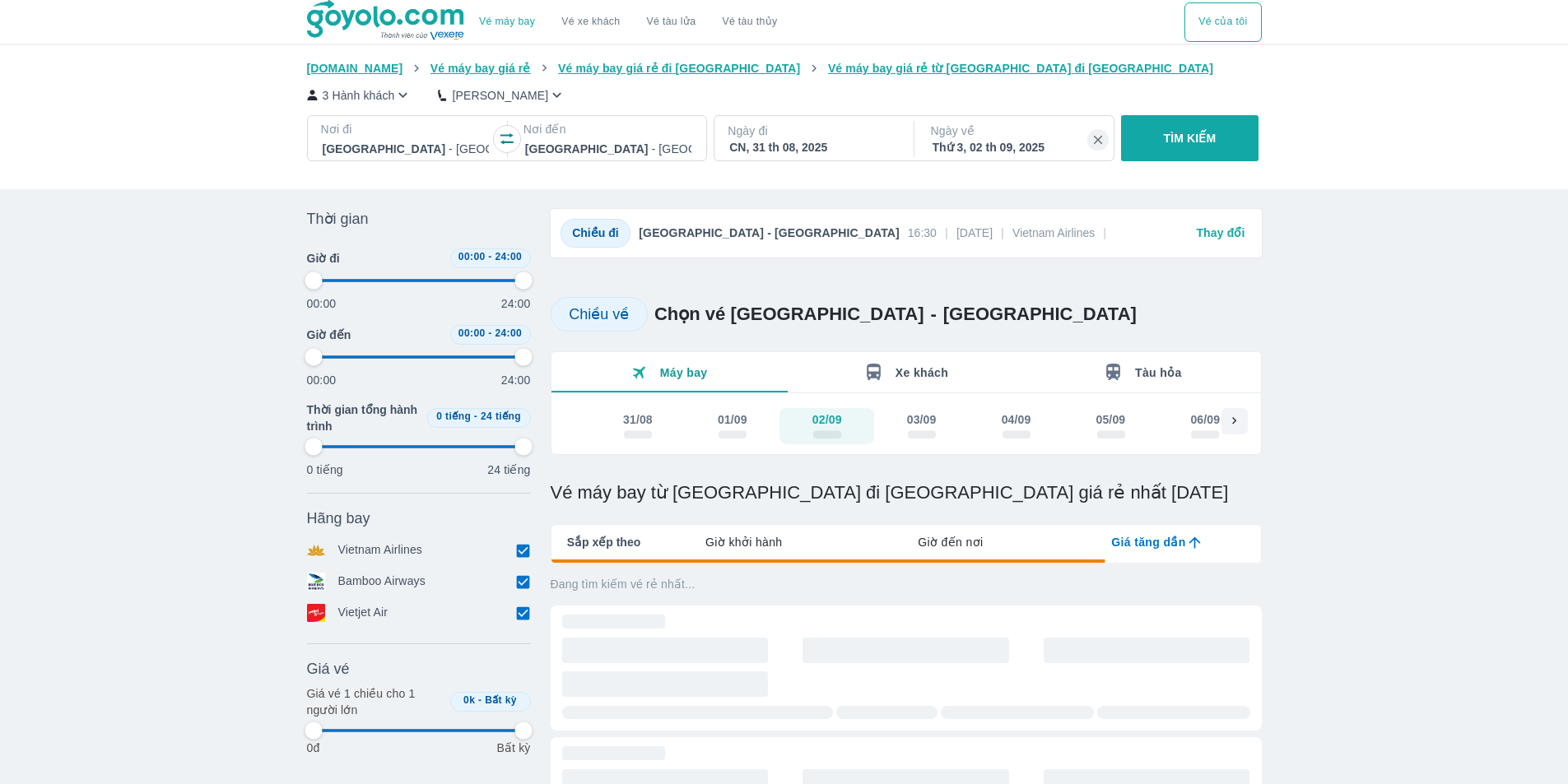
type input "97.9166666666667"
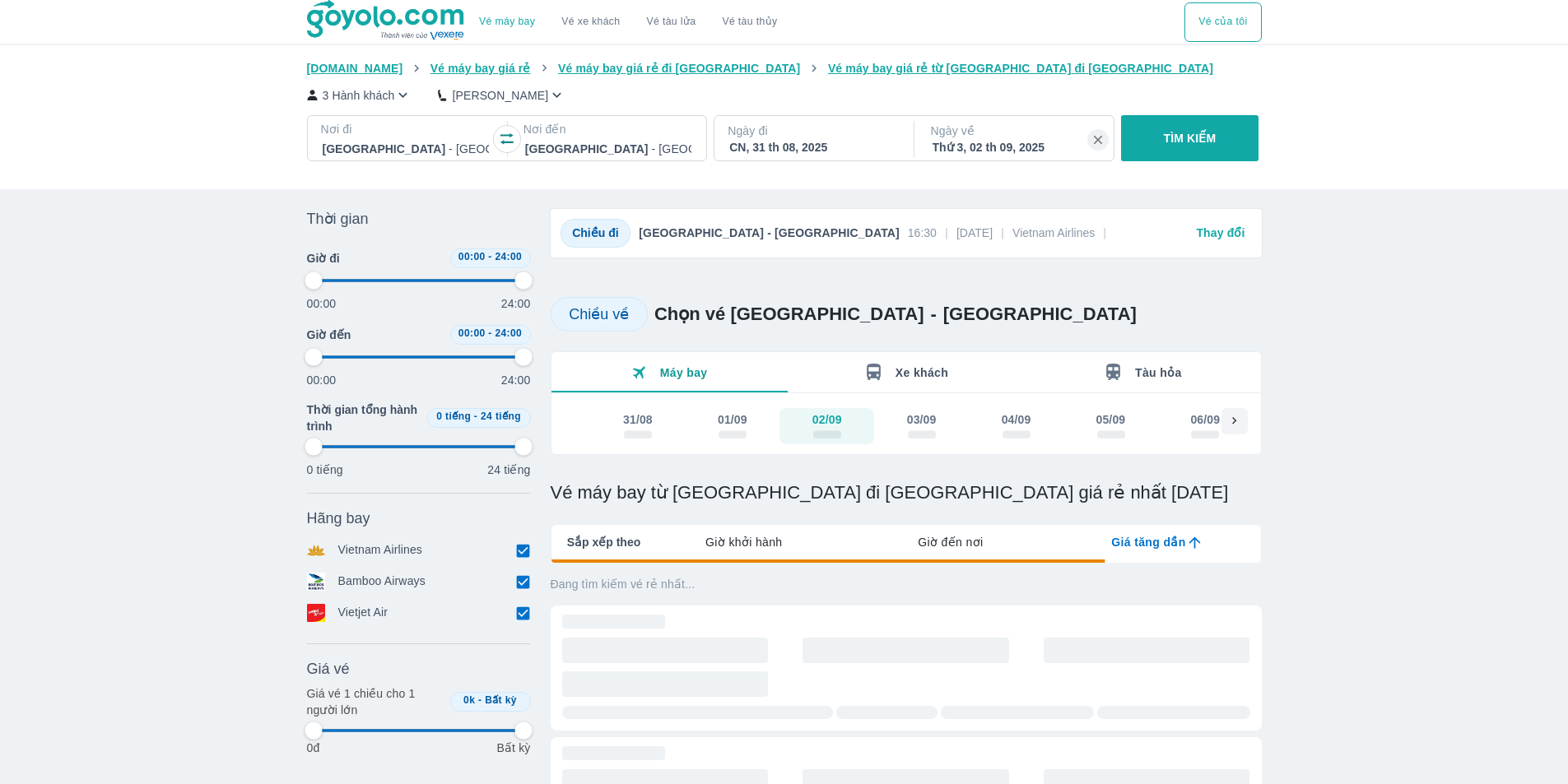
type input "97.9166666666667"
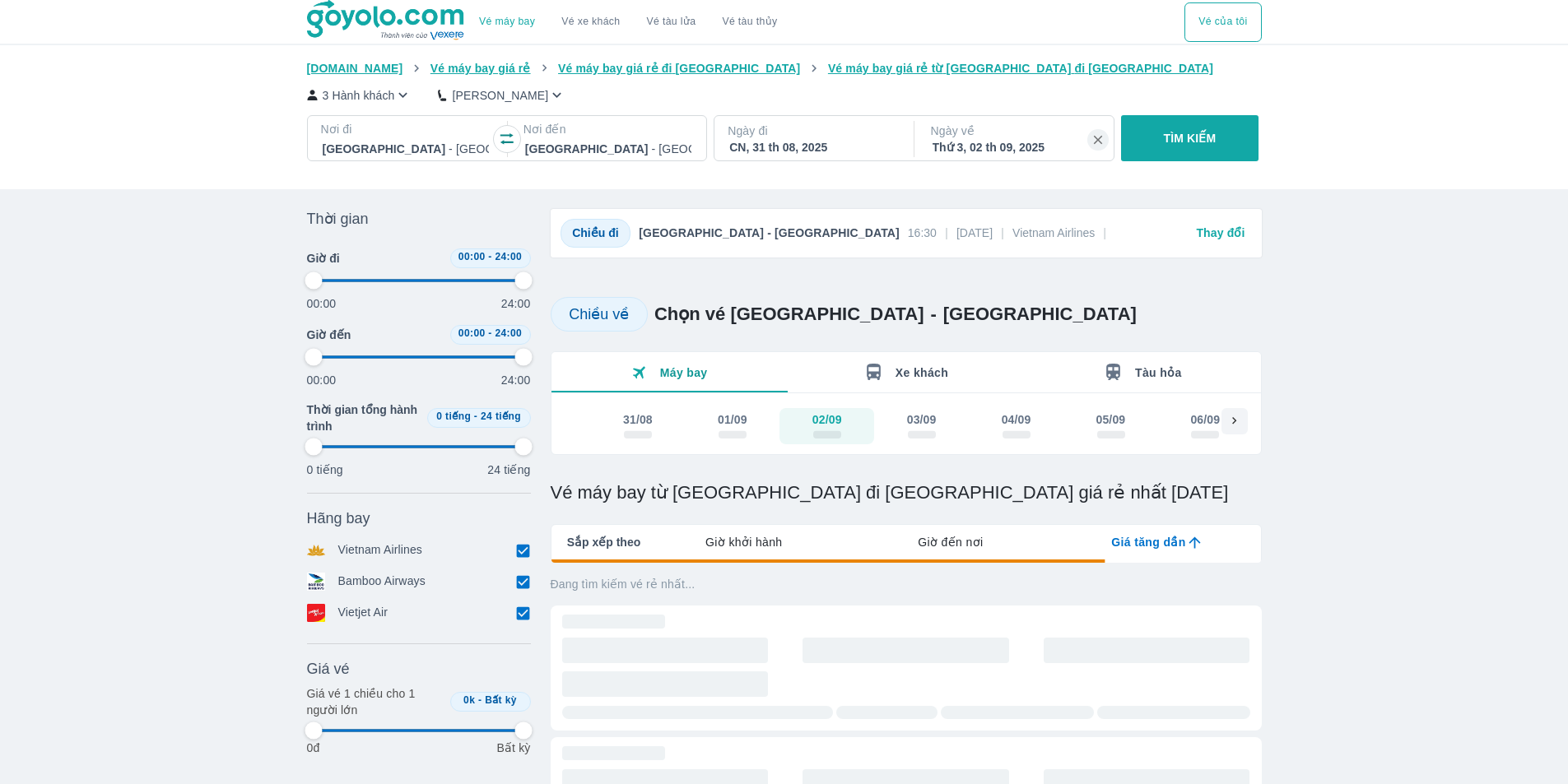
type input "97.9166666666667"
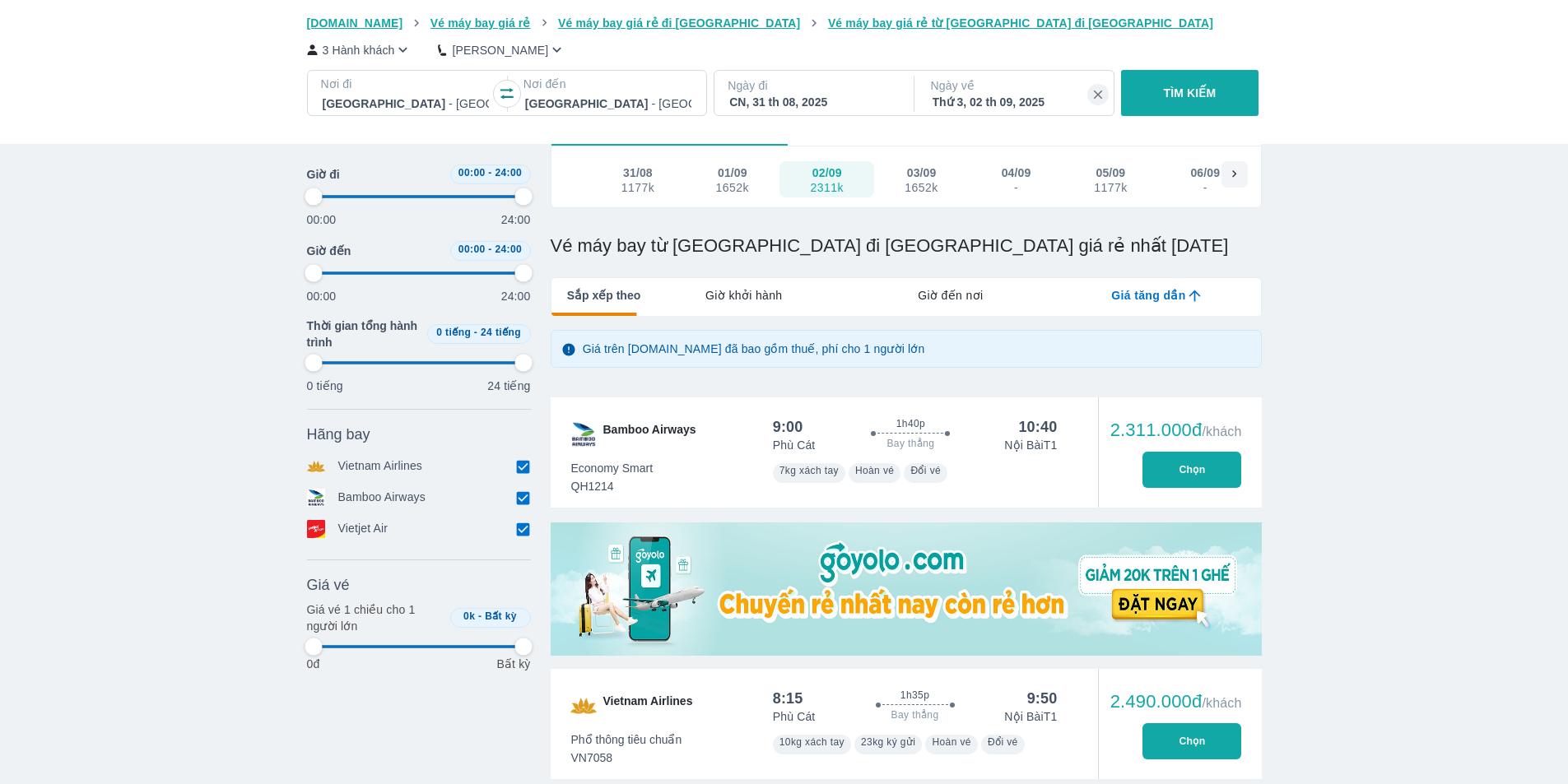
scroll to position [576, 0]
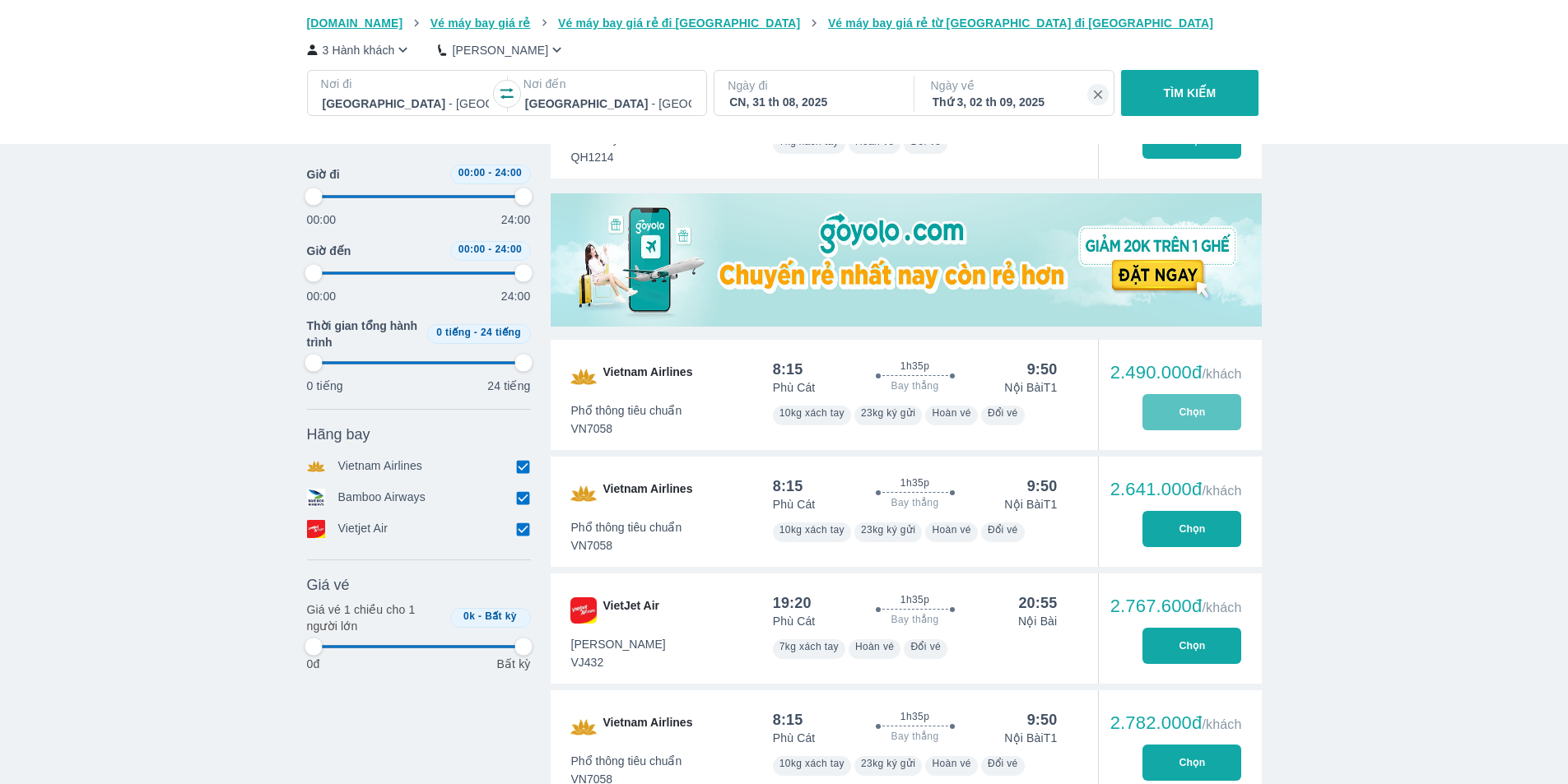
click at [1181, 412] on button "Chọn" at bounding box center [1192, 412] width 99 height 36
